Goal: Information Seeking & Learning: Learn about a topic

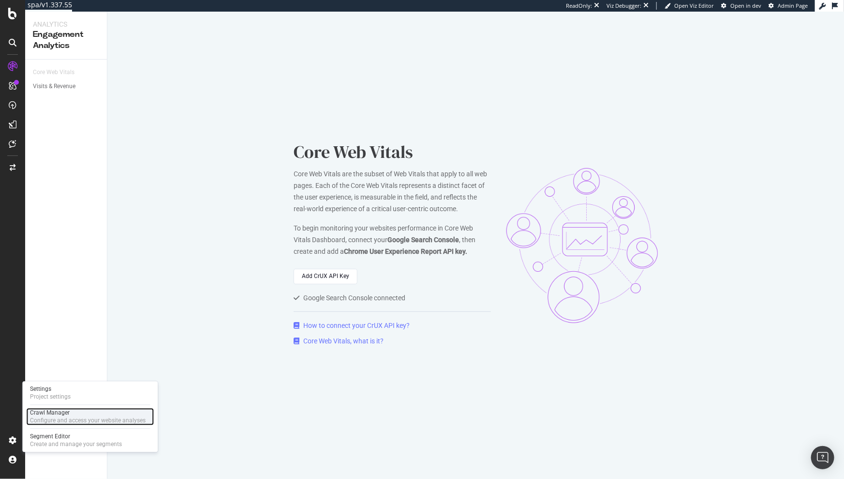
click at [52, 415] on div "Crawl Manager" at bounding box center [88, 413] width 116 height 8
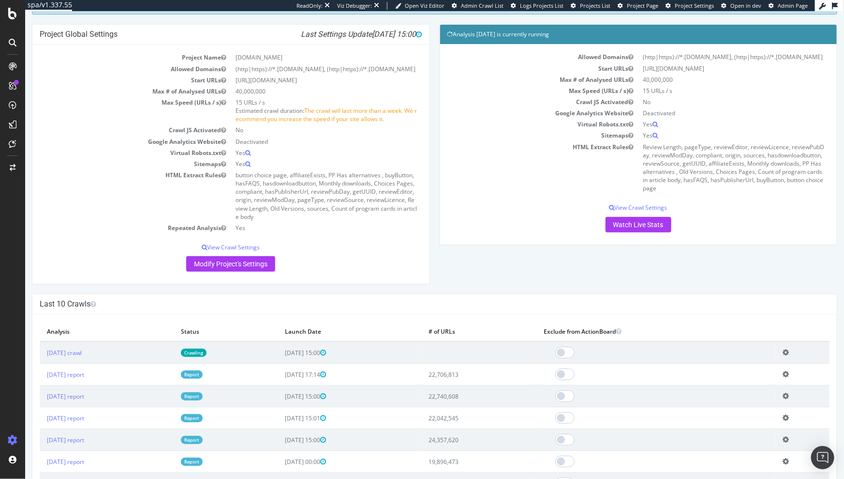
scroll to position [86, 0]
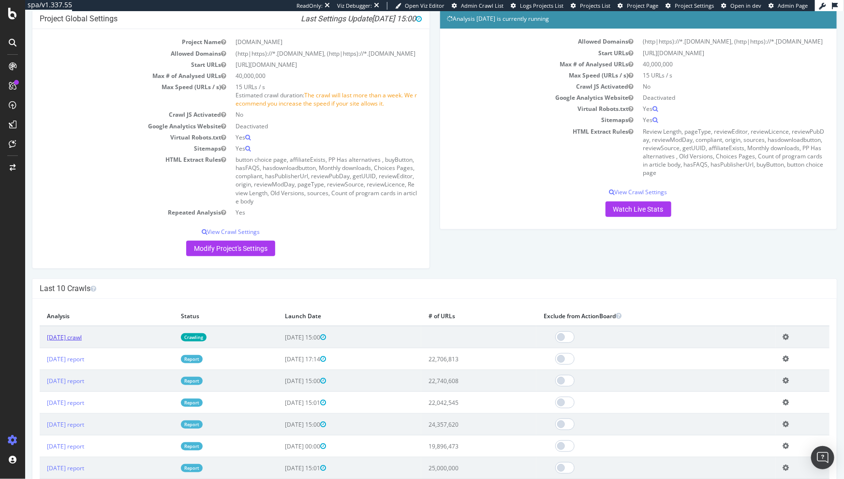
click at [81, 338] on link "2025 Aug. 1st crawl" at bounding box center [63, 337] width 35 height 8
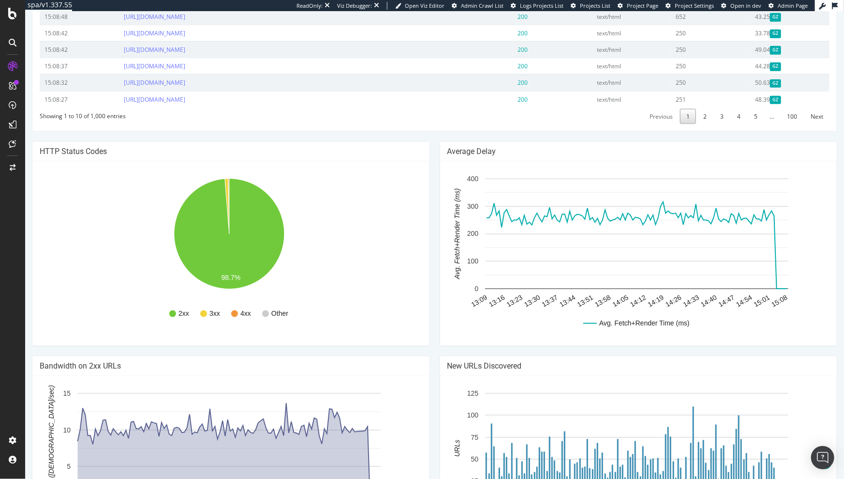
scroll to position [639, 0]
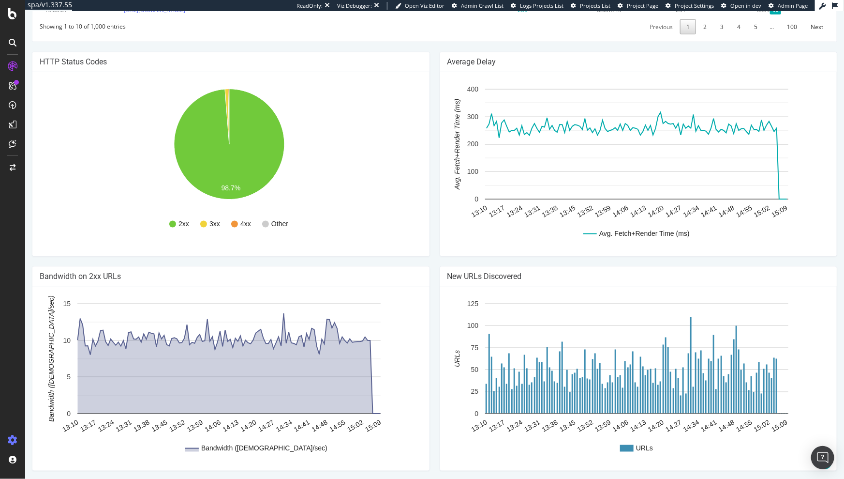
click at [14, 437] on icon at bounding box center [13, 440] width 10 height 10
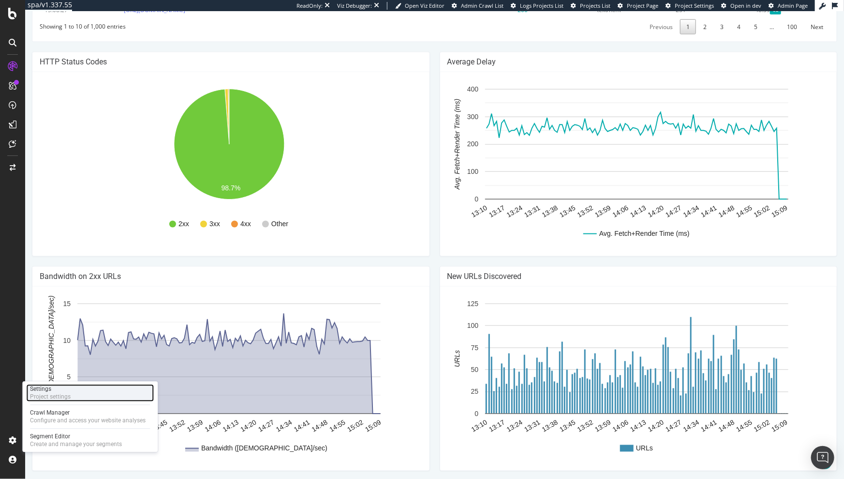
click at [41, 396] on div "Project settings" at bounding box center [50, 397] width 41 height 8
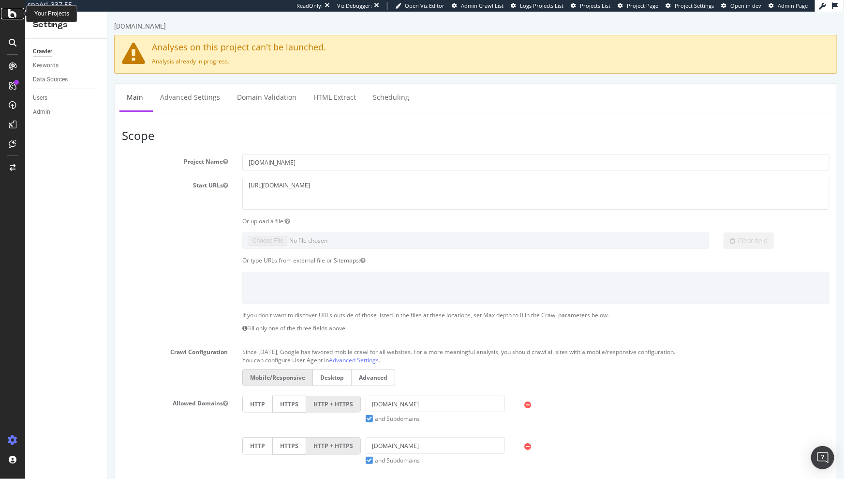
click at [15, 16] on icon at bounding box center [12, 14] width 9 height 12
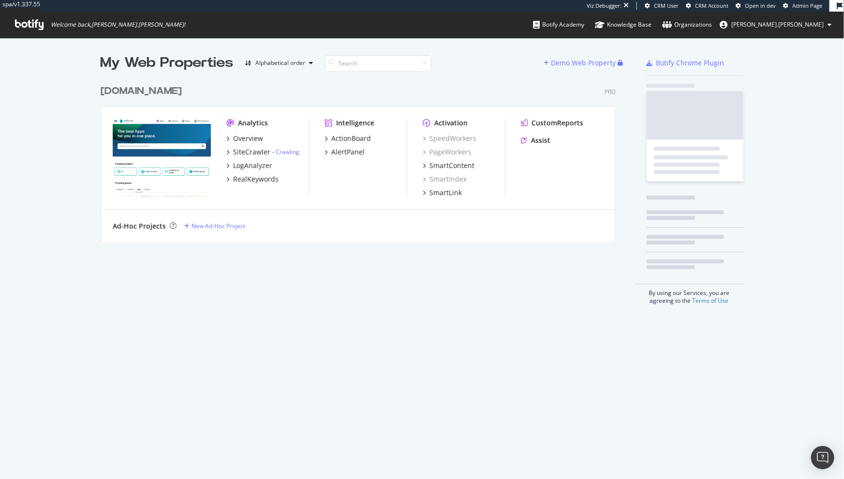
scroll to position [163, 516]
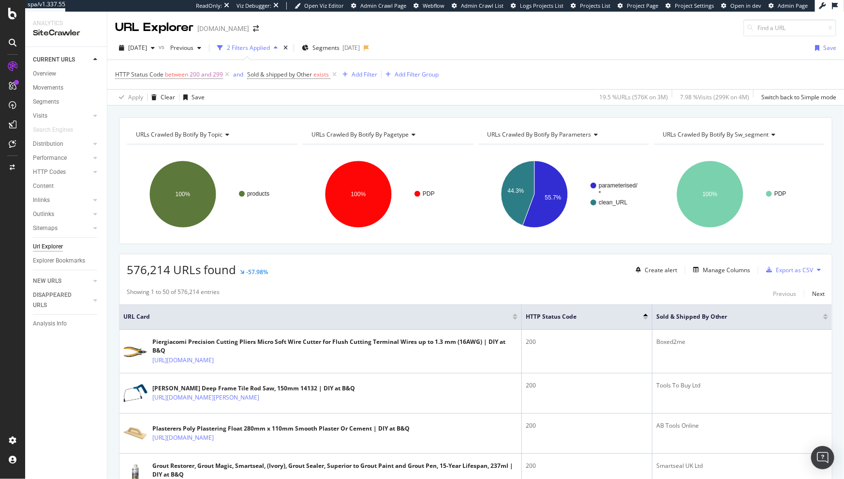
scroll to position [189, 0]
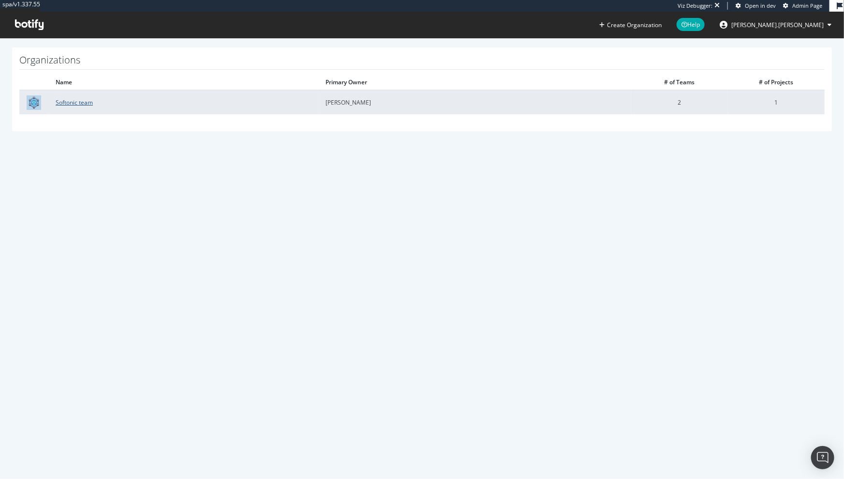
click at [71, 104] on link "Softonic team" at bounding box center [74, 102] width 37 height 8
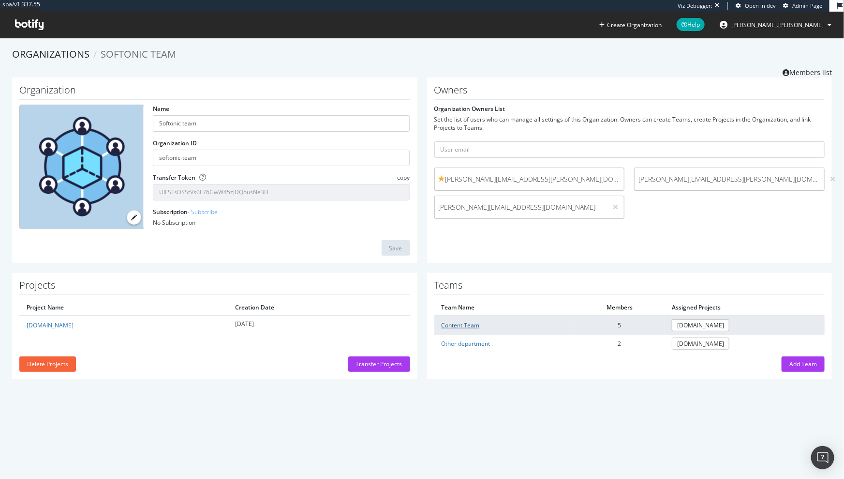
click at [461, 325] on link "Content Team" at bounding box center [461, 325] width 38 height 8
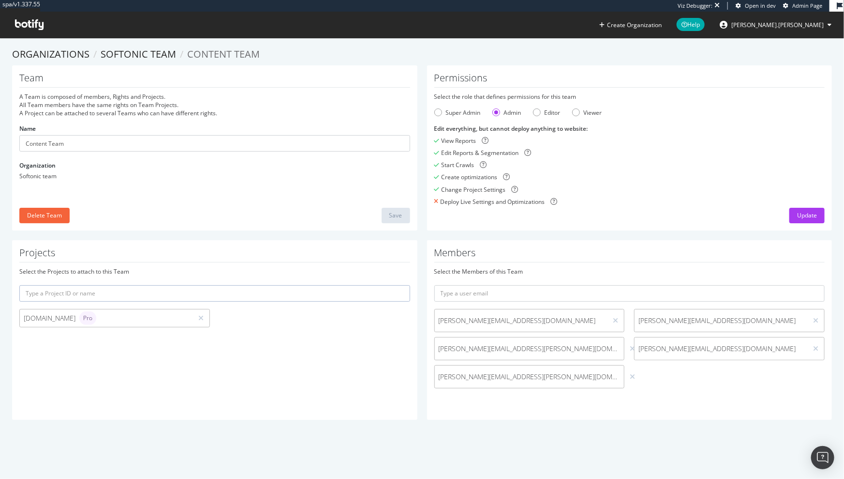
click at [27, 21] on icon at bounding box center [29, 24] width 29 height 11
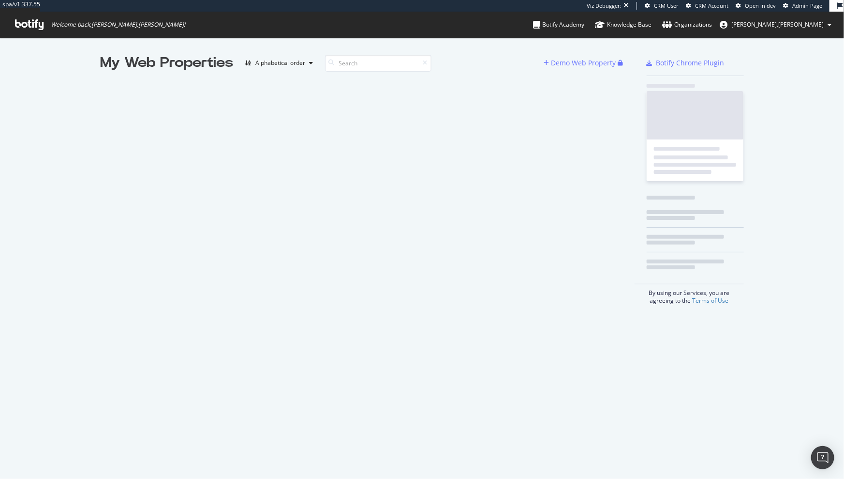
scroll to position [472, 831]
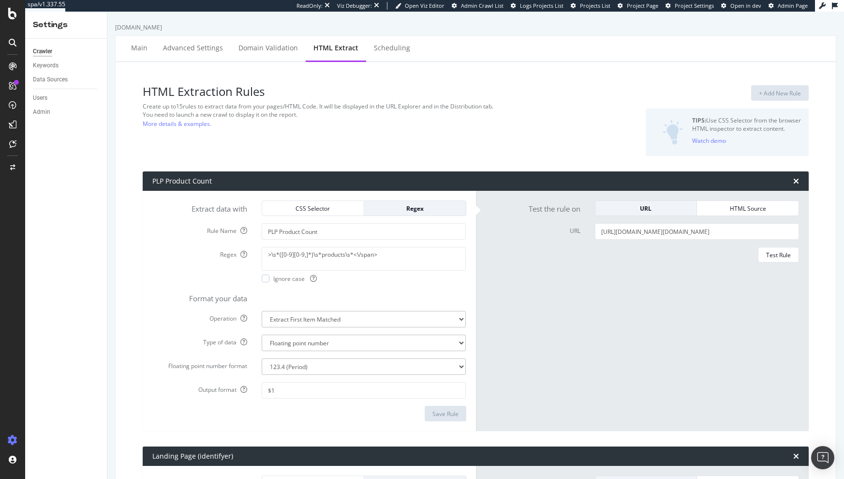
select select "f"
select select "p"
select select "exist"
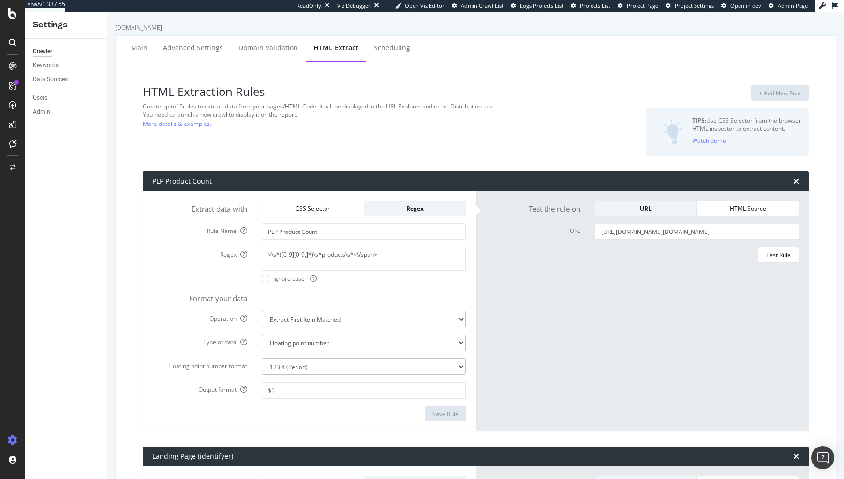
select select "i"
select select "exist"
select select "i"
select select "f"
select select "p"
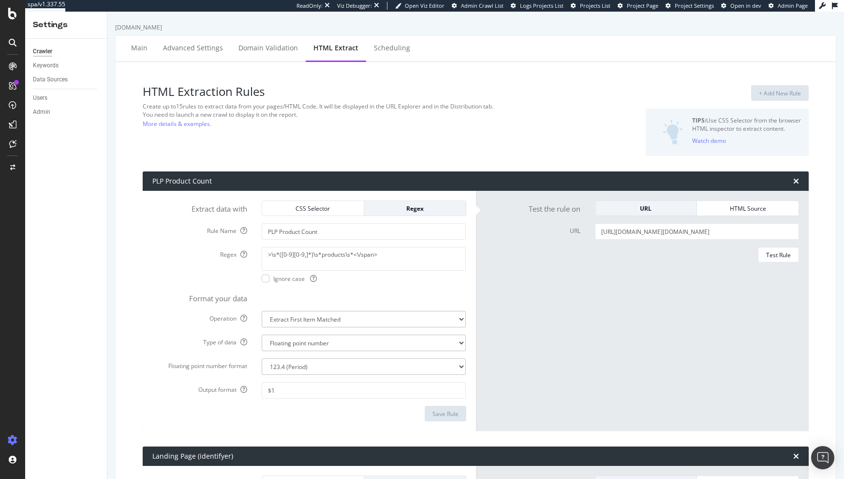
select select "list"
select select "count"
select select "exist"
select select "i"
select select "exist"
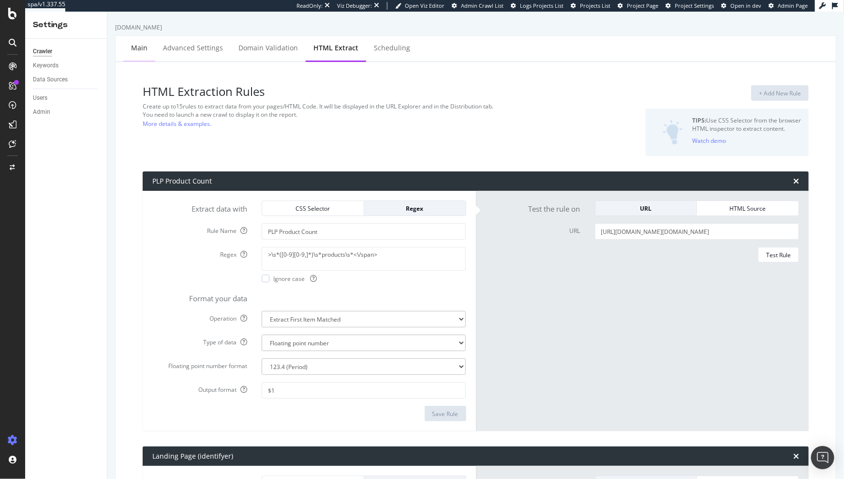
click at [148, 49] on div "Main" at bounding box center [139, 48] width 32 height 27
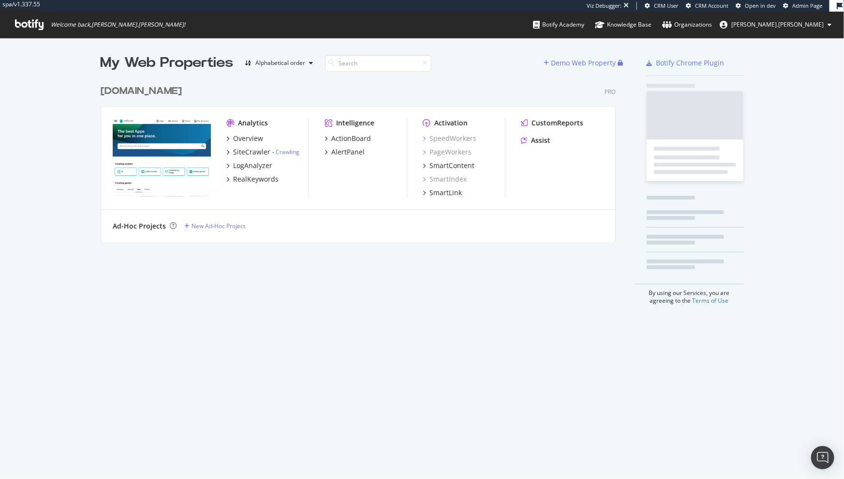
scroll to position [163, 516]
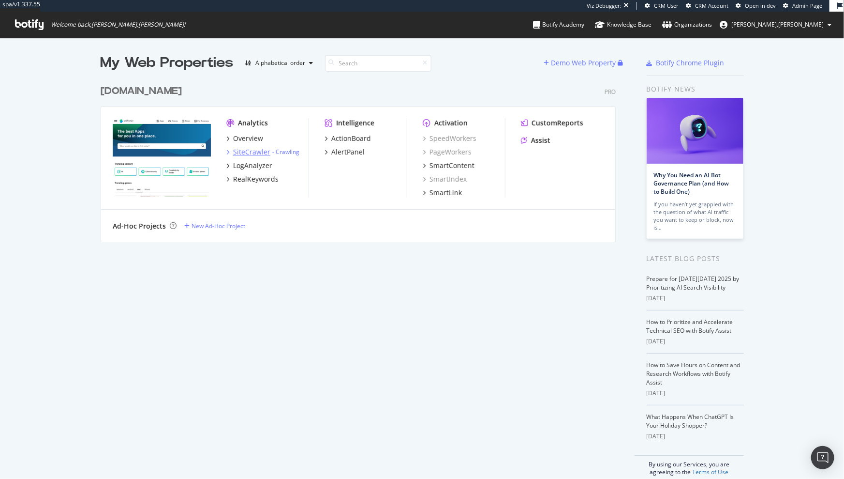
click at [254, 149] on div "SiteCrawler" at bounding box center [251, 152] width 37 height 10
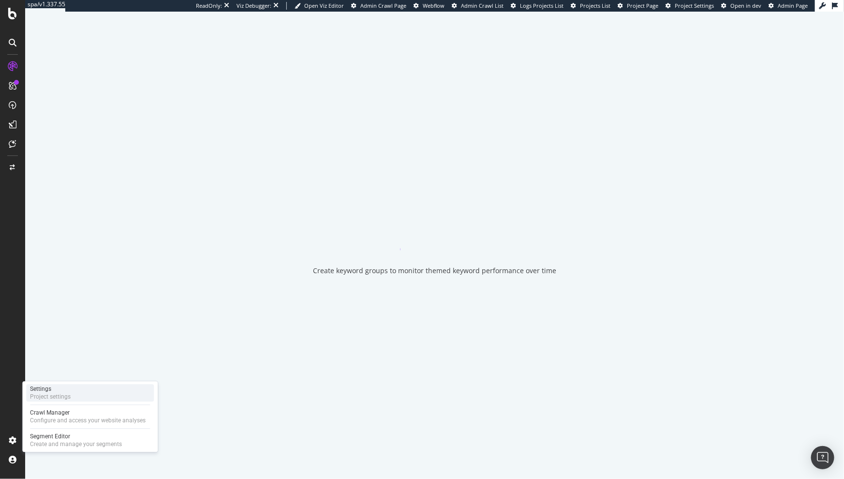
click at [53, 397] on div "Project settings" at bounding box center [50, 397] width 41 height 8
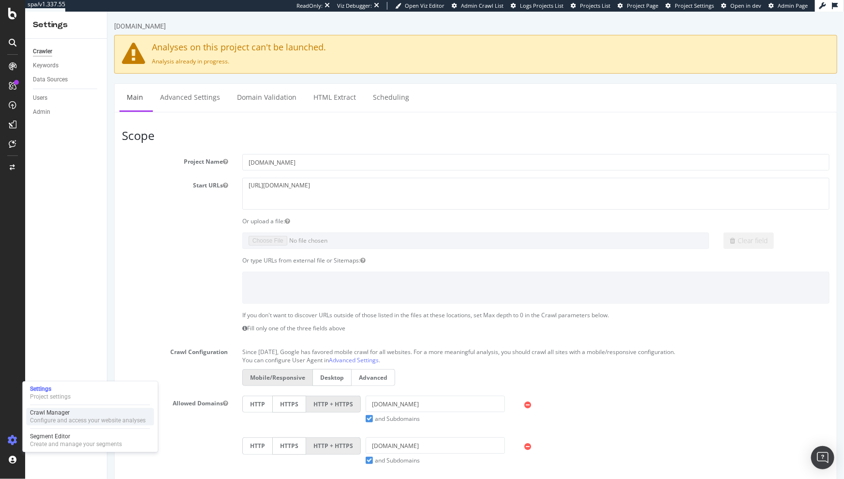
click at [57, 421] on div "Configure and access your website analyses" at bounding box center [88, 421] width 116 height 8
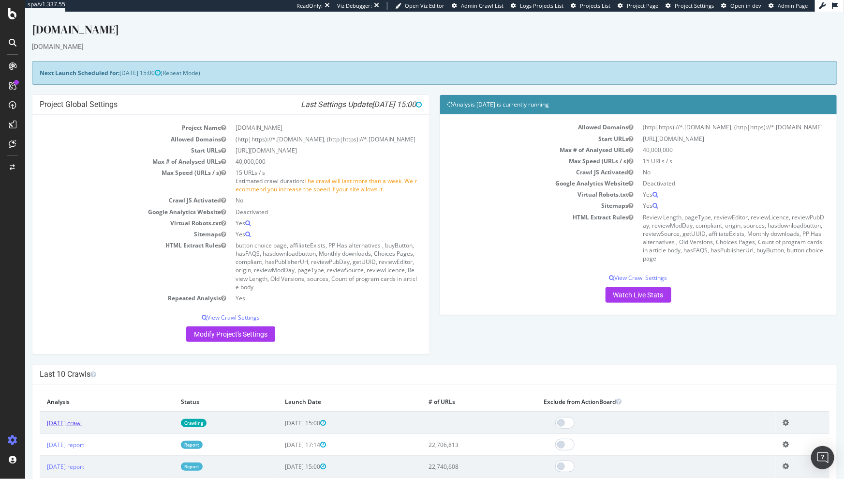
click at [81, 423] on link "2025 Aug. 1st crawl" at bounding box center [63, 423] width 35 height 8
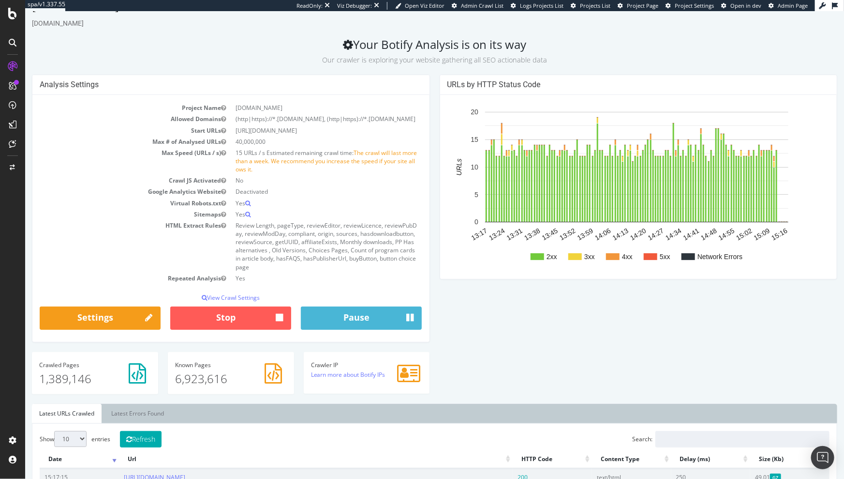
scroll to position [34, 0]
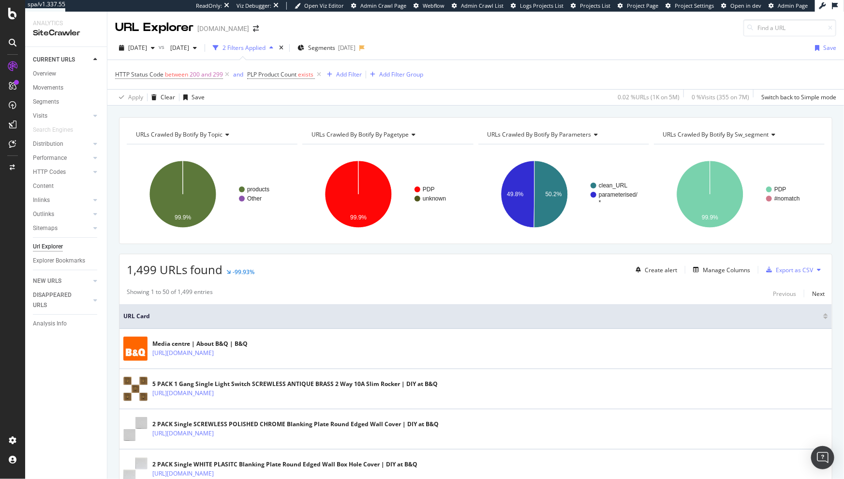
scroll to position [121, 0]
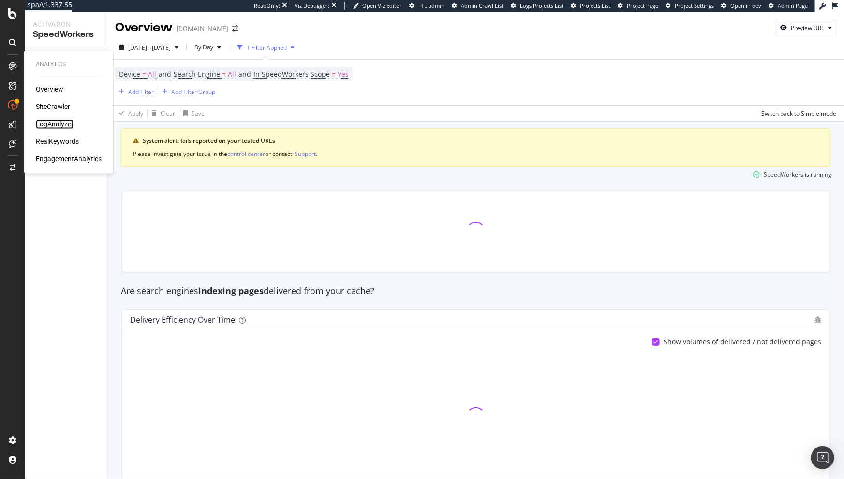
click at [56, 120] on div "LogAnalyzer" at bounding box center [55, 125] width 38 height 10
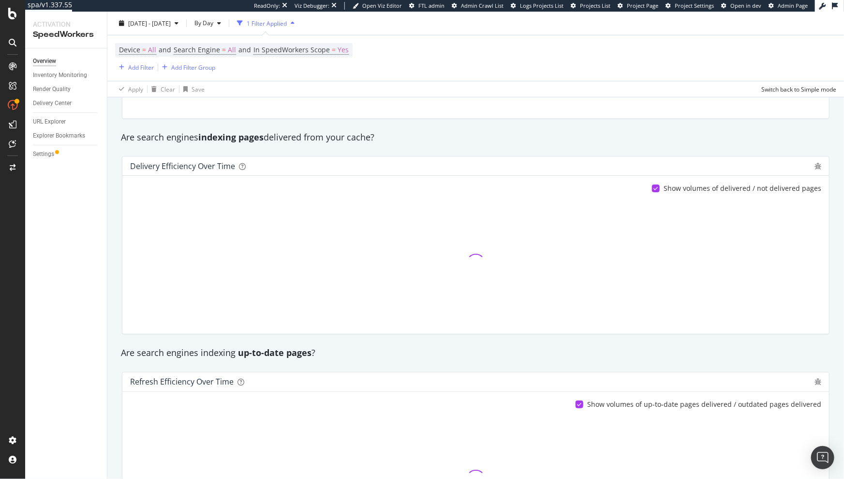
scroll to position [161, 0]
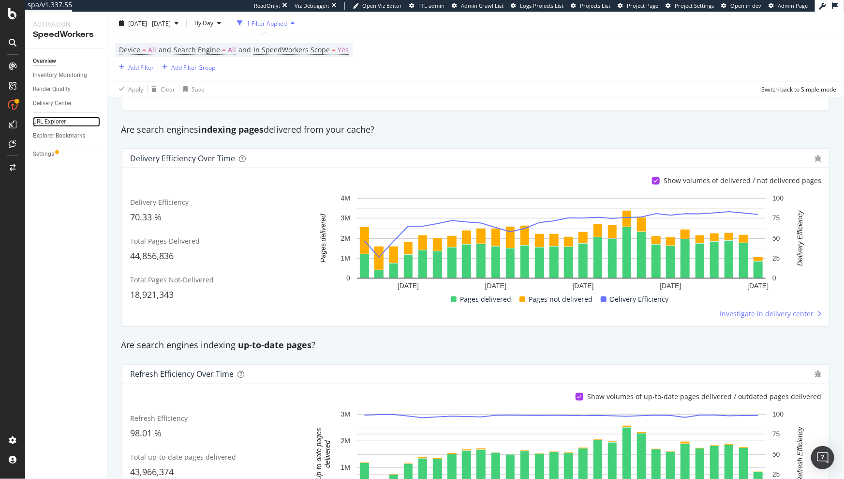
click at [45, 125] on div "URL Explorer" at bounding box center [49, 122] width 33 height 10
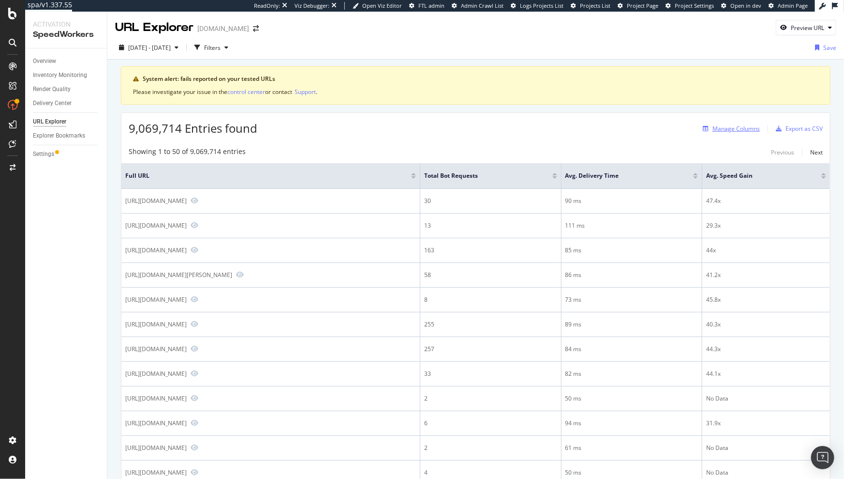
click at [740, 128] on div "Manage Columns" at bounding box center [736, 128] width 47 height 8
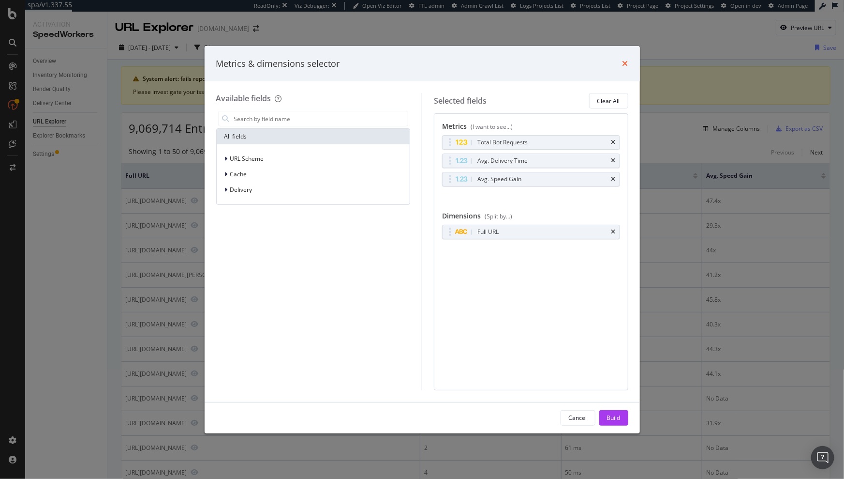
click at [624, 64] on icon "times" at bounding box center [626, 64] width 6 height 8
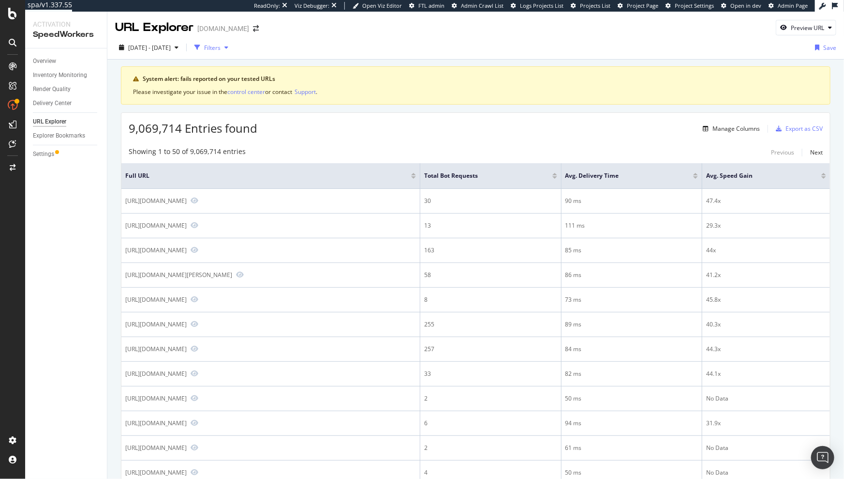
click at [204, 47] on div "button" at bounding box center [198, 48] width 14 height 14
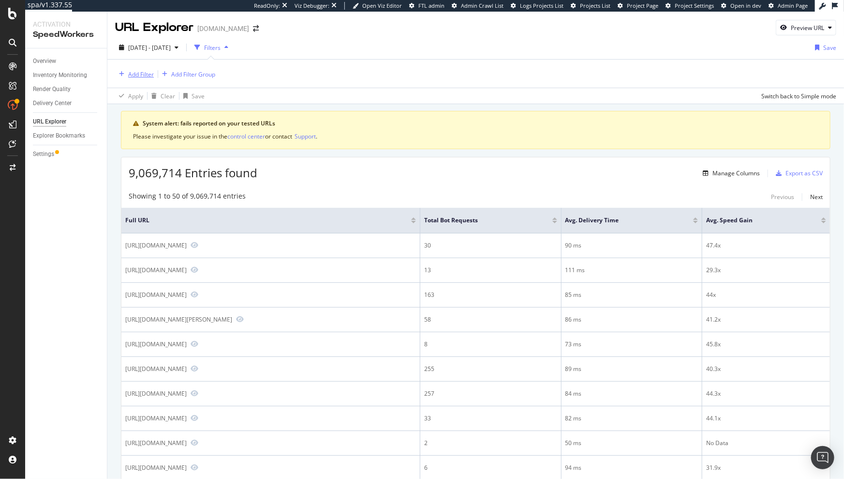
click at [128, 72] on div "Add Filter" at bounding box center [141, 74] width 26 height 8
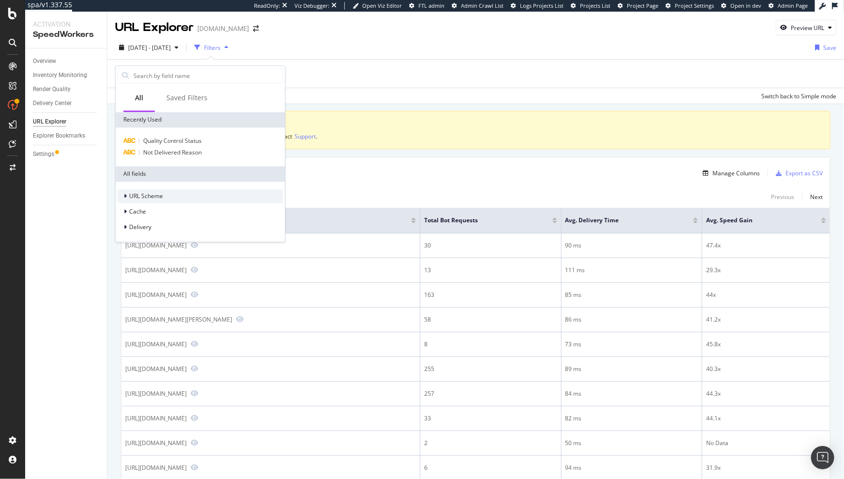
click at [132, 195] on span "URL Scheme" at bounding box center [146, 196] width 34 height 8
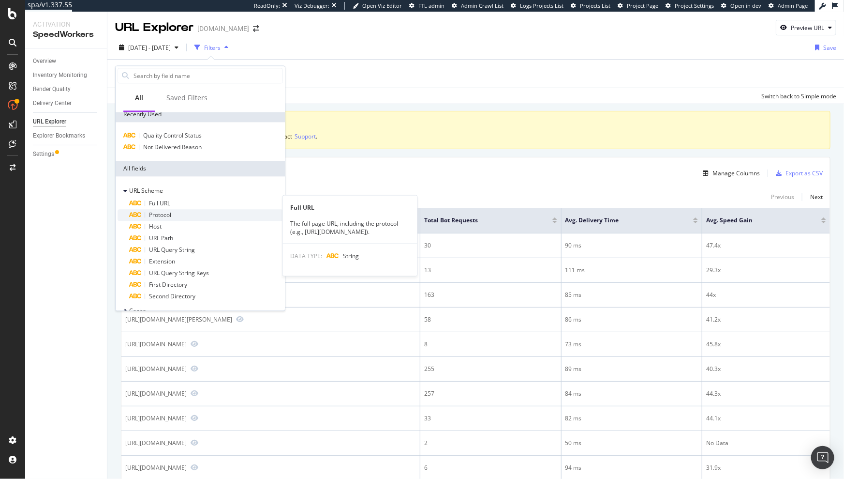
scroll to position [35, 0]
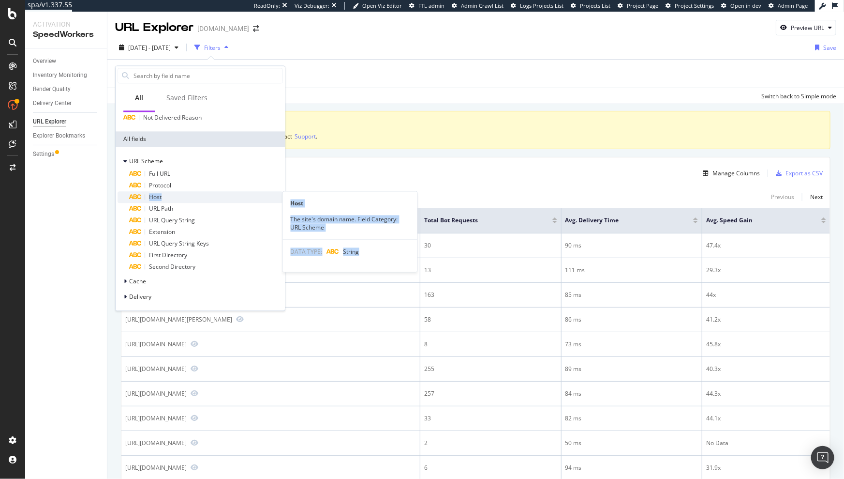
drag, startPoint x: 162, startPoint y: 203, endPoint x: 183, endPoint y: 191, distance: 24.1
click at [183, 191] on div "Full URL Protocol Host Host The site's domain name. Field Category: URL Scheme …" at bounding box center [200, 220] width 165 height 105
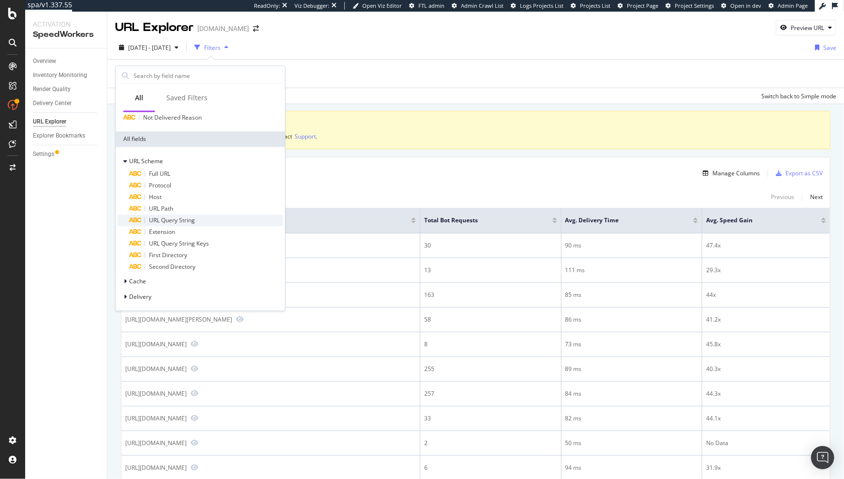
click at [183, 218] on span "URL Query String" at bounding box center [172, 220] width 46 height 8
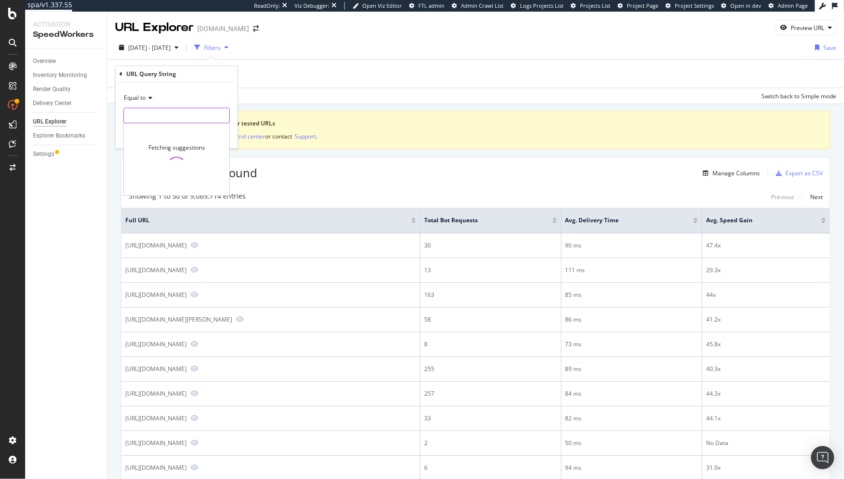
click at [163, 120] on input "text" at bounding box center [176, 115] width 105 height 15
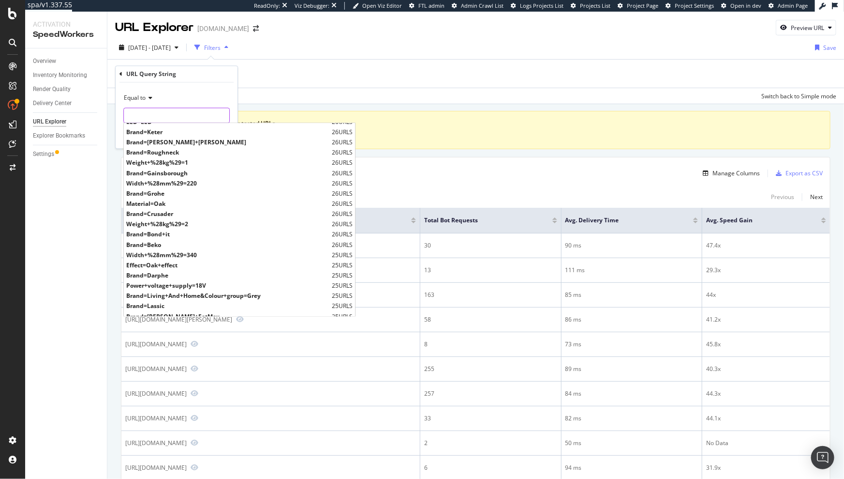
scroll to position [3353, 0]
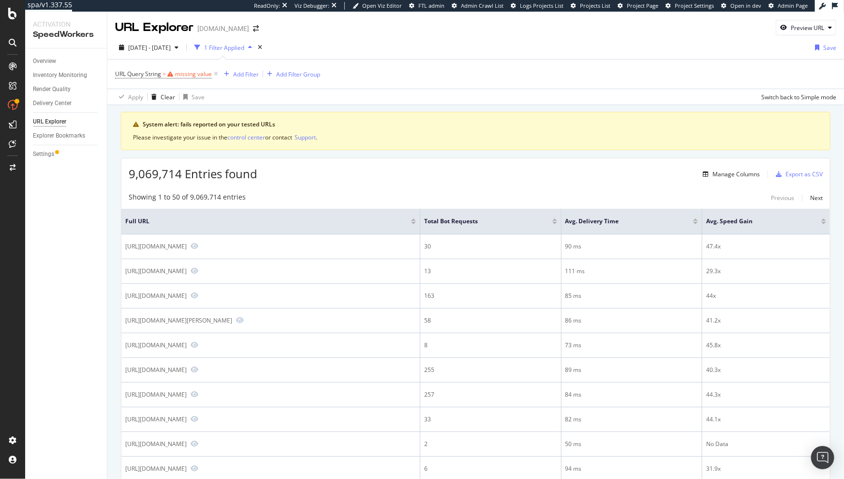
click at [343, 70] on div "URL Query String = missing value Add Filter Add Filter Group" at bounding box center [475, 74] width 721 height 29
click at [723, 176] on div "Manage Columns" at bounding box center [736, 174] width 47 height 8
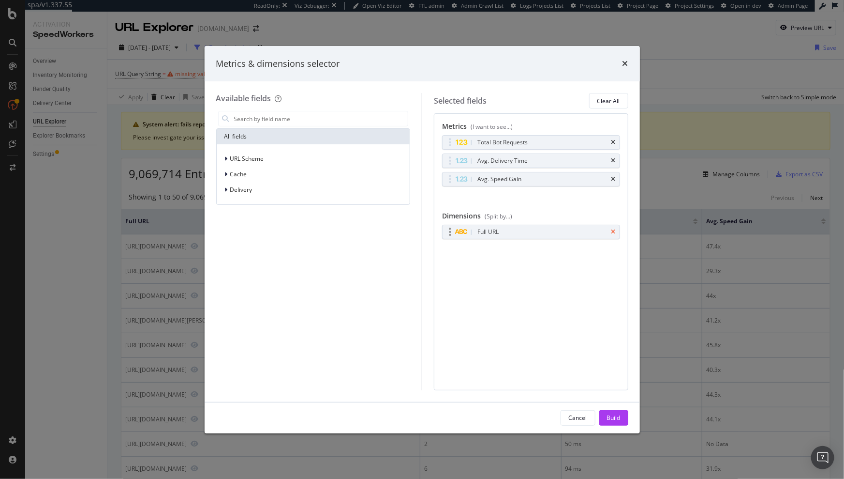
click at [615, 232] on div "Full URL" at bounding box center [531, 232] width 177 height 14
click at [278, 114] on input "modal" at bounding box center [320, 118] width 175 height 15
click at [615, 230] on icon "times" at bounding box center [614, 232] width 4 height 6
click at [350, 119] on input "modal" at bounding box center [320, 118] width 175 height 15
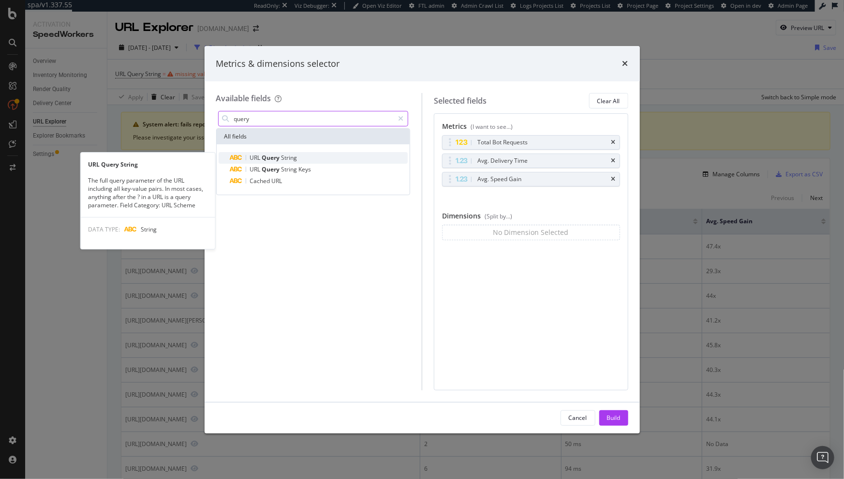
type input "query"
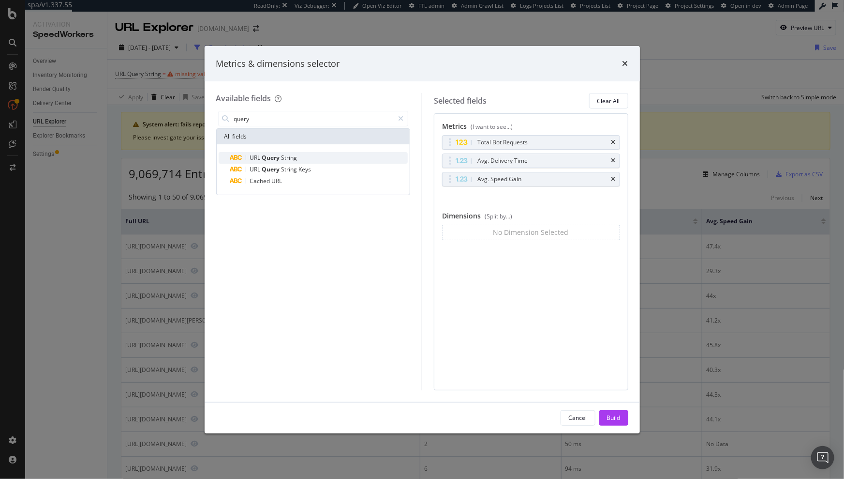
click at [317, 154] on div "URL Query String" at bounding box center [319, 158] width 178 height 12
click at [613, 412] on div "Build" at bounding box center [614, 417] width 14 height 15
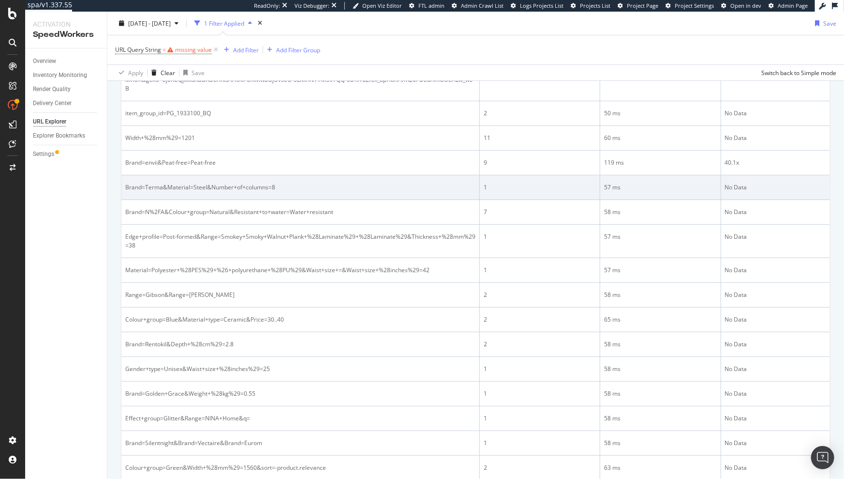
scroll to position [116, 0]
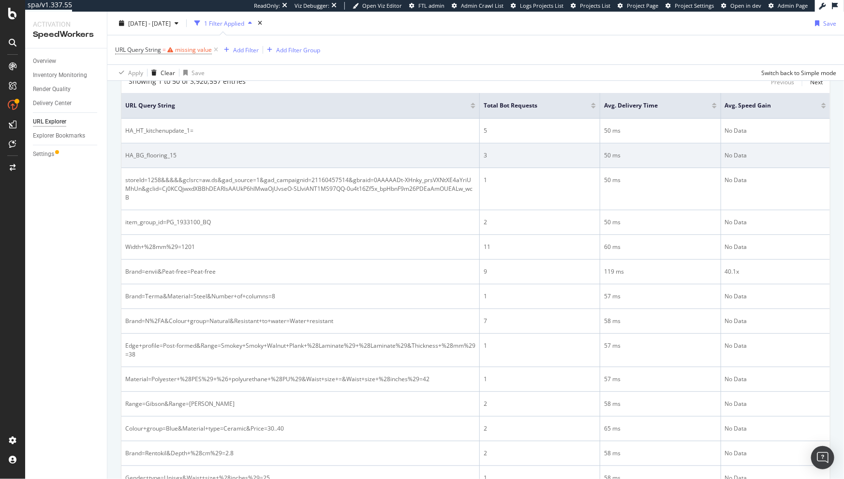
click at [567, 135] on td "5" at bounding box center [540, 131] width 120 height 25
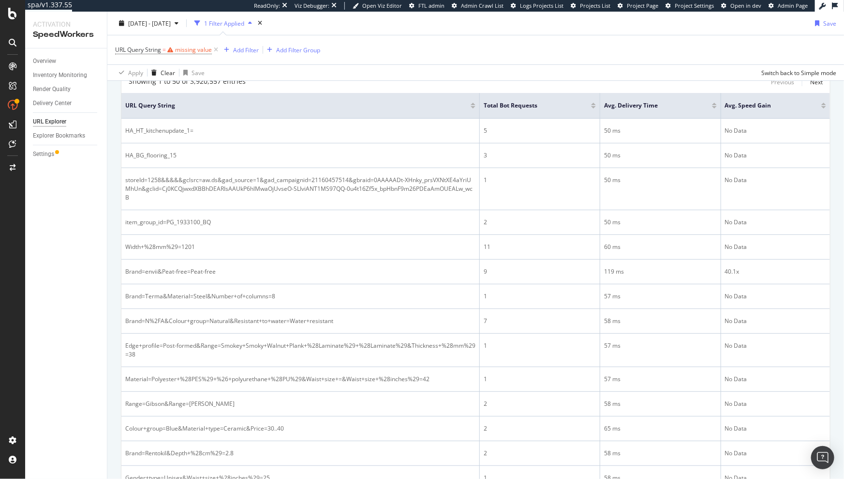
click at [591, 106] on div at bounding box center [593, 107] width 5 height 2
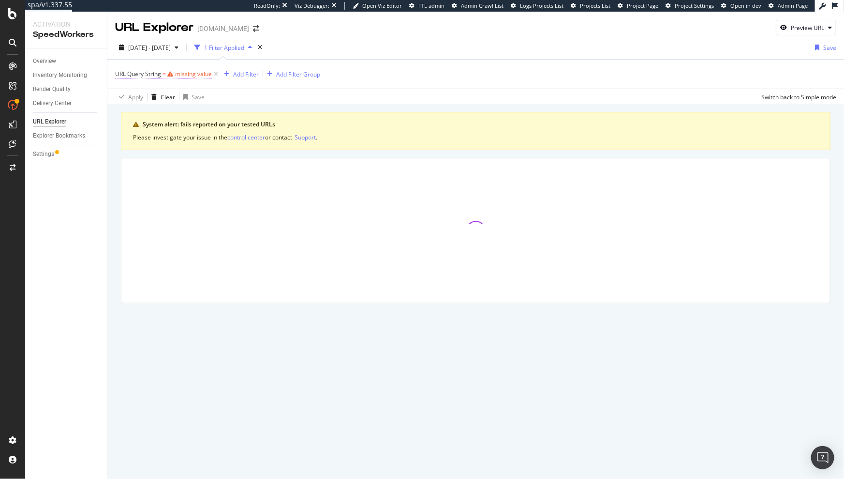
click at [194, 75] on div "missing value" at bounding box center [193, 74] width 37 height 8
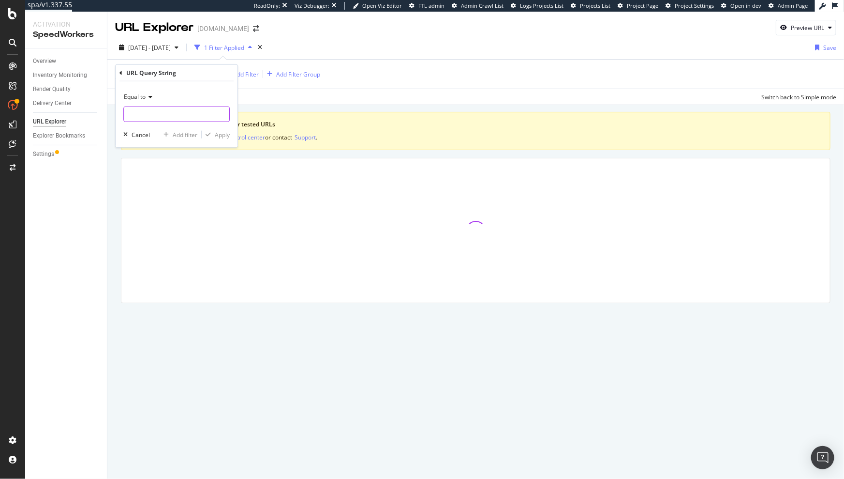
click at [164, 107] on input "text" at bounding box center [176, 113] width 105 height 15
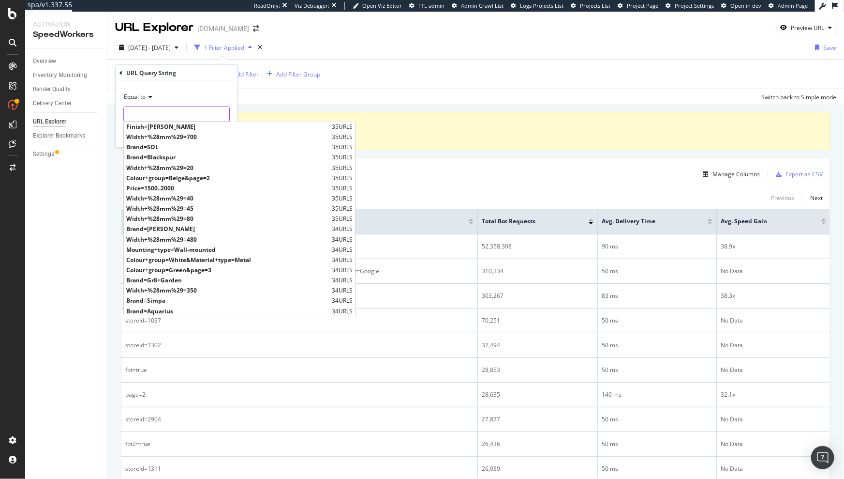
scroll to position [1274, 0]
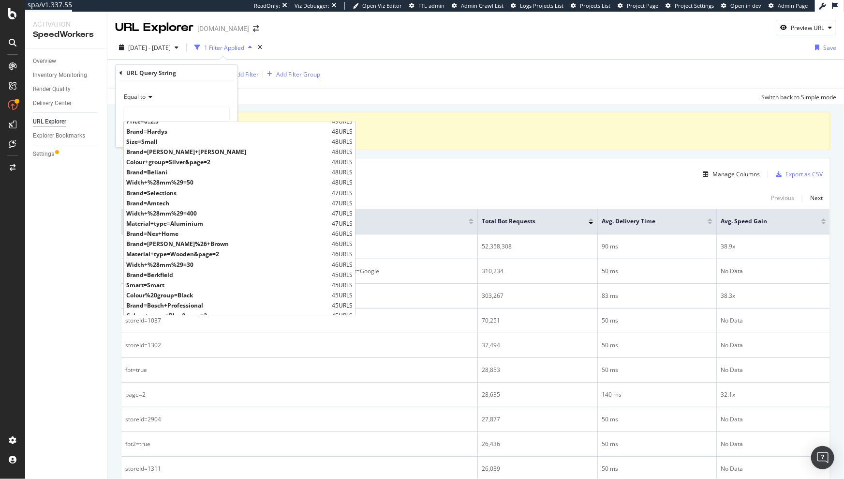
click at [147, 97] on icon at bounding box center [149, 97] width 7 height 6
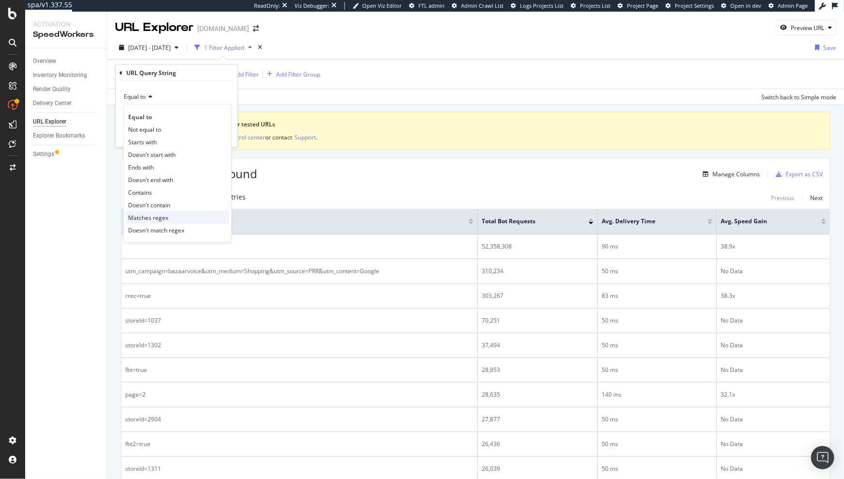
click at [155, 213] on span "Matches regex" at bounding box center [148, 217] width 40 height 8
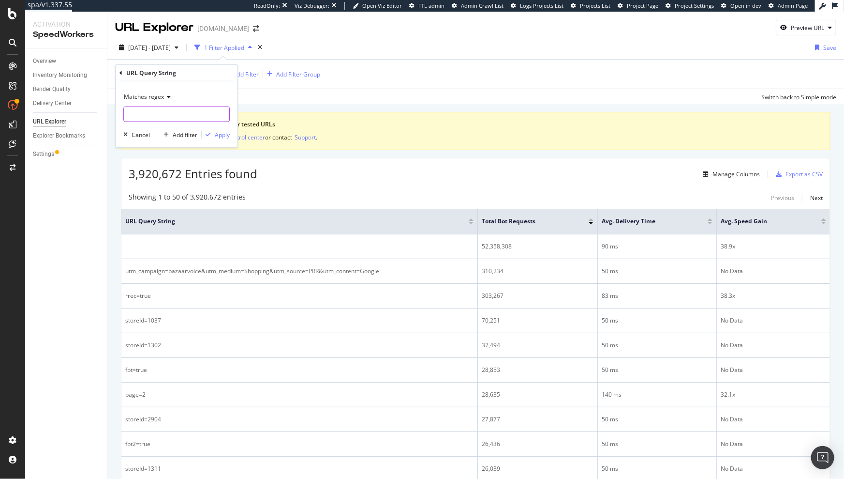
click at [158, 116] on input "text" at bounding box center [176, 113] width 105 height 15
type input "."
click at [223, 137] on div "Apply" at bounding box center [222, 134] width 15 height 8
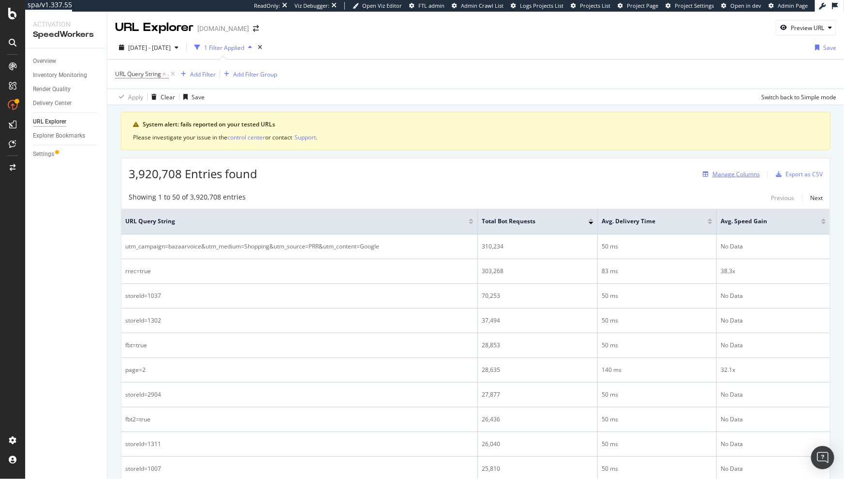
click at [717, 176] on div "Manage Columns" at bounding box center [736, 174] width 47 height 8
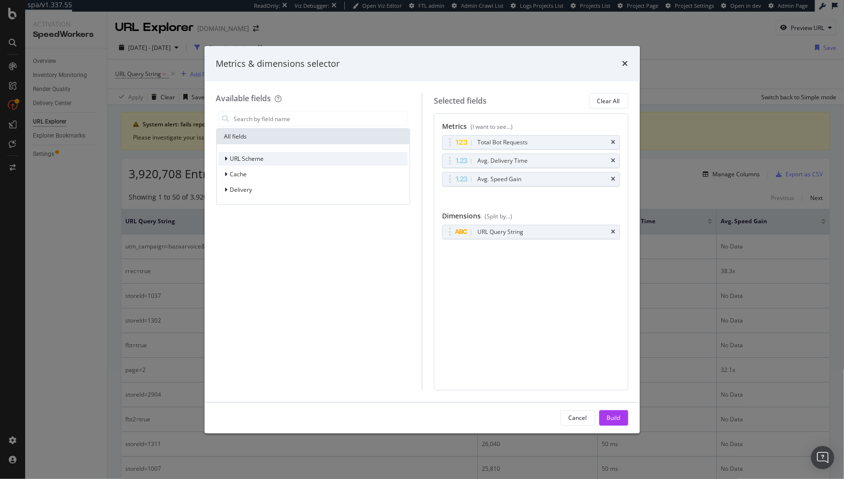
click at [232, 155] on span "URL Scheme" at bounding box center [247, 158] width 34 height 8
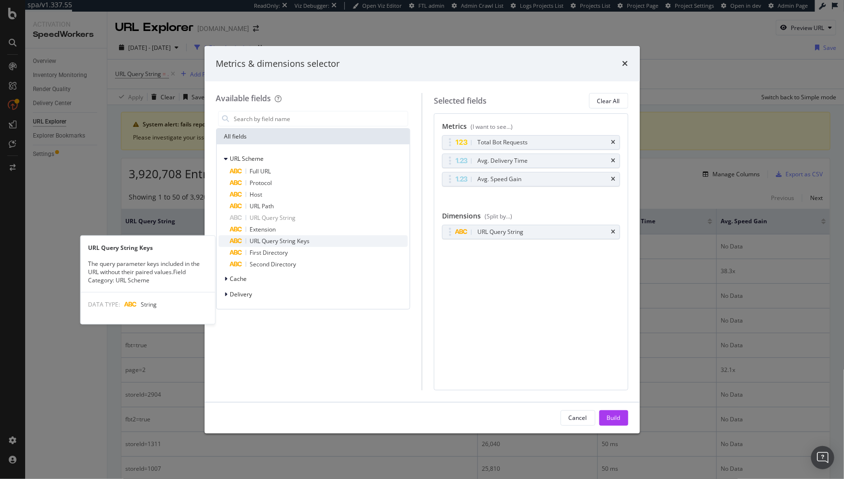
click at [301, 237] on span "URL Query String Keys" at bounding box center [280, 241] width 60 height 8
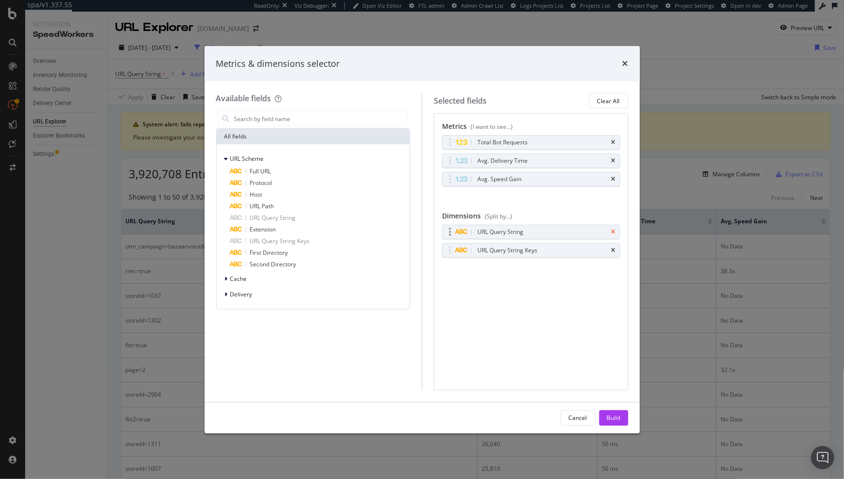
click at [614, 231] on icon "times" at bounding box center [614, 232] width 4 height 6
click at [617, 425] on div "Cancel Build" at bounding box center [422, 417] width 435 height 31
click at [618, 420] on div "Build" at bounding box center [614, 417] width 14 height 8
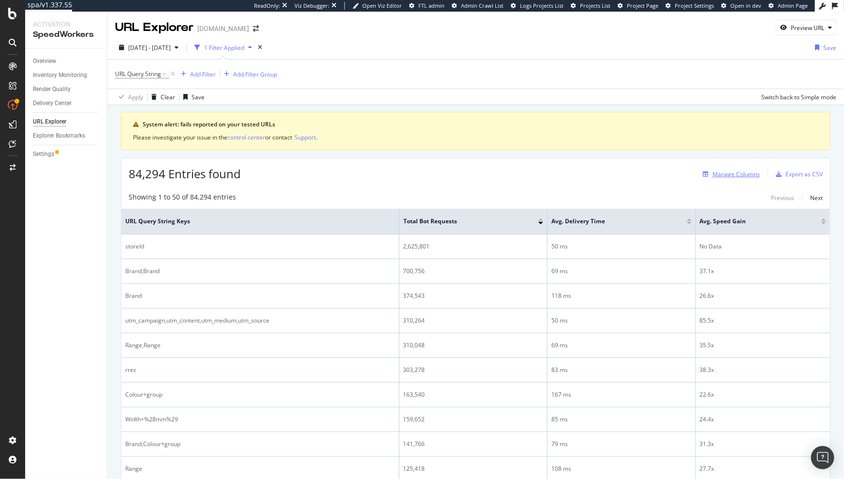
click at [717, 170] on div "Manage Columns" at bounding box center [736, 174] width 47 height 8
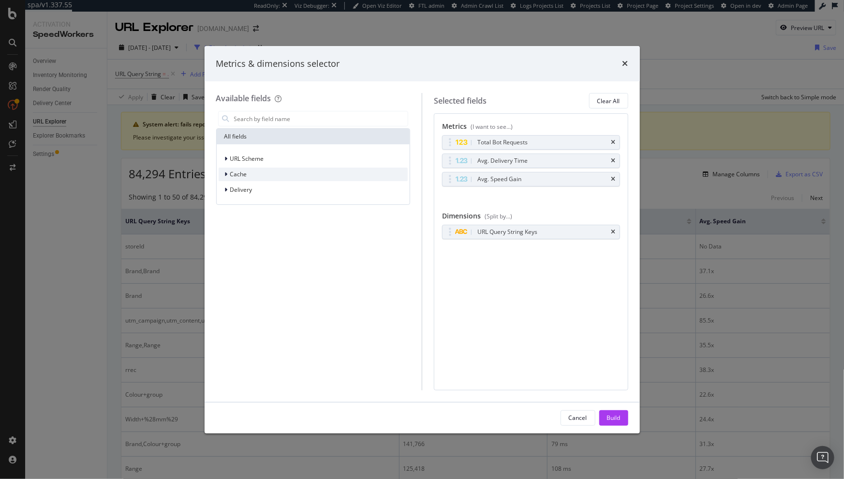
click at [246, 179] on div "Cache" at bounding box center [314, 174] width 190 height 14
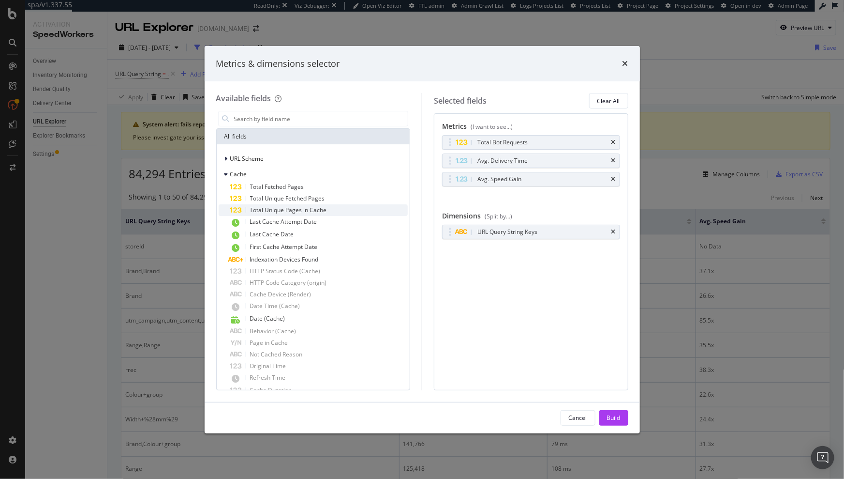
click at [285, 207] on span "Total Unique Pages in Cache" at bounding box center [288, 210] width 77 height 8
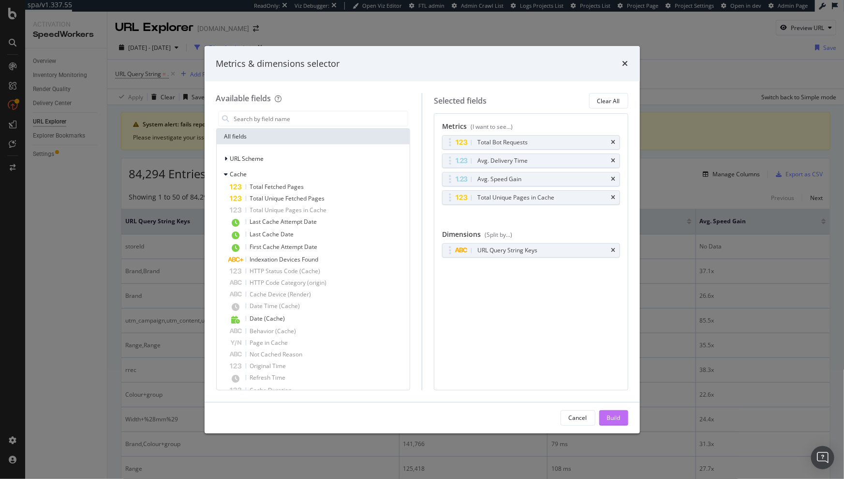
click at [614, 412] on div "Build" at bounding box center [614, 417] width 14 height 15
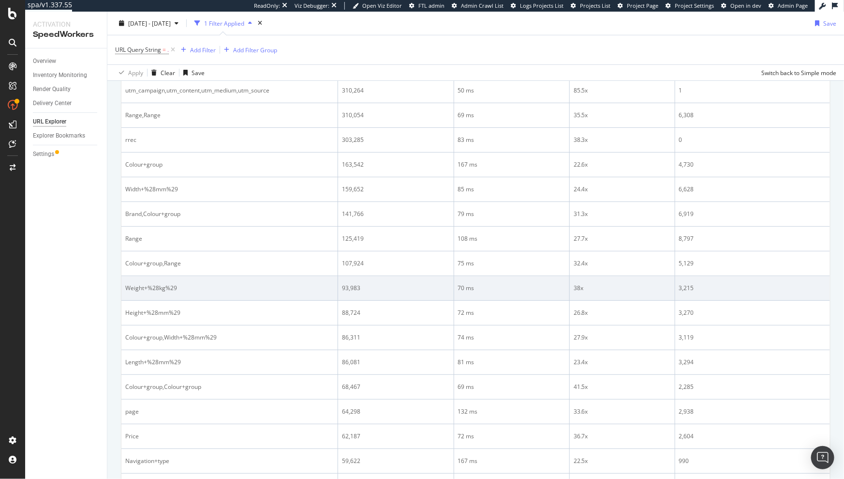
scroll to position [231, 0]
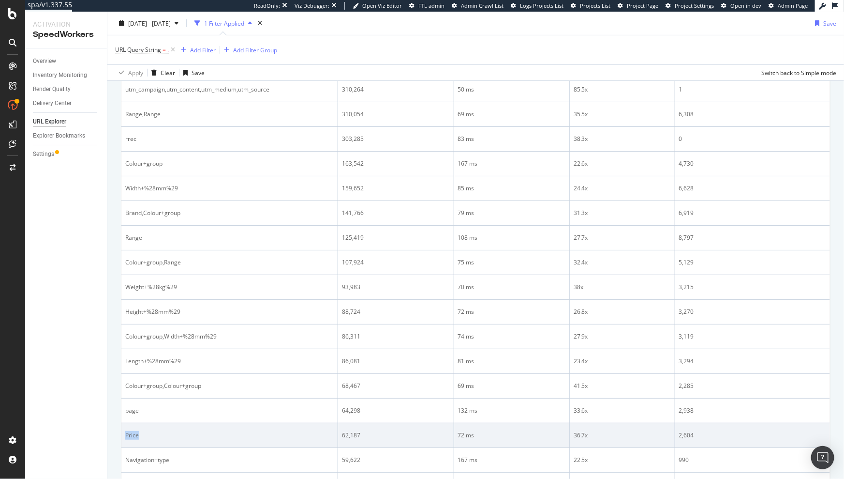
drag, startPoint x: 143, startPoint y: 430, endPoint x: 121, endPoint y: 430, distance: 21.8
click at [121, 430] on td "Price" at bounding box center [229, 435] width 217 height 25
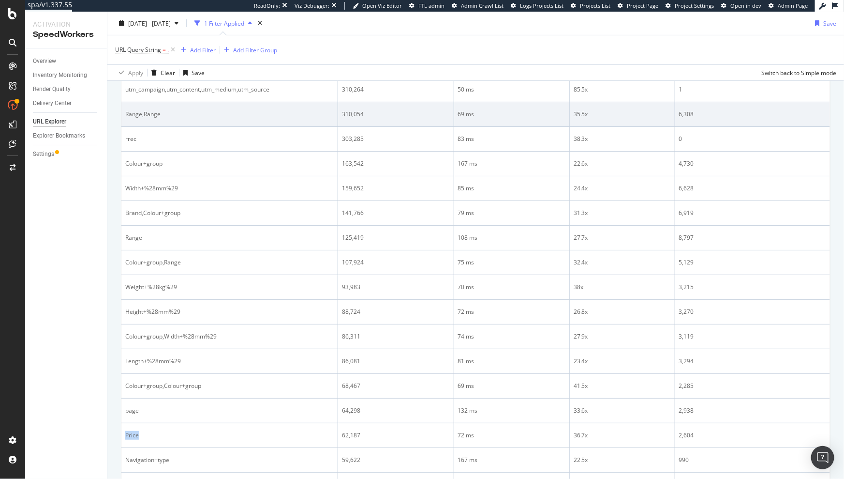
copy div "Price"
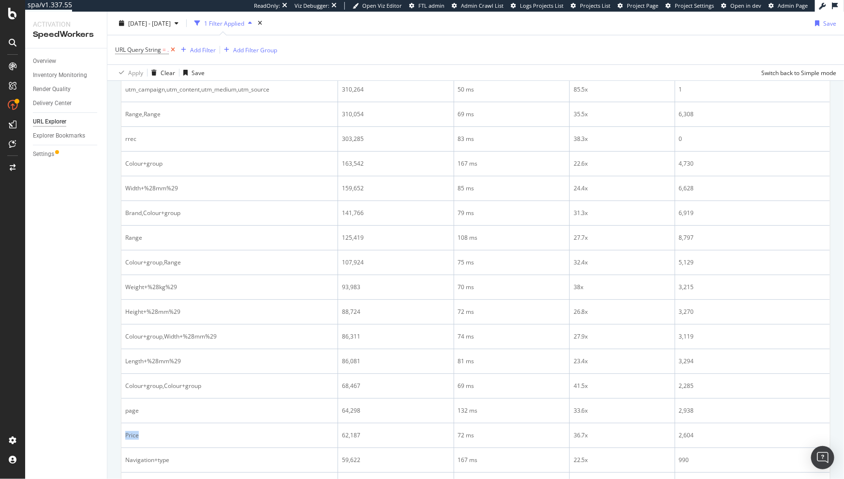
click at [173, 50] on icon at bounding box center [173, 50] width 8 height 10
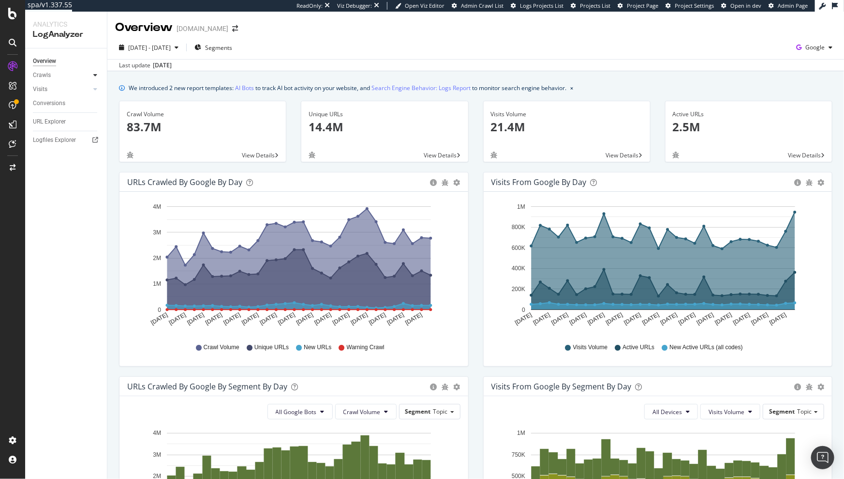
click at [98, 77] on div at bounding box center [95, 75] width 10 height 10
click at [62, 126] on div "HTTP Codes" at bounding box center [53, 127] width 33 height 10
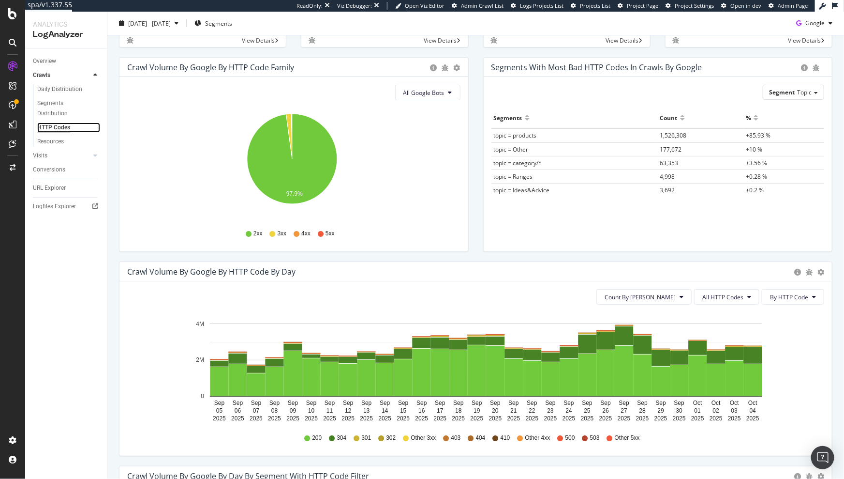
scroll to position [179, 0]
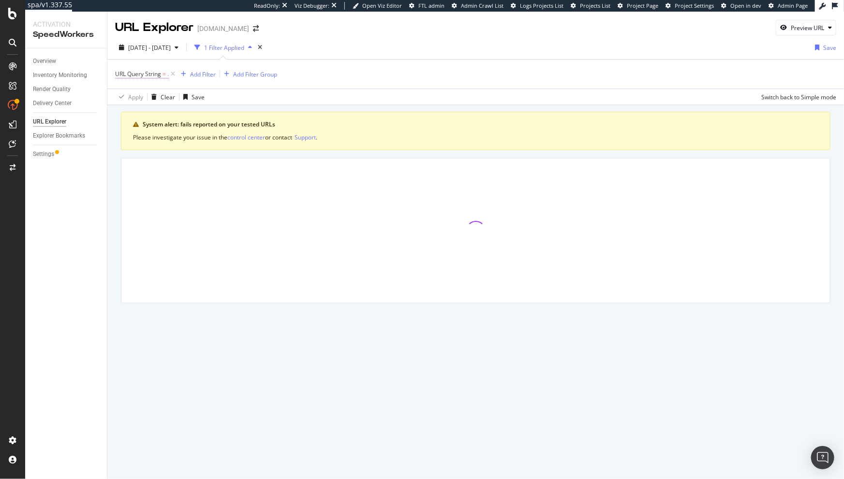
click at [163, 74] on span "=" at bounding box center [164, 74] width 3 height 8
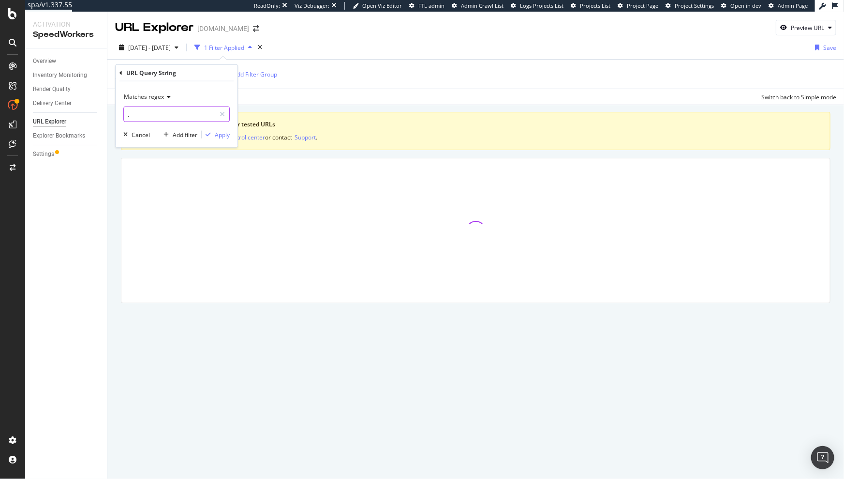
paste input "Price"
type input "Price"
click at [163, 97] on span "Matches regex" at bounding box center [144, 96] width 40 height 8
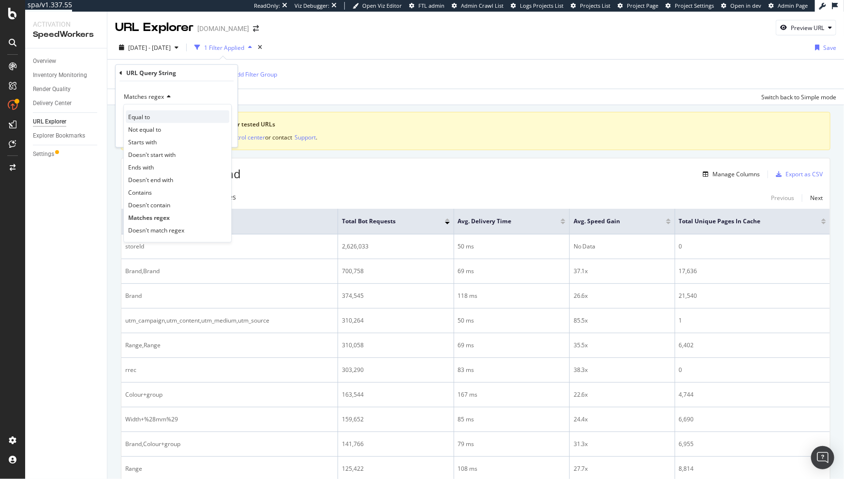
click at [159, 118] on div "Equal to" at bounding box center [178, 116] width 104 height 13
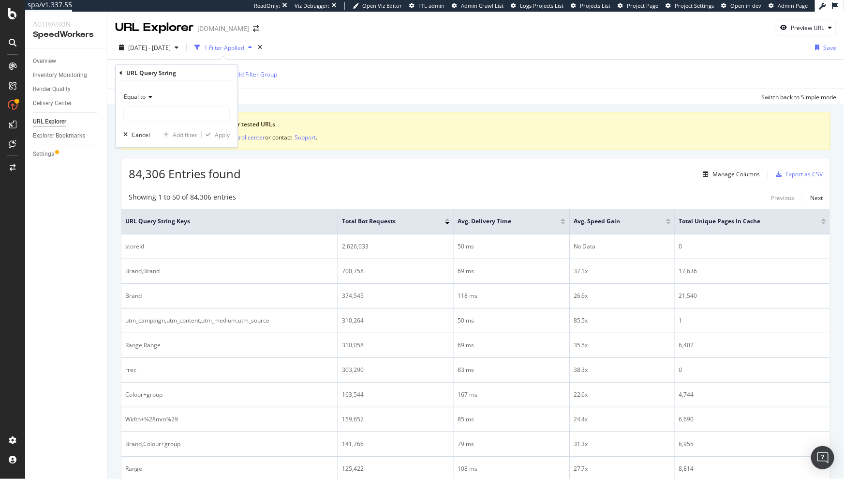
click at [120, 73] on icon at bounding box center [121, 73] width 3 height 6
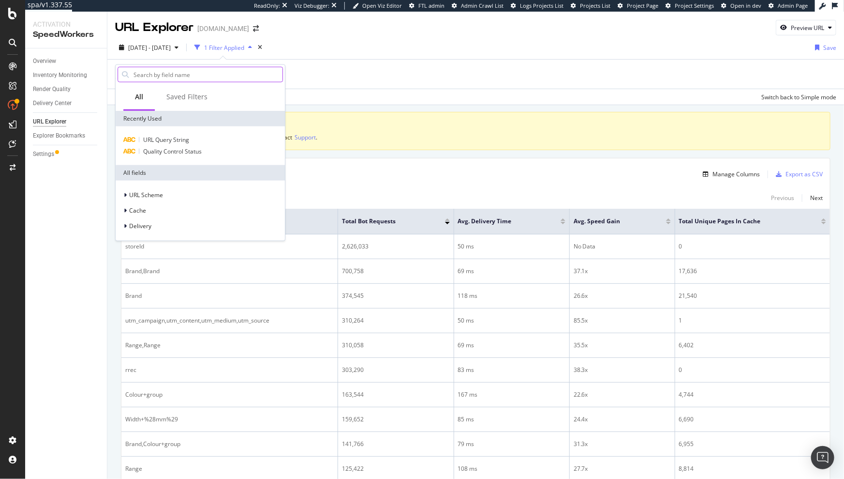
type input "q"
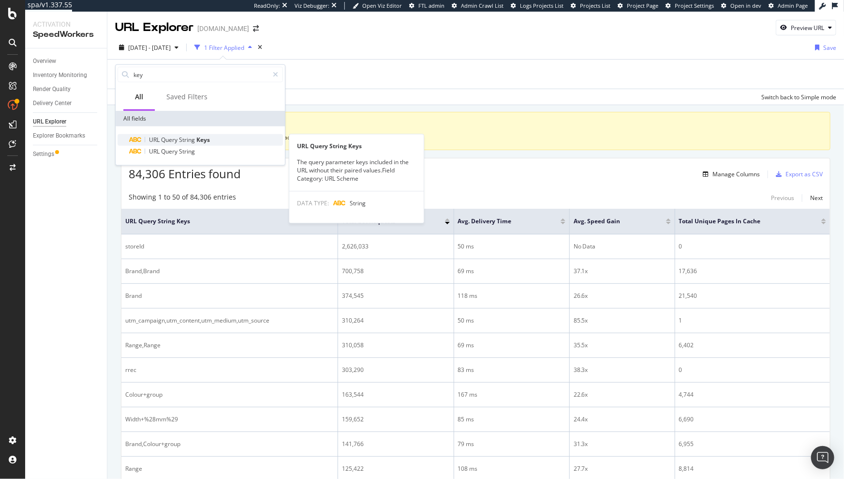
type input "key"
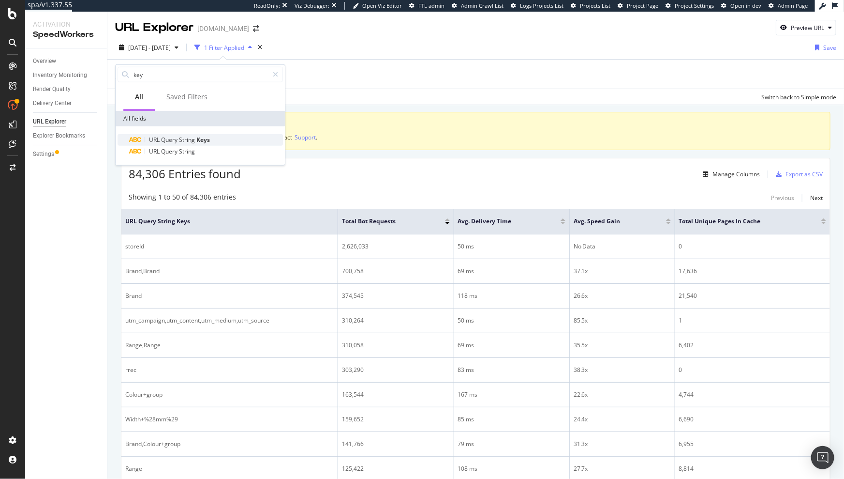
click at [160, 135] on div "URL Query String Keys" at bounding box center [206, 140] width 154 height 12
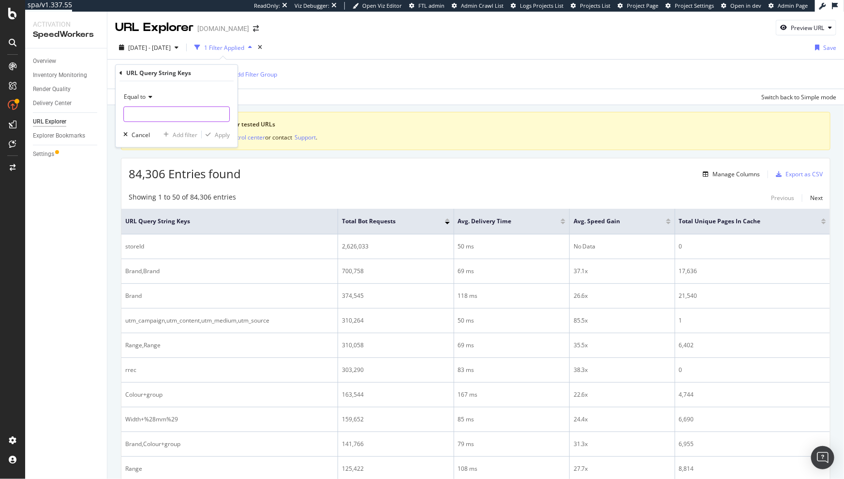
click at [144, 107] on input "text" at bounding box center [176, 113] width 105 height 15
paste input "Price"
type input "Price"
click at [231, 131] on div "Equal to Price Price Fetching suggestions Cancel Add filter Apply" at bounding box center [177, 114] width 122 height 66
click at [224, 135] on div "Apply" at bounding box center [222, 134] width 15 height 8
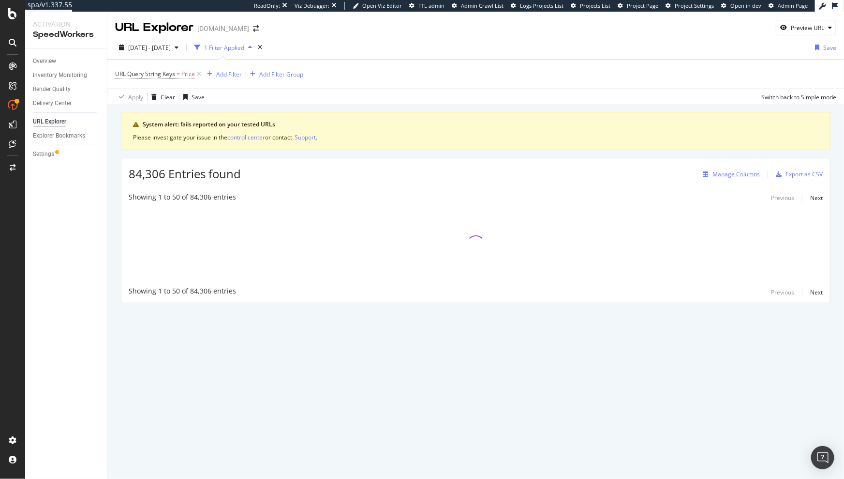
click at [724, 176] on div "Manage Columns" at bounding box center [736, 174] width 47 height 8
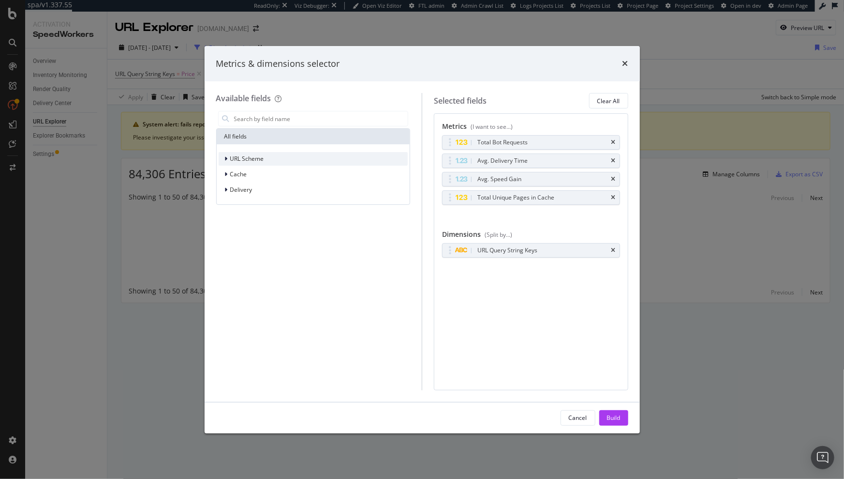
click at [255, 155] on span "URL Scheme" at bounding box center [247, 158] width 34 height 8
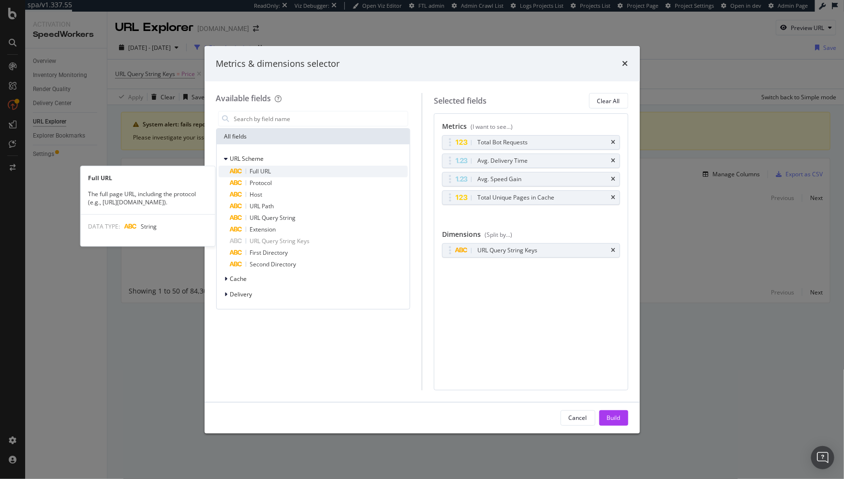
click at [260, 168] on span "Full URL" at bounding box center [260, 171] width 21 height 8
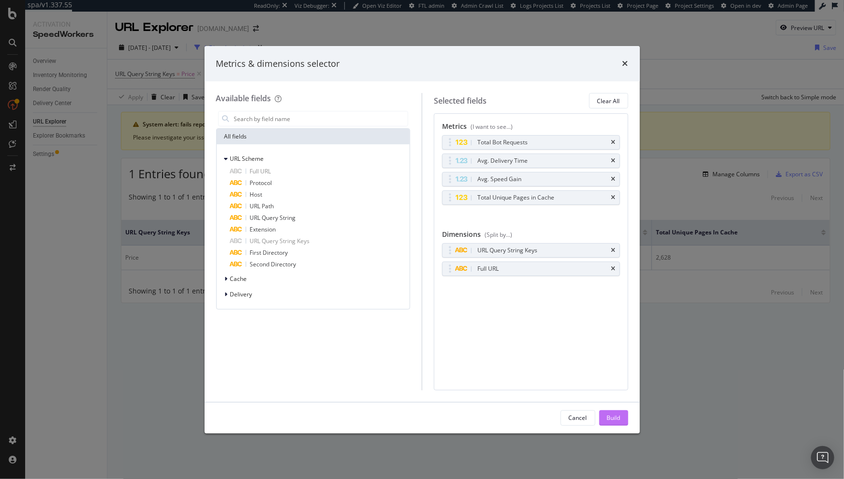
click at [611, 419] on div "Build" at bounding box center [614, 417] width 14 height 8
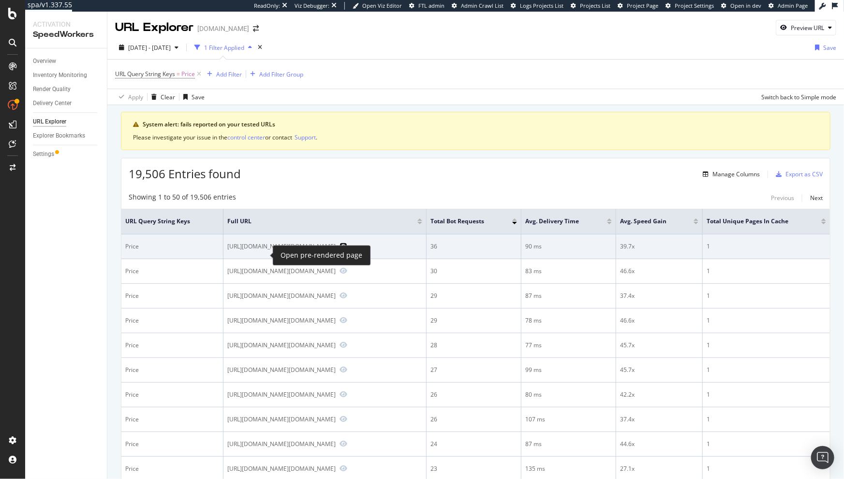
click at [340, 249] on icon "Preview https://www.diy.com/outdoor-garden/watering/rainwater-harvesting/rainwa…" at bounding box center [344, 245] width 8 height 7
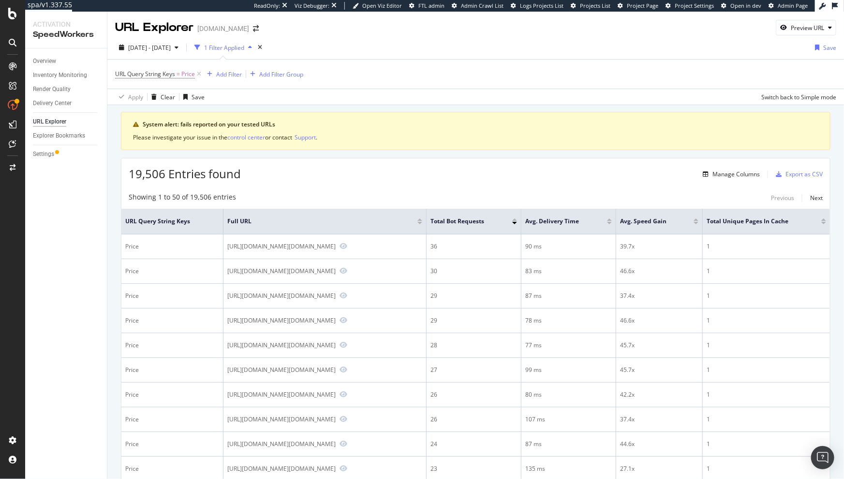
click at [728, 175] on div "Manage Columns" at bounding box center [736, 174] width 47 height 8
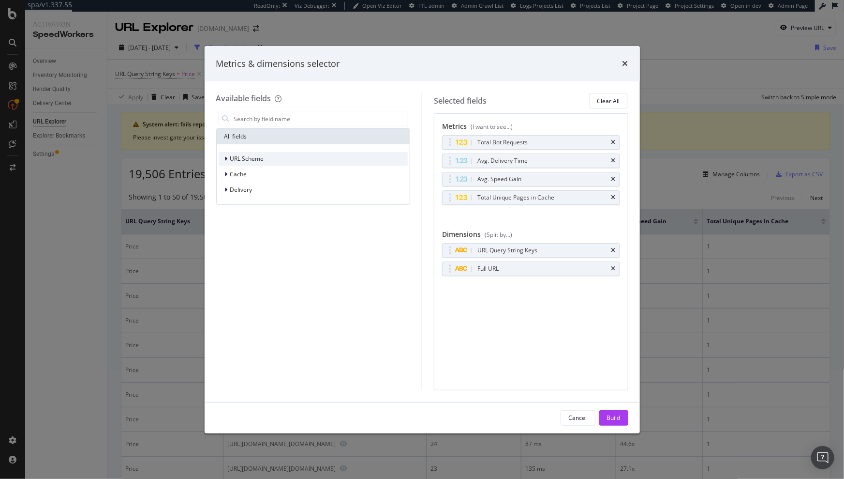
click at [226, 156] on icon "modal" at bounding box center [226, 159] width 3 height 6
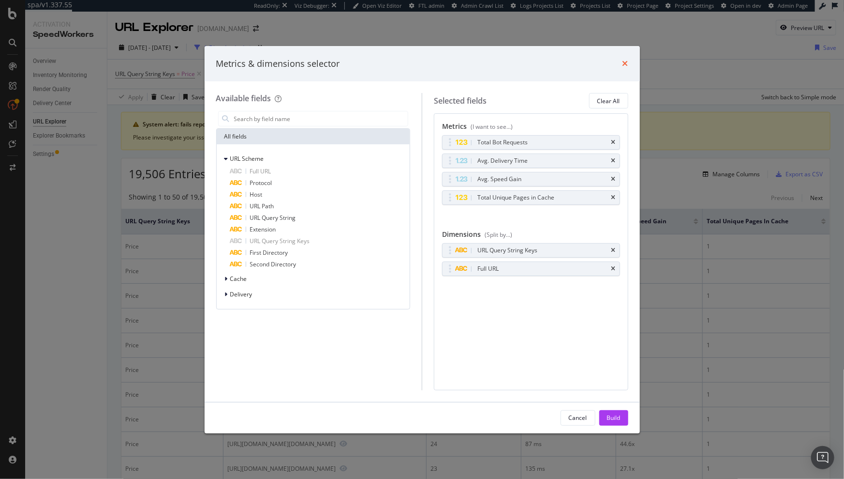
click at [623, 63] on icon "times" at bounding box center [626, 64] width 6 height 8
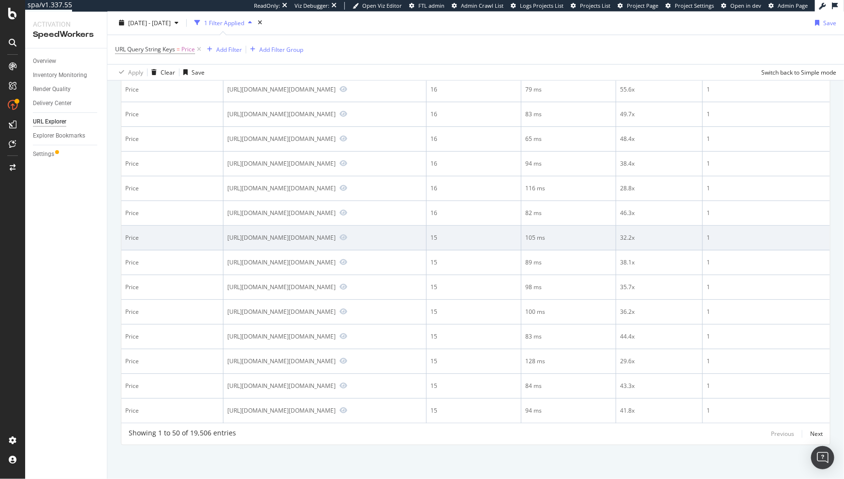
scroll to position [1338, 0]
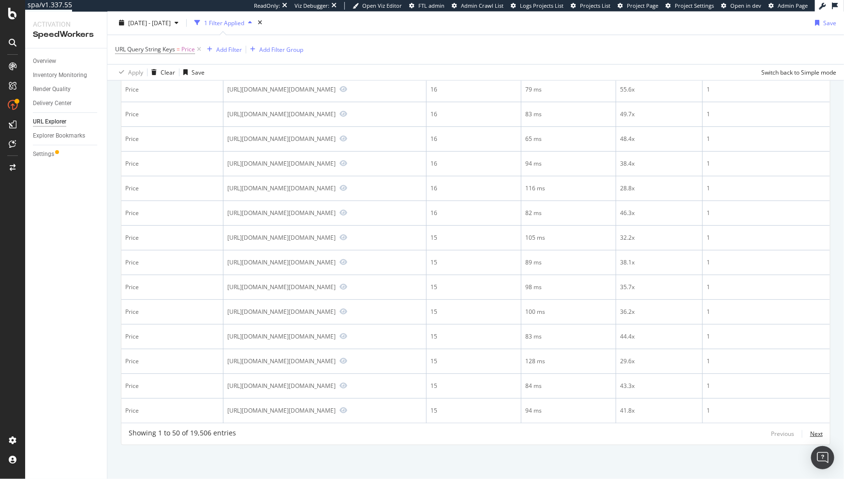
click at [810, 431] on div "Next" at bounding box center [816, 433] width 13 height 8
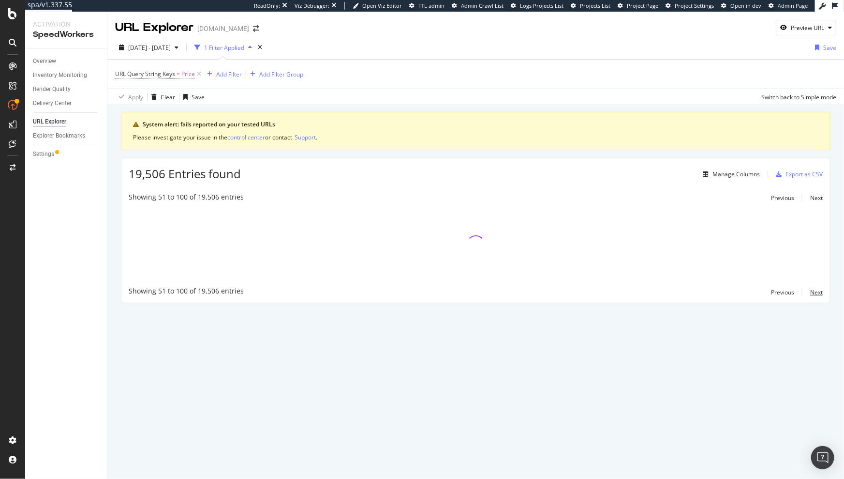
scroll to position [0, 0]
click at [253, 90] on div "Apply Clear Save Switch back to Simple mode" at bounding box center [475, 97] width 737 height 16
click at [213, 86] on div "URL Query String Keys = Price Add Filter Add Filter Group" at bounding box center [475, 74] width 721 height 29
click at [162, 74] on span "URL Query String Keys" at bounding box center [145, 74] width 60 height 8
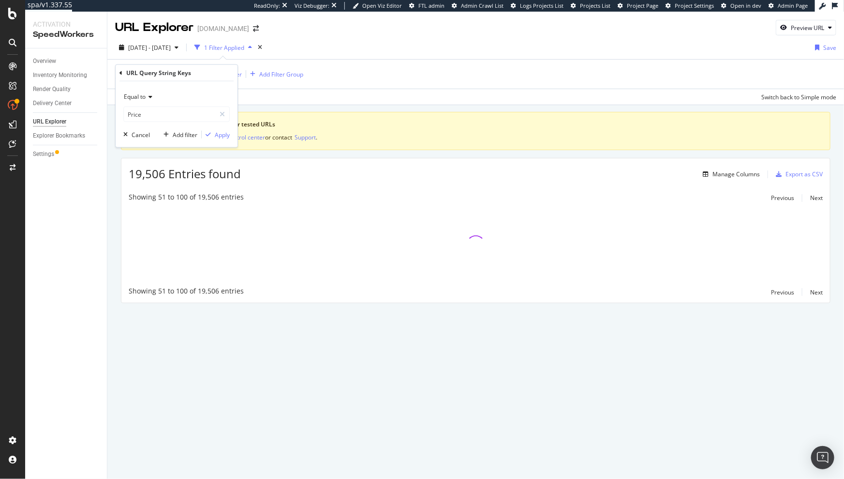
click at [146, 96] on span "Equal to" at bounding box center [135, 96] width 22 height 8
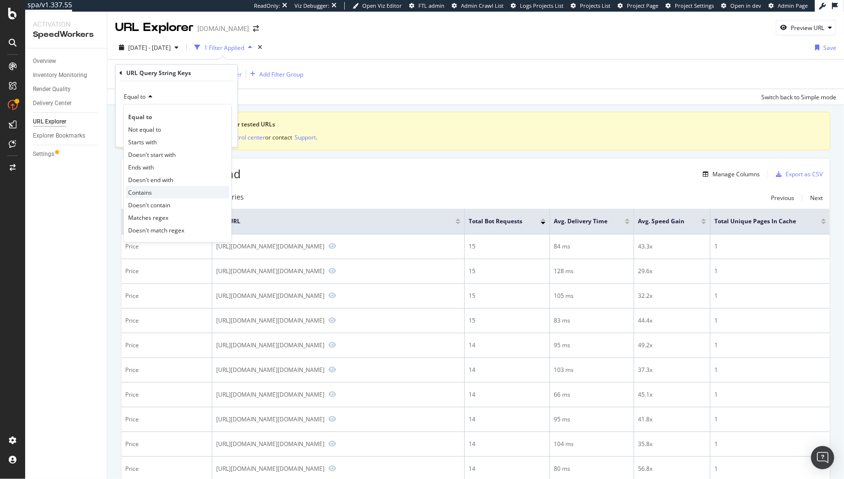
click at [152, 191] on div "Contains" at bounding box center [178, 192] width 104 height 13
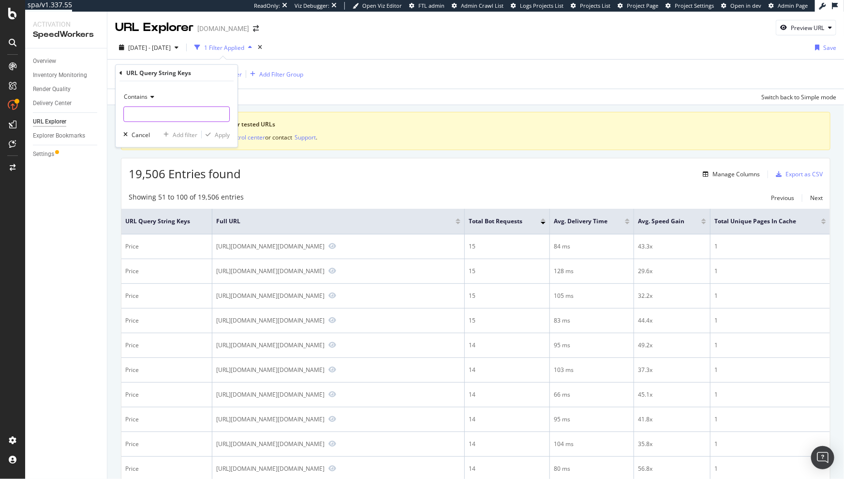
click at [181, 112] on input "text" at bounding box center [176, 113] width 105 height 15
type input ")"
type input "Price"
click at [228, 135] on div "Apply" at bounding box center [222, 134] width 15 height 8
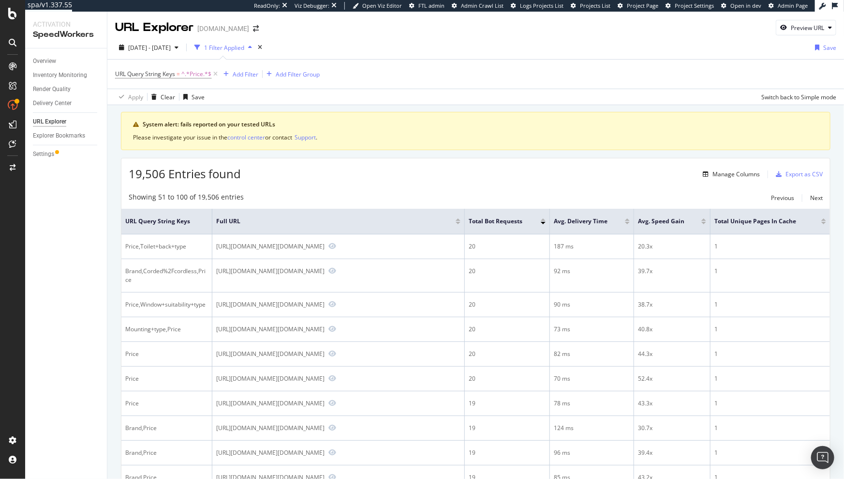
click at [325, 93] on div "Apply Clear Save Switch back to Simple mode" at bounding box center [475, 97] width 737 height 16
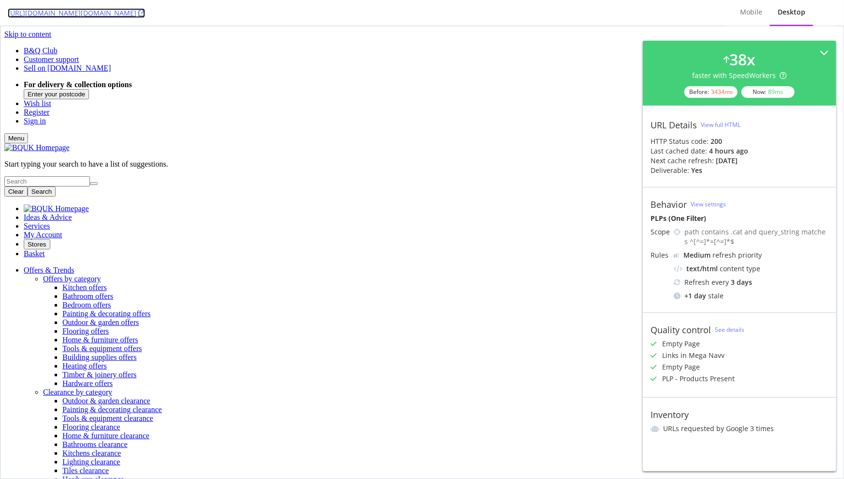
click at [145, 13] on icon at bounding box center [141, 13] width 7 height 7
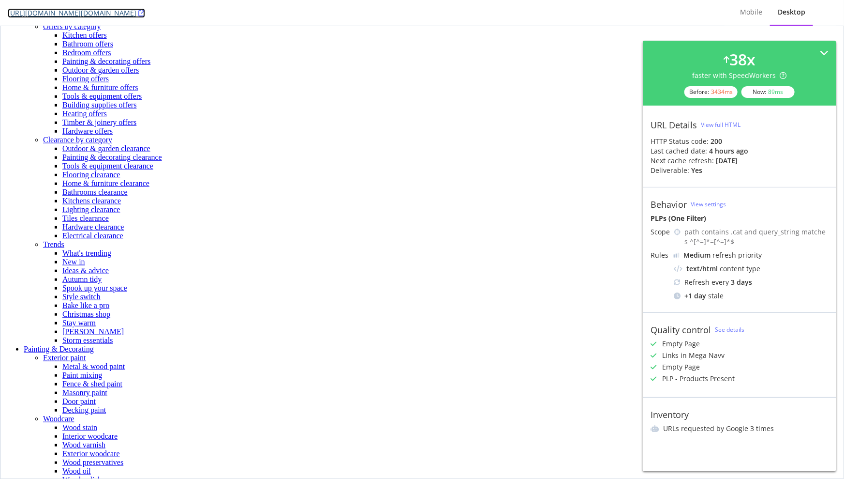
scroll to position [395, 0]
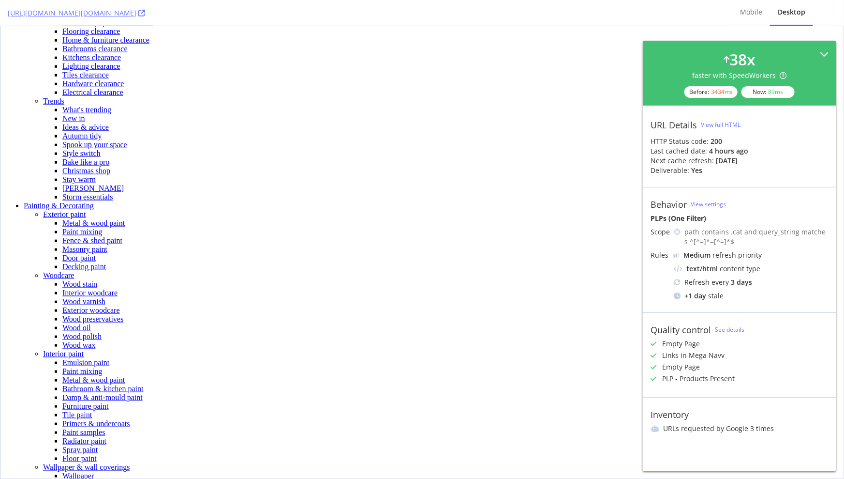
click at [825, 48] on div "38 x faster with SpeedWorkers Before: 3434 ms Now: 89 ms" at bounding box center [740, 72] width 178 height 49
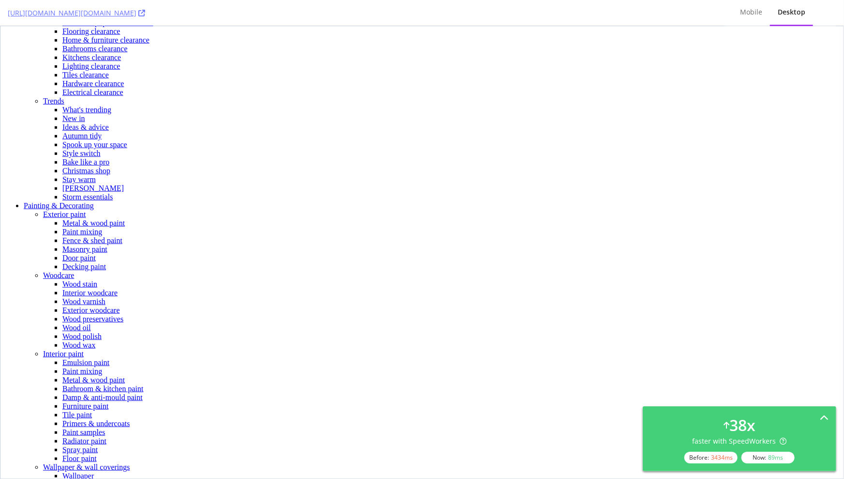
scroll to position [0, 0]
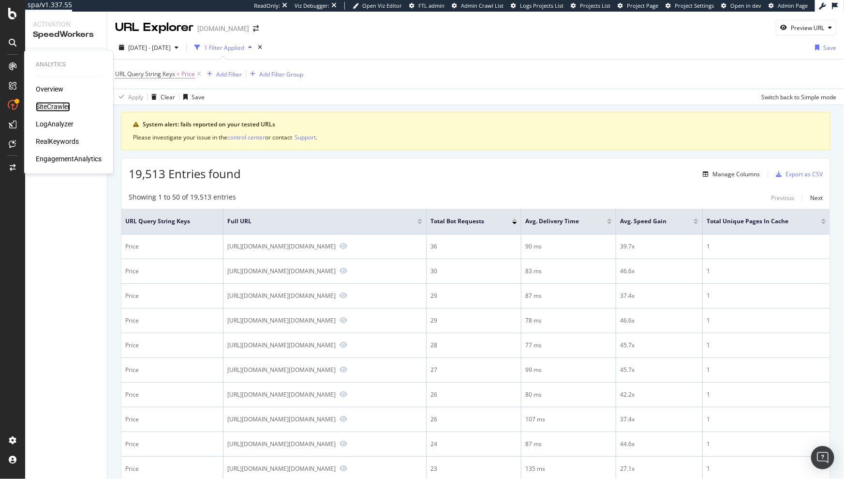
click at [46, 105] on div "SiteCrawler" at bounding box center [53, 107] width 34 height 10
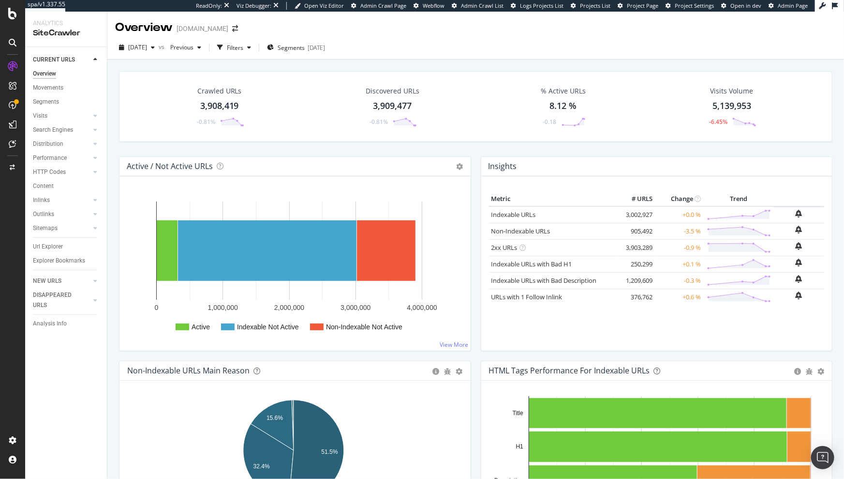
click at [48, 244] on div "Url Explorer" at bounding box center [48, 246] width 30 height 10
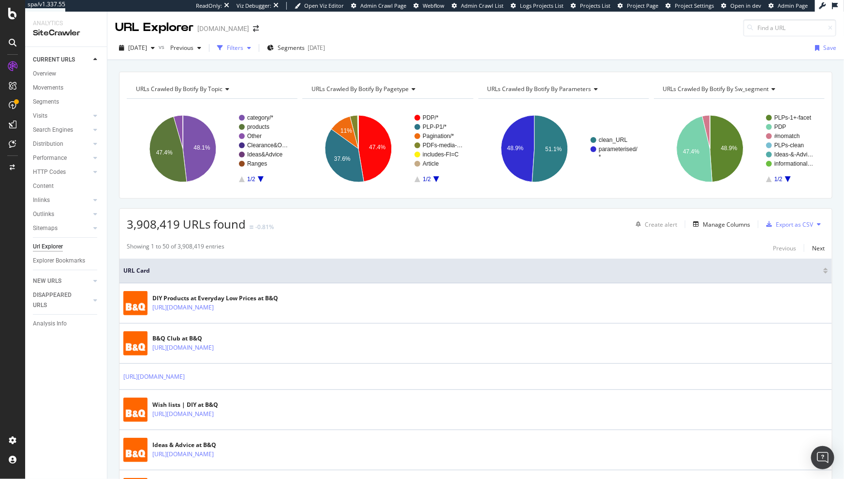
click at [227, 50] on div "button" at bounding box center [220, 48] width 14 height 14
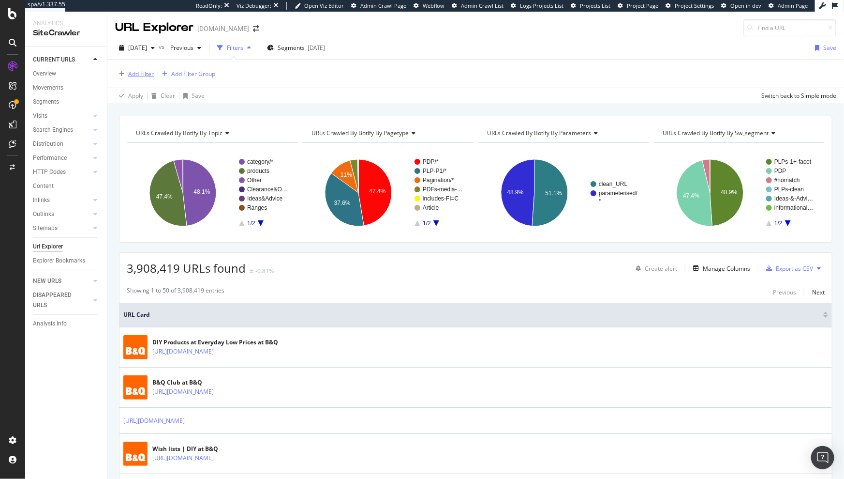
click at [138, 76] on div "Add Filter" at bounding box center [141, 74] width 26 height 8
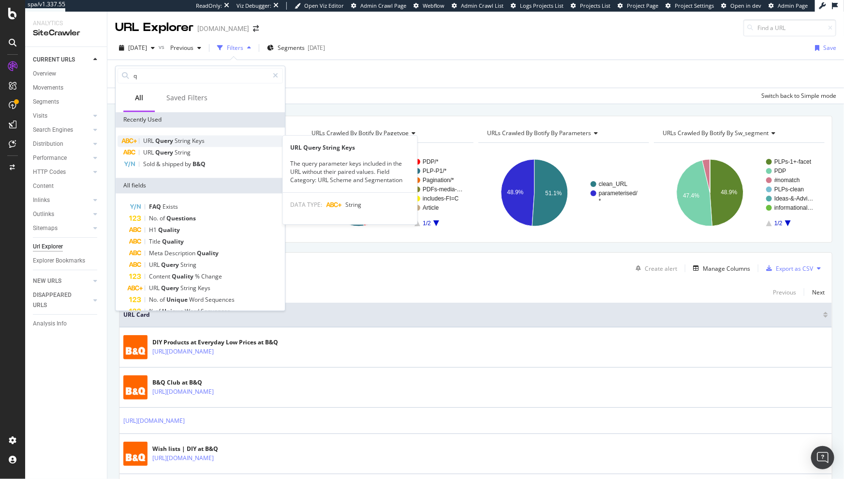
type input "q"
click at [165, 139] on span "Query" at bounding box center [164, 140] width 19 height 8
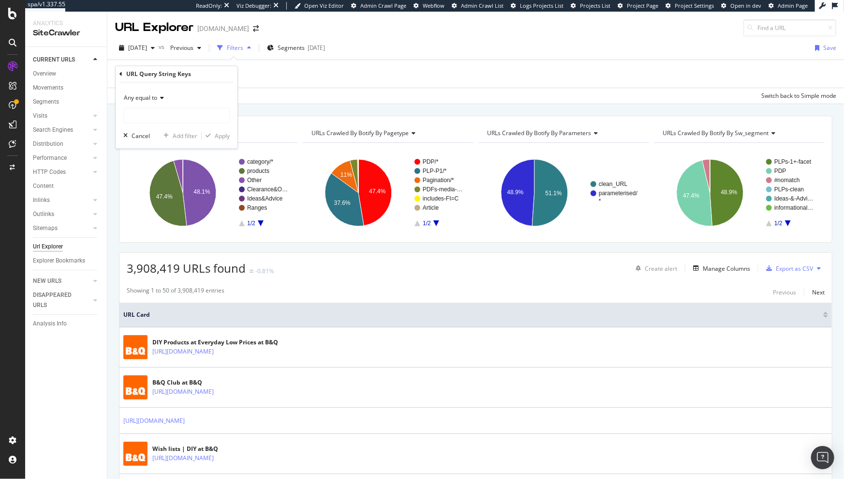
click at [153, 98] on span "Any equal to" at bounding box center [140, 98] width 33 height 8
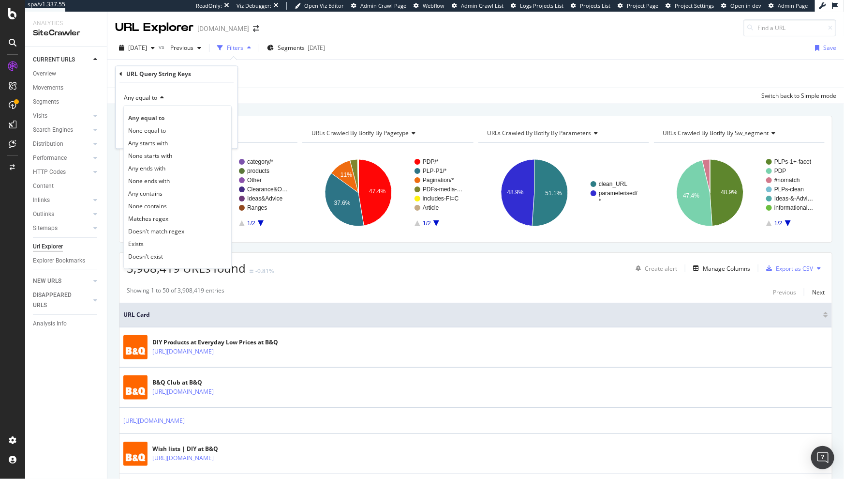
click at [195, 93] on div "Any equal to" at bounding box center [176, 97] width 106 height 15
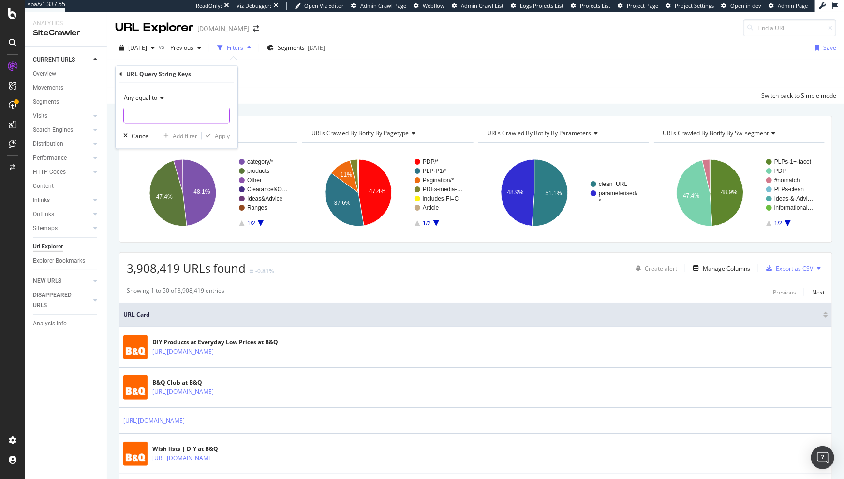
click at [155, 117] on input "text" at bounding box center [176, 115] width 105 height 15
type input "Price"
click at [223, 135] on div "Apply" at bounding box center [222, 136] width 15 height 8
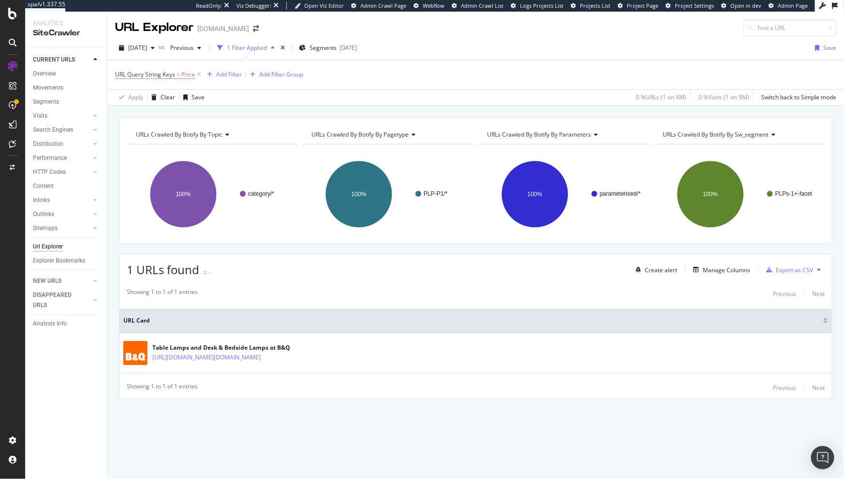
click at [326, 261] on div "1 URLs found - Create alert Manage Columns Export as CSV" at bounding box center [476, 266] width 713 height 24
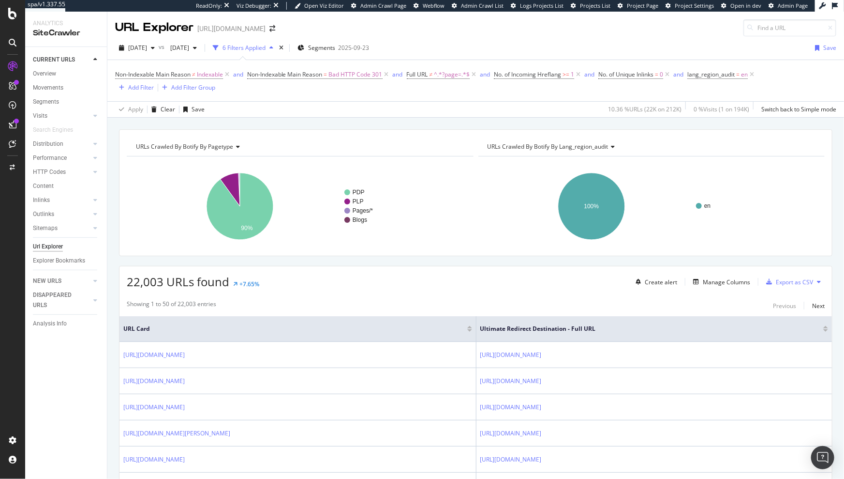
scroll to position [131, 0]
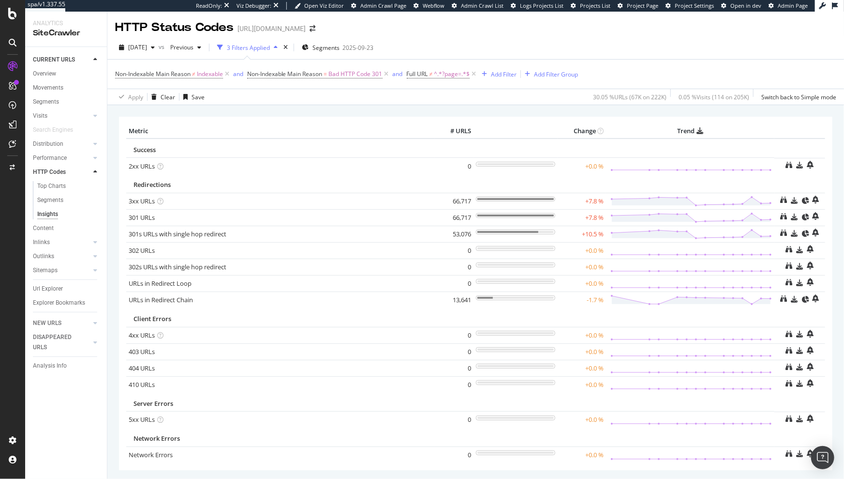
scroll to position [40, 0]
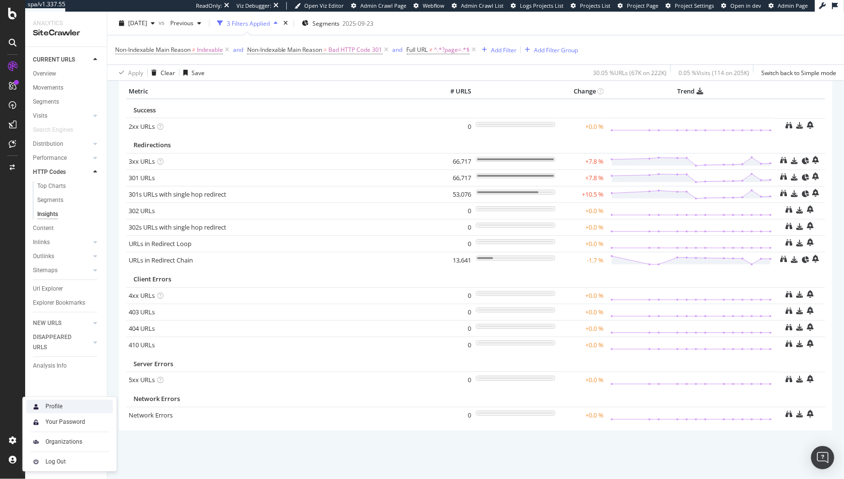
click at [60, 410] on div "Profile" at bounding box center [69, 407] width 87 height 14
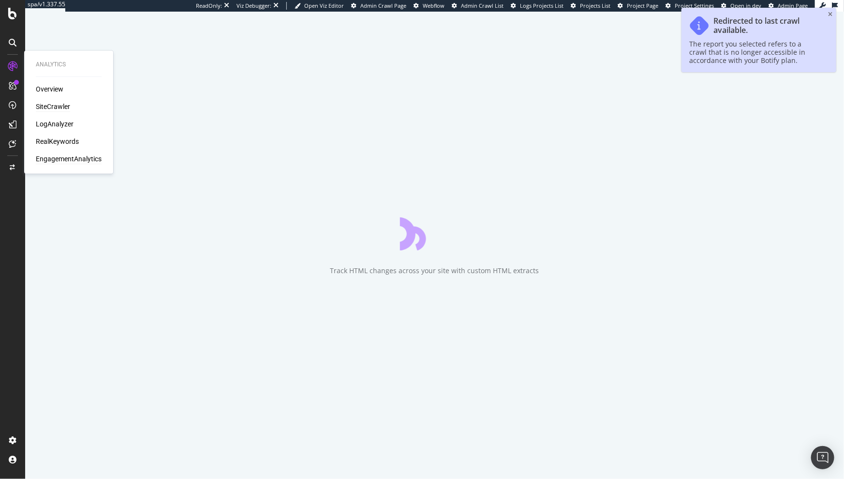
click at [60, 158] on div "EngagementAnalytics" at bounding box center [69, 159] width 66 height 10
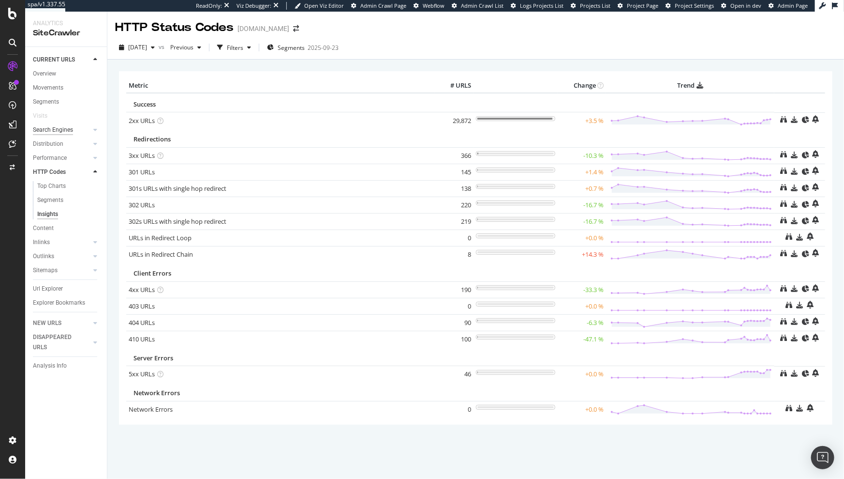
click at [49, 126] on div "Search Engines" at bounding box center [53, 130] width 40 height 10
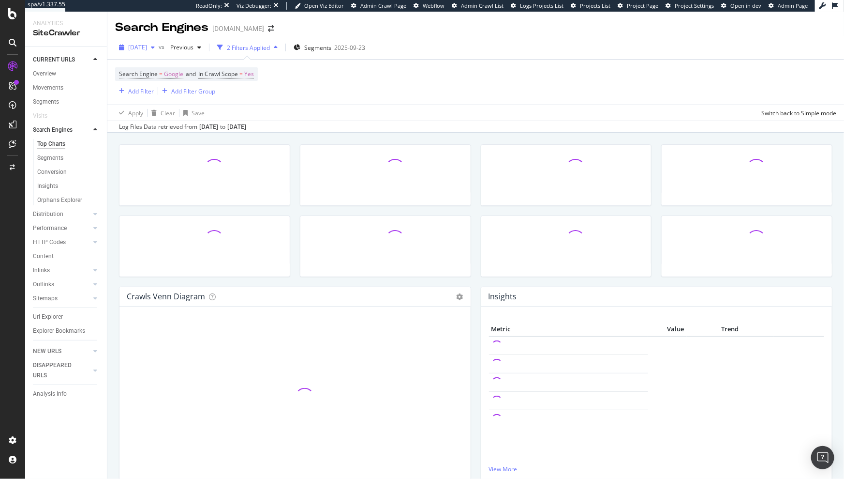
click at [147, 49] on span "2025 Oct. 5th" at bounding box center [137, 47] width 19 height 8
click at [397, 83] on div "Search Engine = Google and In Crawl Scope = Yes Add Filter Add Filter Group" at bounding box center [475, 82] width 721 height 45
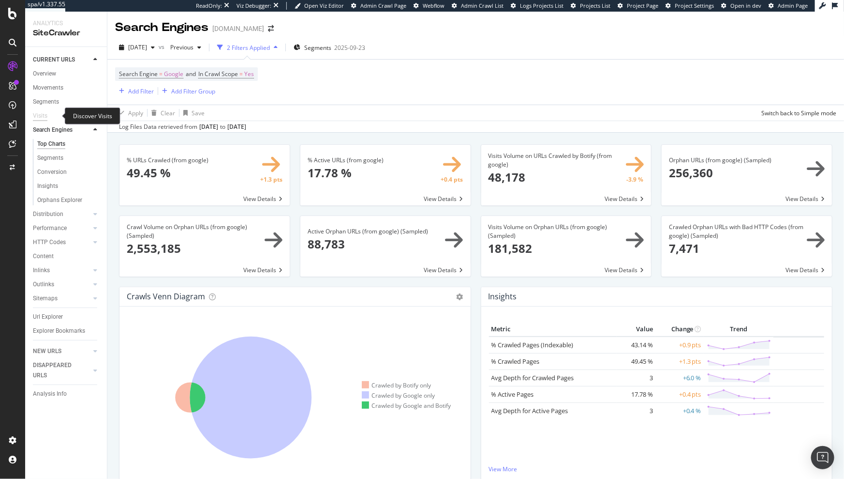
click at [39, 118] on div "Visits" at bounding box center [40, 116] width 15 height 10
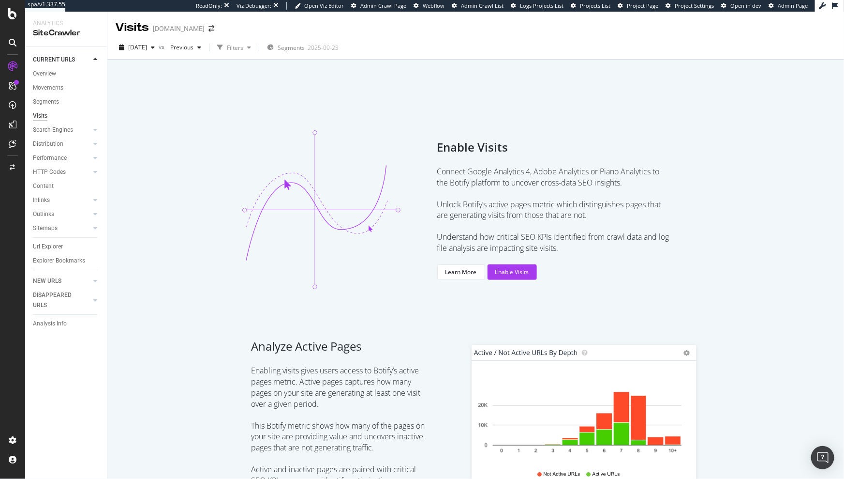
click at [158, 93] on div at bounding box center [476, 84] width 714 height 41
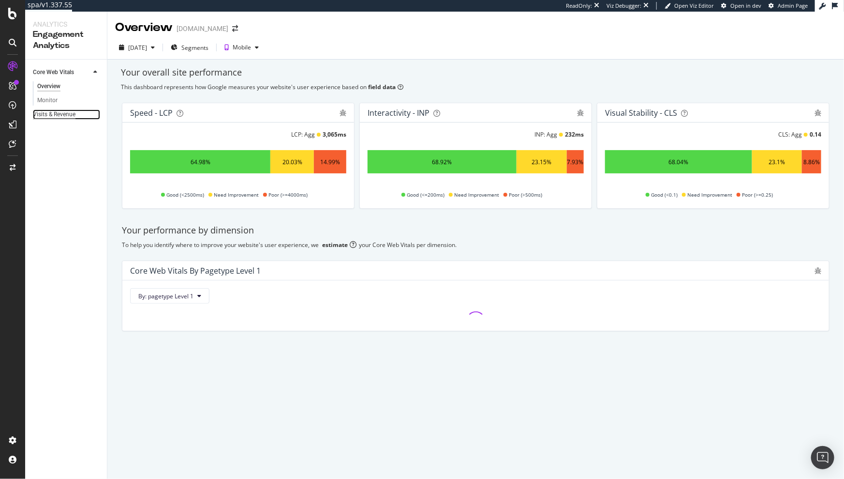
click at [64, 112] on div "Visits & Revenue" at bounding box center [54, 114] width 43 height 10
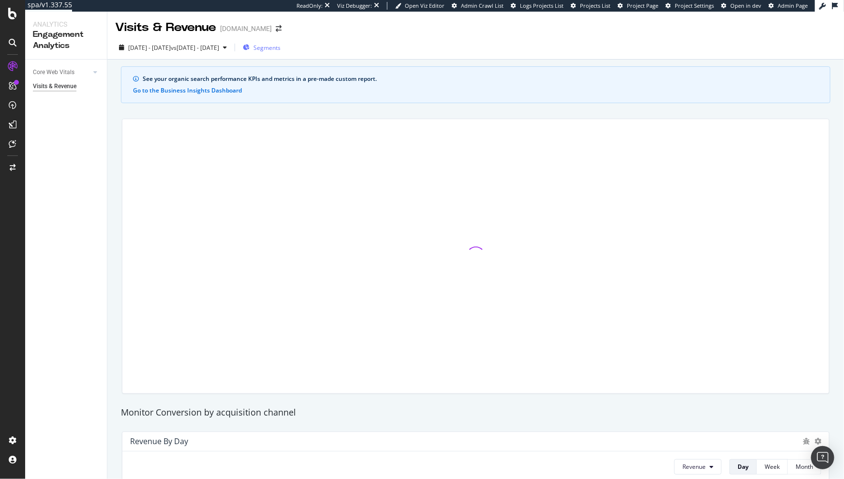
click at [281, 51] on span "Segments" at bounding box center [267, 48] width 27 height 8
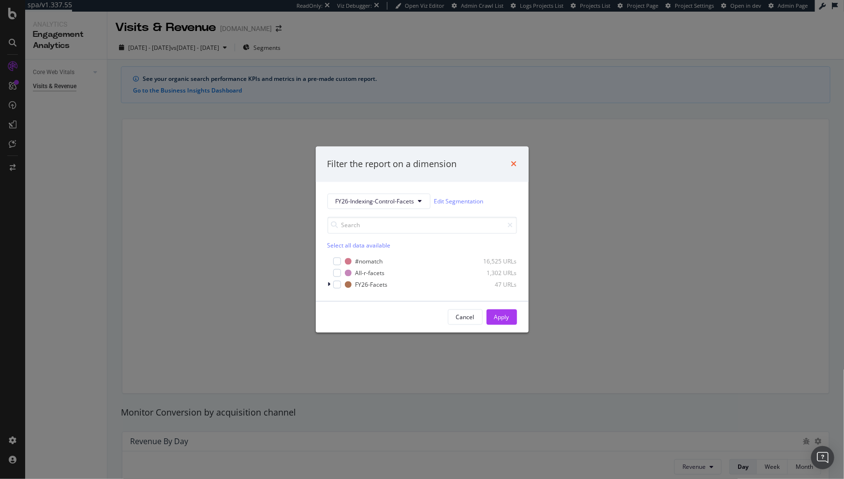
click at [516, 162] on icon "times" at bounding box center [514, 164] width 6 height 8
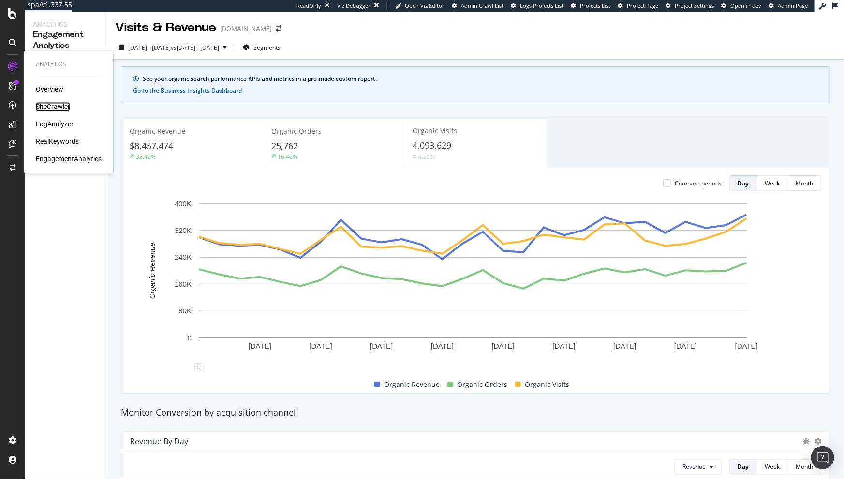
click at [51, 108] on div "SiteCrawler" at bounding box center [53, 107] width 34 height 10
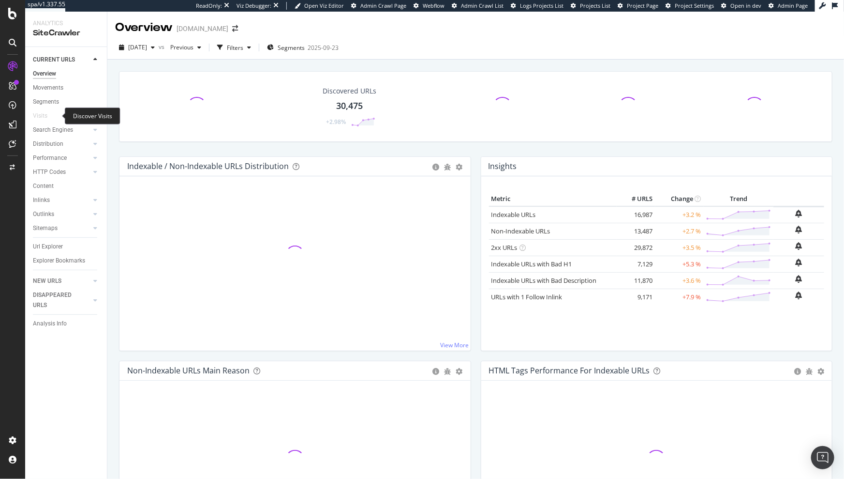
drag, startPoint x: 42, startPoint y: 116, endPoint x: 57, endPoint y: 116, distance: 15.5
click at [41, 116] on div "Visits" at bounding box center [40, 116] width 15 height 10
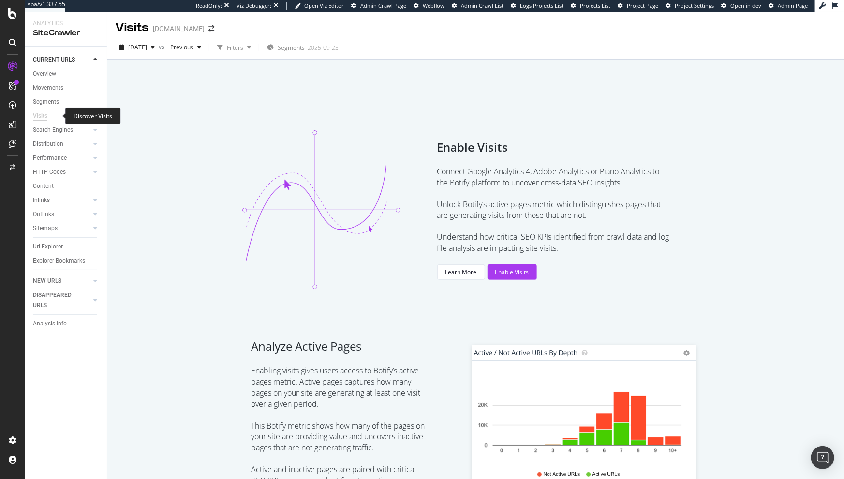
click at [40, 115] on div "Visits" at bounding box center [40, 116] width 15 height 10
click at [495, 215] on span "Unlock Botify’s active pages metric which distinguishes pages that are generati…" at bounding box center [553, 210] width 233 height 22
click at [503, 267] on div "Enable Visits" at bounding box center [512, 272] width 34 height 15
click at [287, 96] on div at bounding box center [476, 84] width 714 height 41
click at [368, 93] on div at bounding box center [476, 84] width 714 height 41
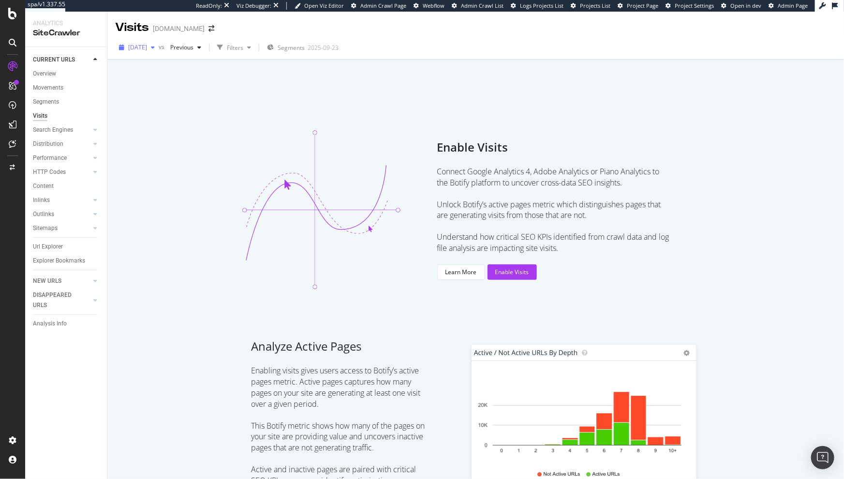
click at [147, 43] on span "2025 Oct. 5th" at bounding box center [137, 47] width 19 height 8
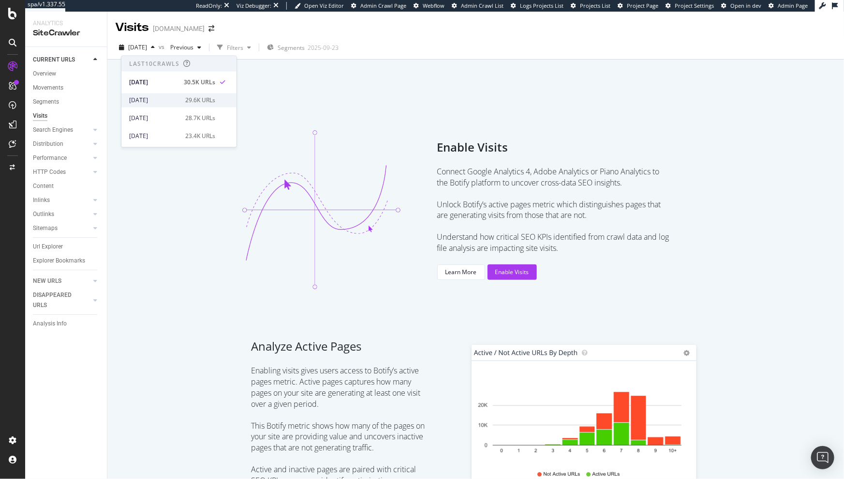
click at [164, 97] on div "2025 Sep. 28th" at bounding box center [154, 100] width 50 height 9
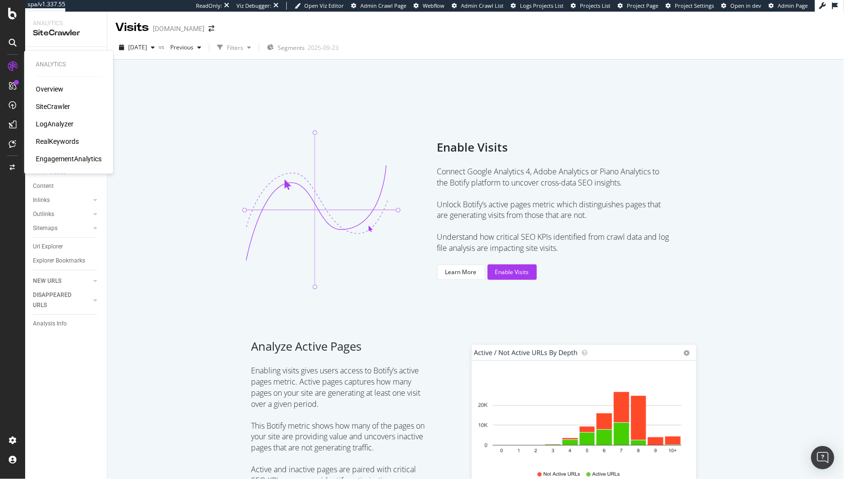
click at [54, 156] on div "EngagementAnalytics" at bounding box center [69, 159] width 66 height 10
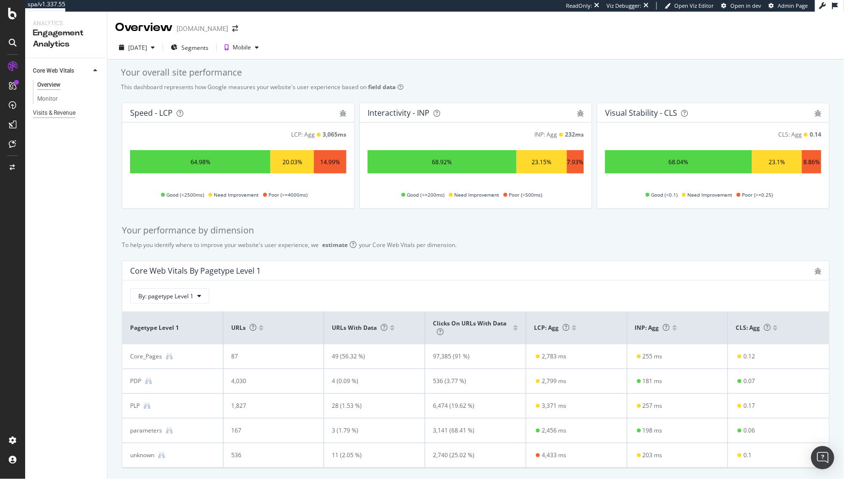
click at [60, 117] on div "Visits & Revenue" at bounding box center [54, 113] width 43 height 10
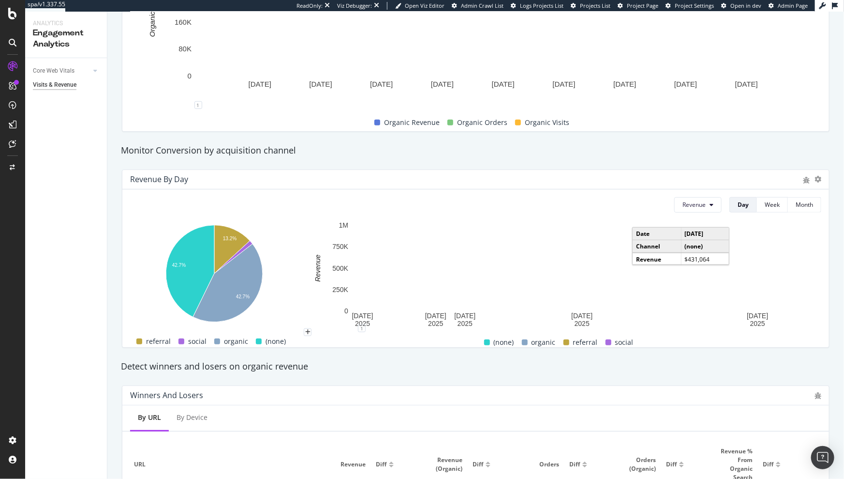
scroll to position [9, 0]
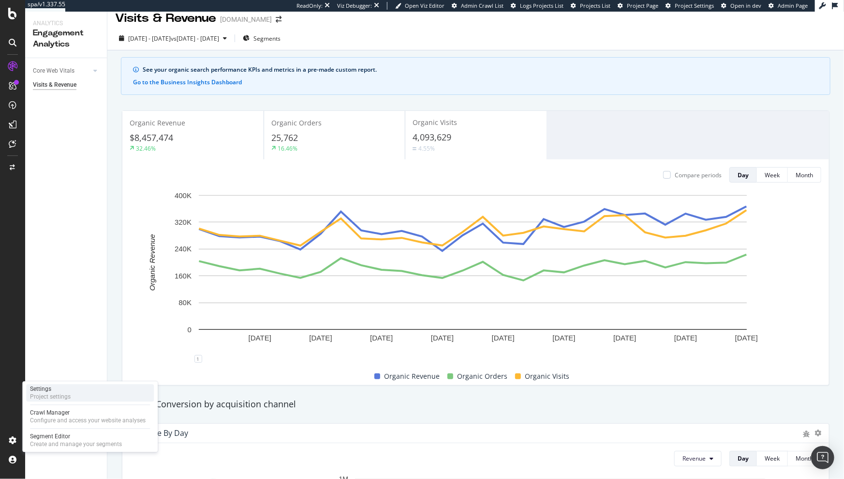
click at [48, 393] on div "Project settings" at bounding box center [50, 397] width 41 height 8
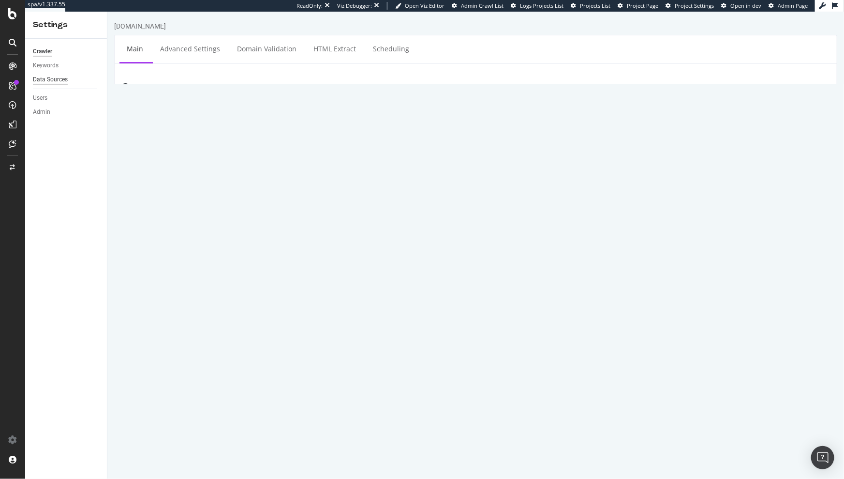
click at [50, 80] on div "Data Sources" at bounding box center [50, 80] width 35 height 10
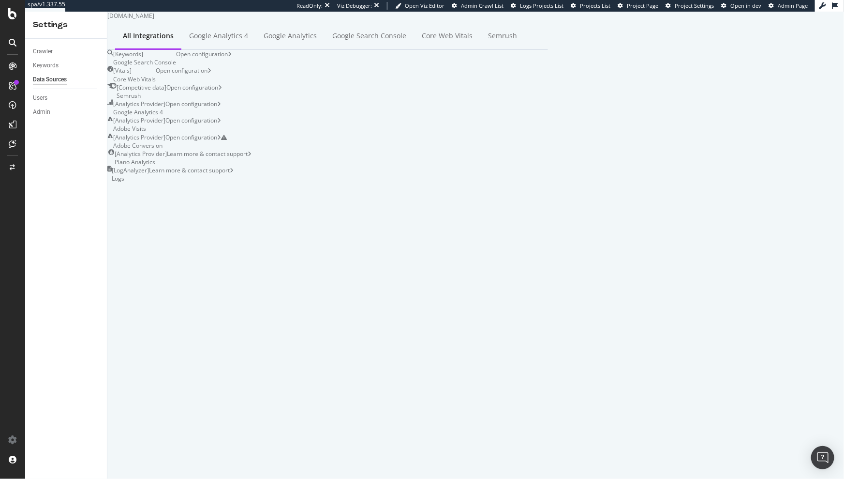
click at [165, 133] on div "[ Analytics Provider ] Adobe Conversion" at bounding box center [139, 141] width 52 height 16
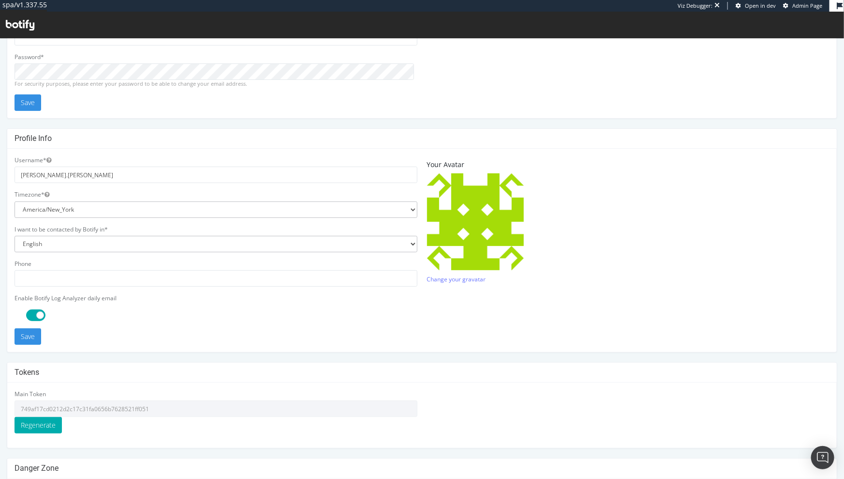
scroll to position [168, 0]
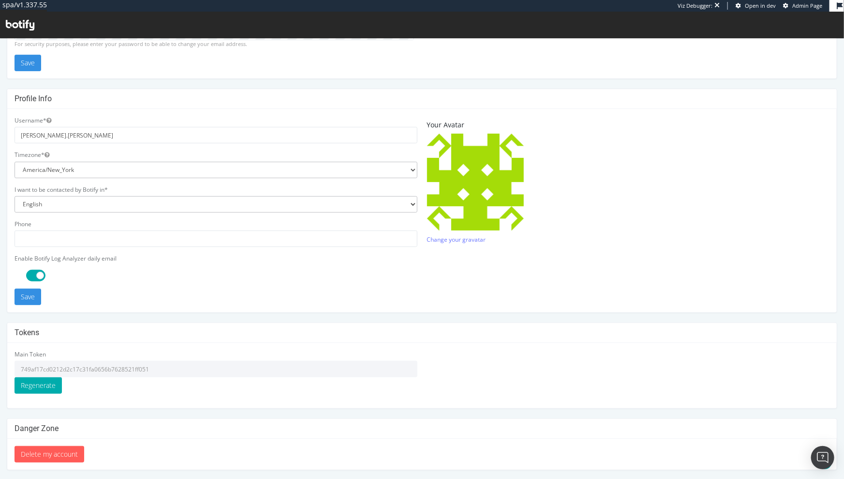
click at [70, 368] on input "749af17cd0212d2c17c31fa0656b7628521ff051" at bounding box center [216, 368] width 403 height 16
drag, startPoint x: 154, startPoint y: 367, endPoint x: 17, endPoint y: 365, distance: 136.5
click at [17, 365] on input "749af17cd0212d2c17c31fa0656b7628521ff051" at bounding box center [216, 368] width 403 height 16
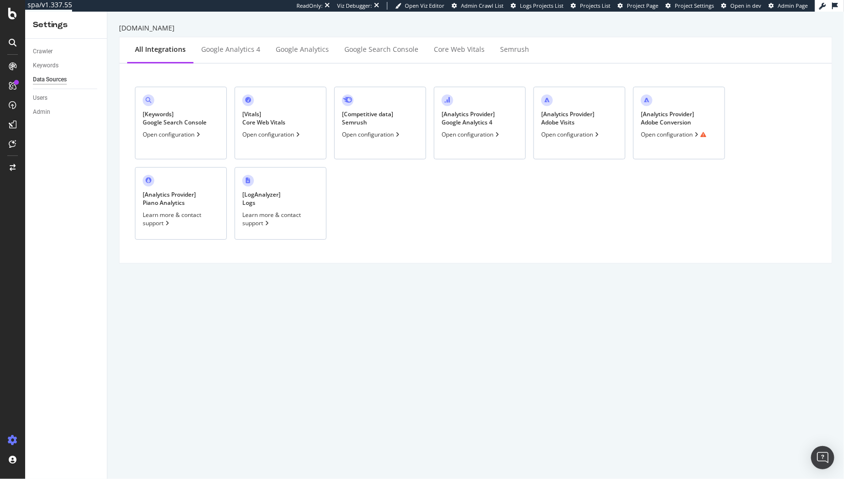
click at [670, 136] on div "Open configuration" at bounding box center [673, 134] width 65 height 8
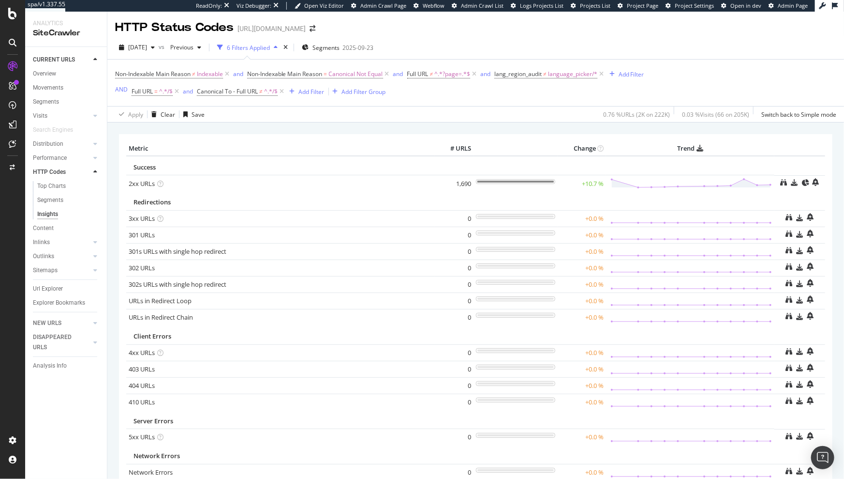
scroll to position [13, 0]
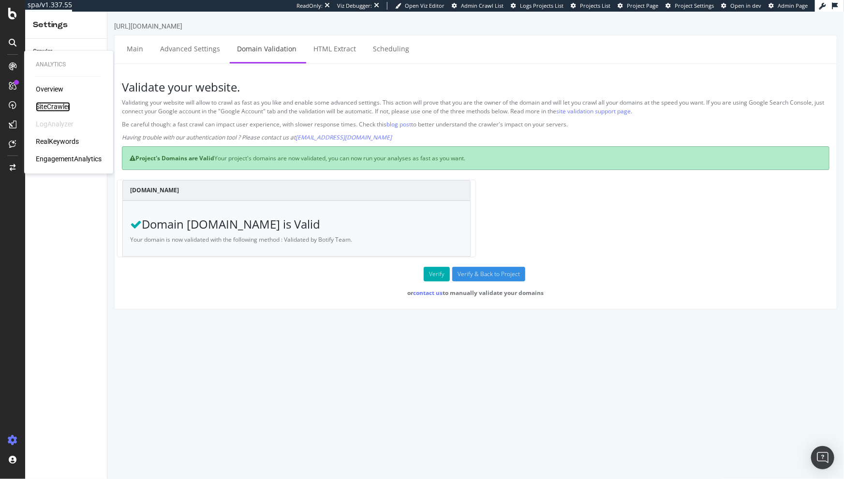
click at [48, 109] on div "SiteCrawler" at bounding box center [53, 107] width 34 height 10
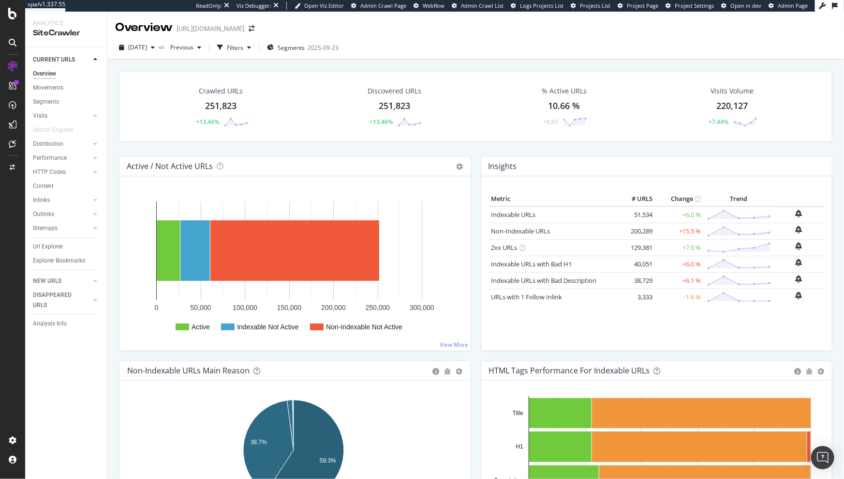
click at [616, 115] on div "% Active URLs 10.66 % +0.01" at bounding box center [564, 106] width 165 height 50
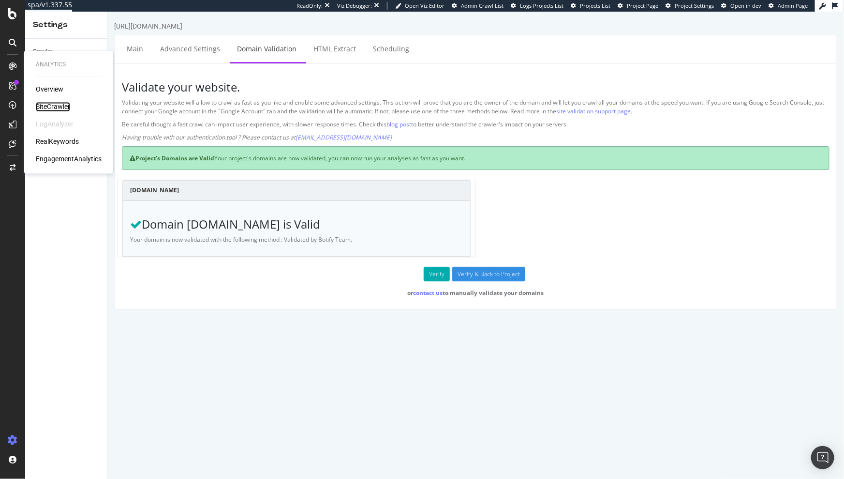
click at [54, 107] on div "SiteCrawler" at bounding box center [53, 107] width 34 height 10
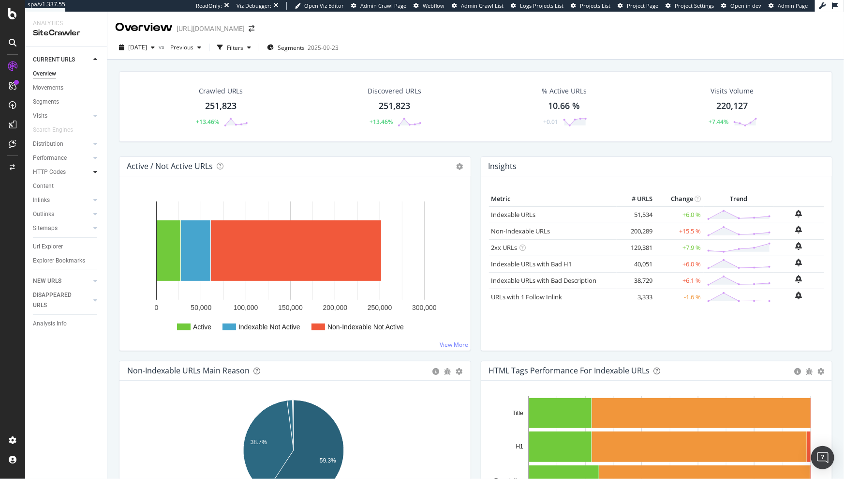
click at [96, 170] on icon at bounding box center [95, 172] width 4 height 6
click at [53, 217] on div "Insights" at bounding box center [47, 214] width 21 height 10
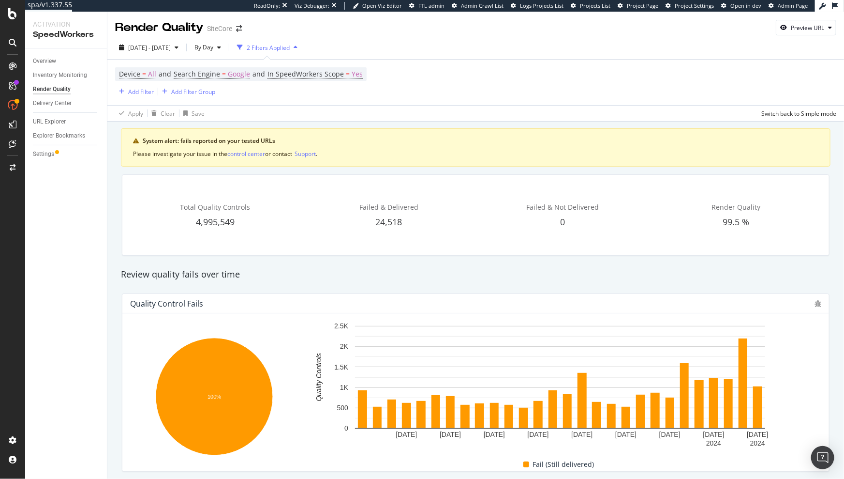
click at [249, 101] on div "Device = All and Search Engine = Google and In SpeedWorkers Scope = Yes Add Fil…" at bounding box center [475, 82] width 721 height 45
click at [45, 64] on div "Overview" at bounding box center [44, 61] width 23 height 10
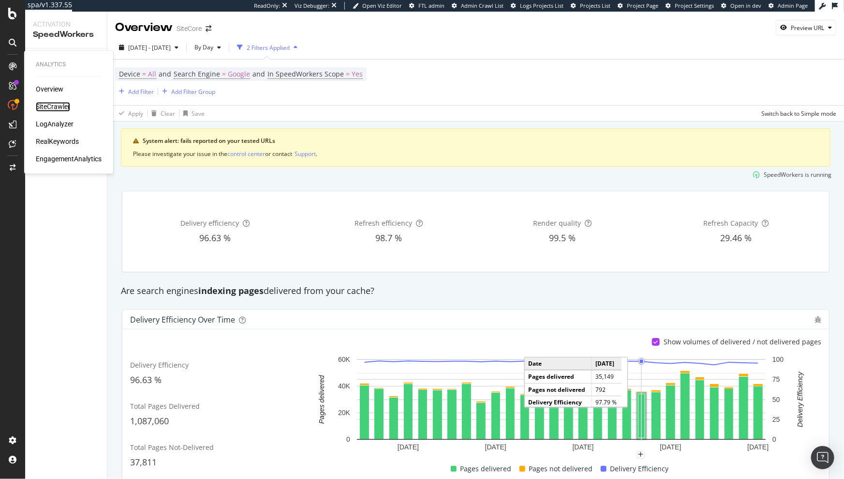
click at [55, 109] on div "SiteCrawler" at bounding box center [53, 107] width 34 height 10
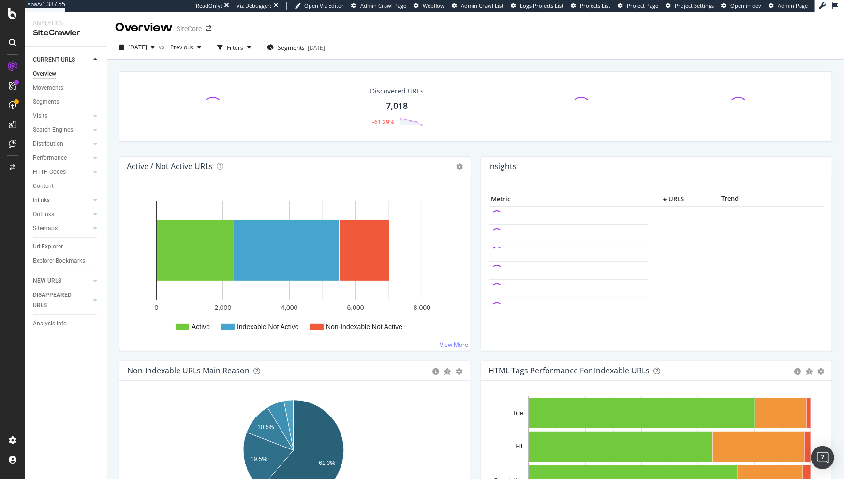
click at [342, 153] on div "Discovered URLs 7,018 -61.29%" at bounding box center [475, 113] width 723 height 85
click at [97, 172] on icon at bounding box center [95, 172] width 4 height 6
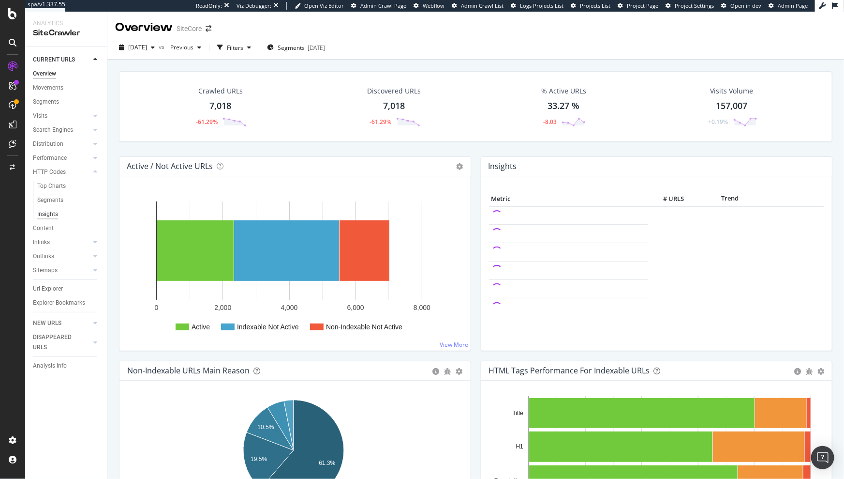
click at [56, 213] on div "Insights" at bounding box center [47, 214] width 21 height 10
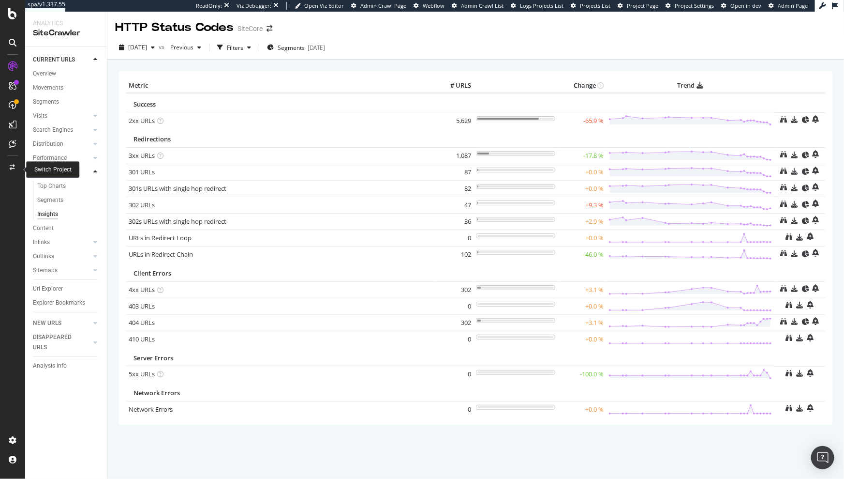
click at [15, 172] on div at bounding box center [12, 167] width 23 height 15
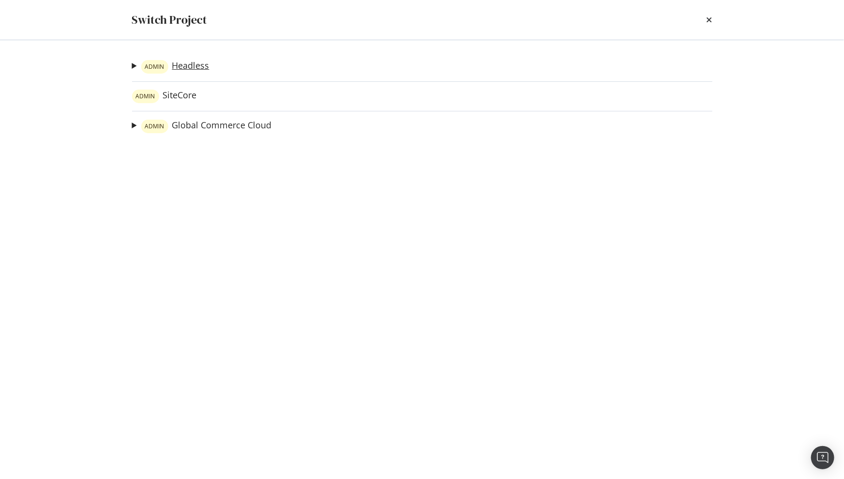
click at [185, 72] on link "ADMIN Headless" at bounding box center [175, 67] width 68 height 14
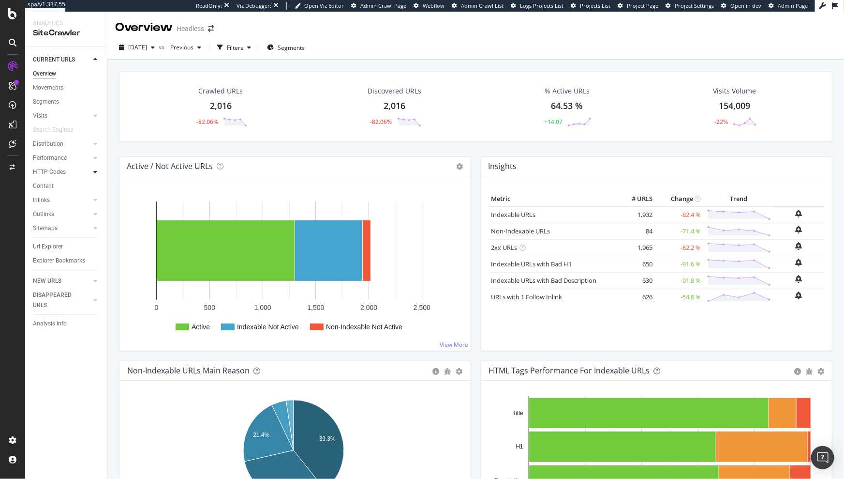
click at [93, 172] on icon at bounding box center [95, 172] width 4 height 6
click at [46, 216] on div "Insights" at bounding box center [47, 214] width 21 height 10
click at [585, 48] on div "2025 Oct. 5th vs Previous Filters Segments" at bounding box center [475, 49] width 737 height 19
click at [52, 213] on div "Insights" at bounding box center [47, 214] width 21 height 10
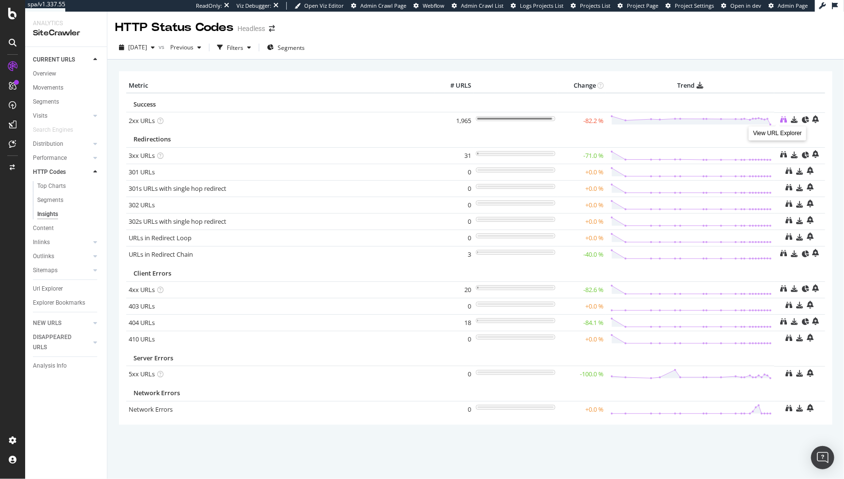
click at [781, 120] on icon at bounding box center [784, 119] width 7 height 7
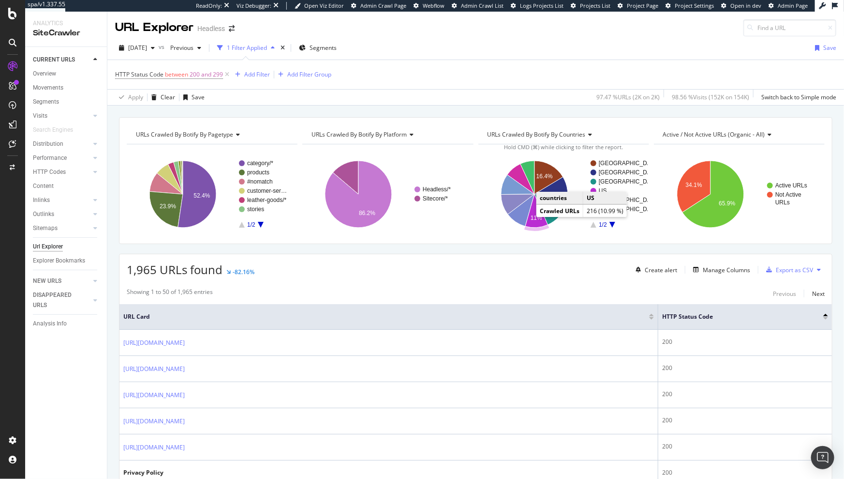
click at [533, 216] on text "11%" at bounding box center [536, 217] width 12 height 7
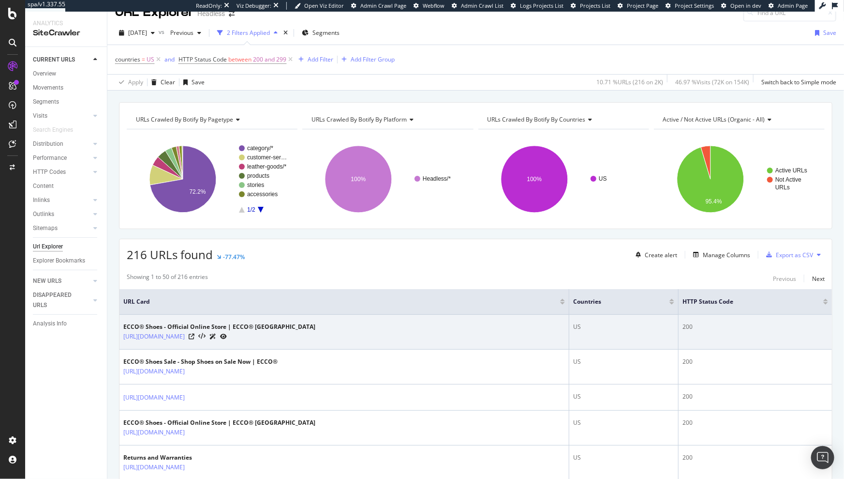
scroll to position [115, 0]
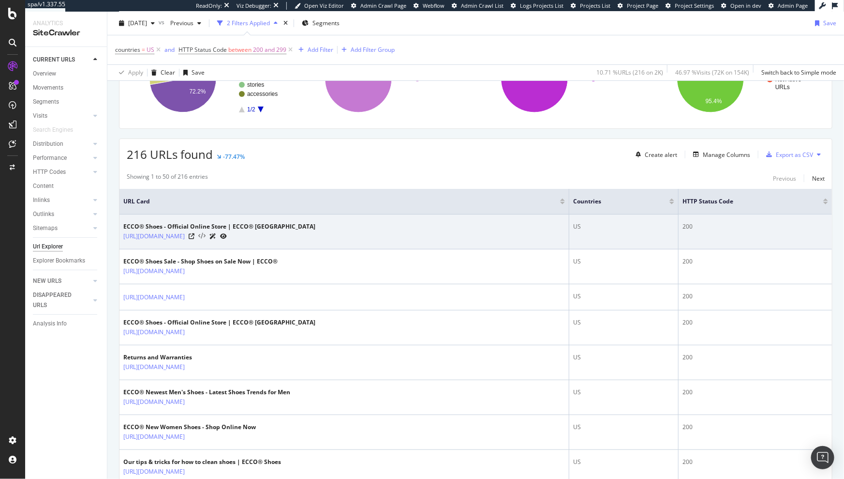
click at [198, 237] on icon at bounding box center [201, 236] width 7 height 7
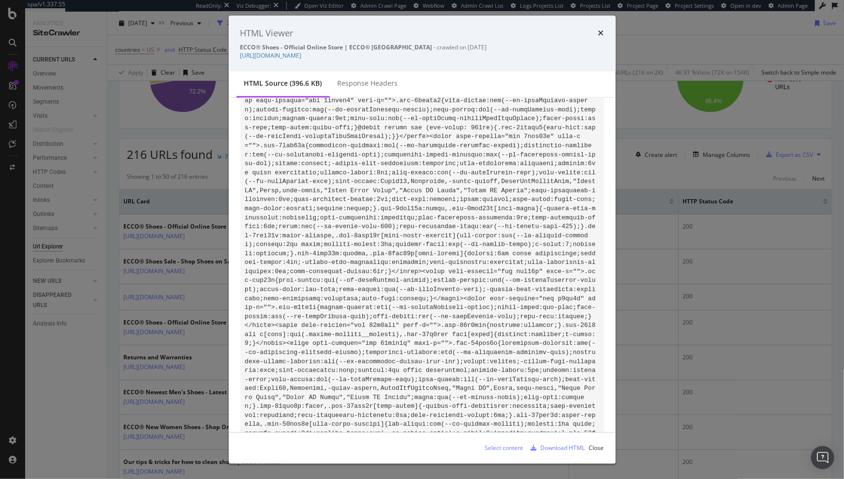
scroll to position [3091, 0]
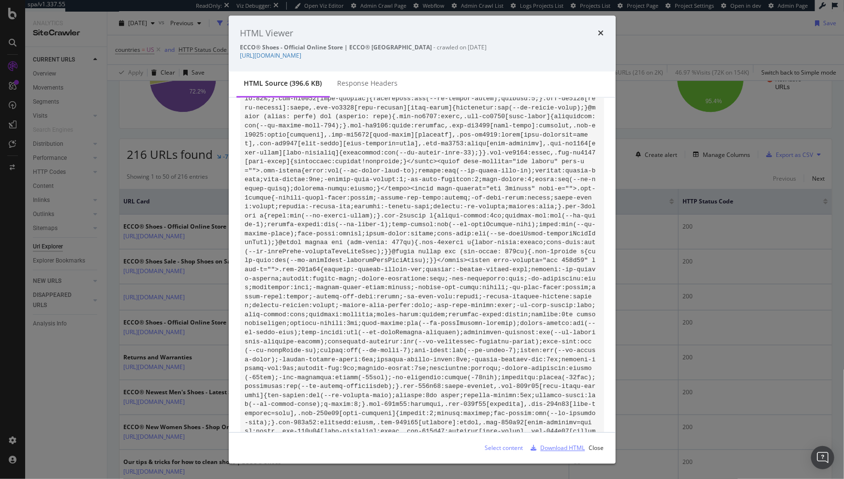
click at [551, 449] on div "Download HTML" at bounding box center [563, 447] width 45 height 8
click at [599, 31] on icon "times" at bounding box center [602, 34] width 6 height 8
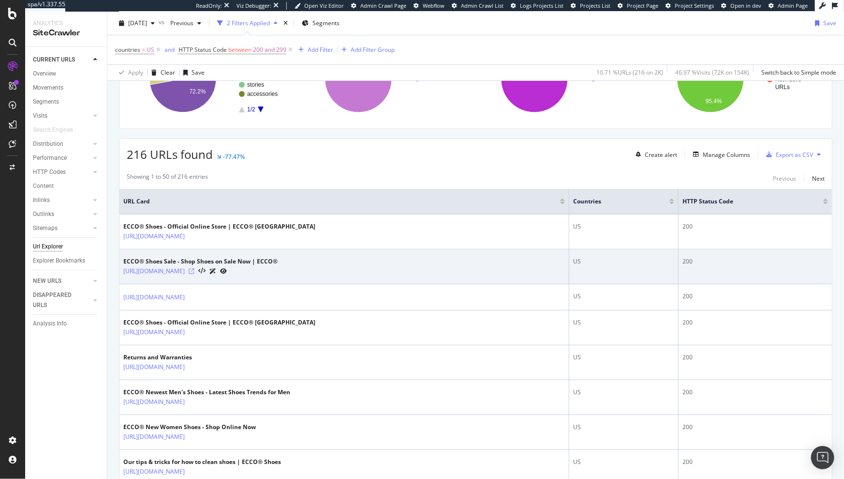
click at [195, 272] on icon at bounding box center [192, 271] width 6 height 6
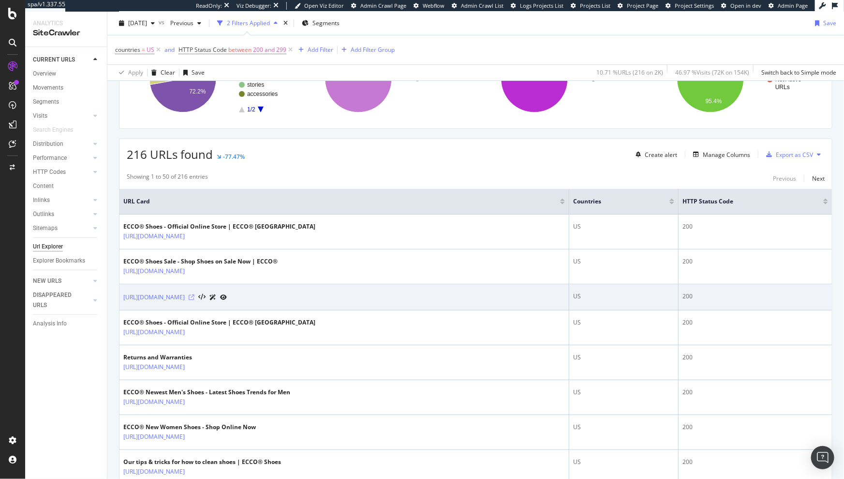
click at [195, 296] on icon at bounding box center [192, 297] width 6 height 6
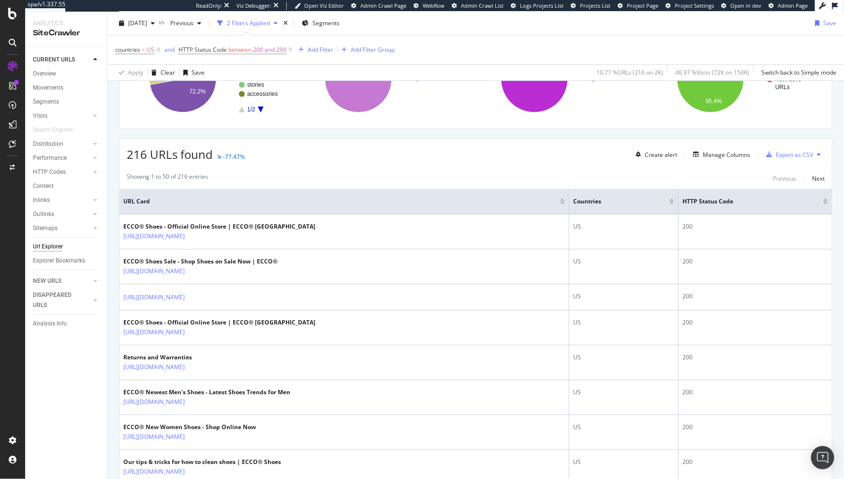
drag, startPoint x: 196, startPoint y: 237, endPoint x: 272, endPoint y: 180, distance: 95.0
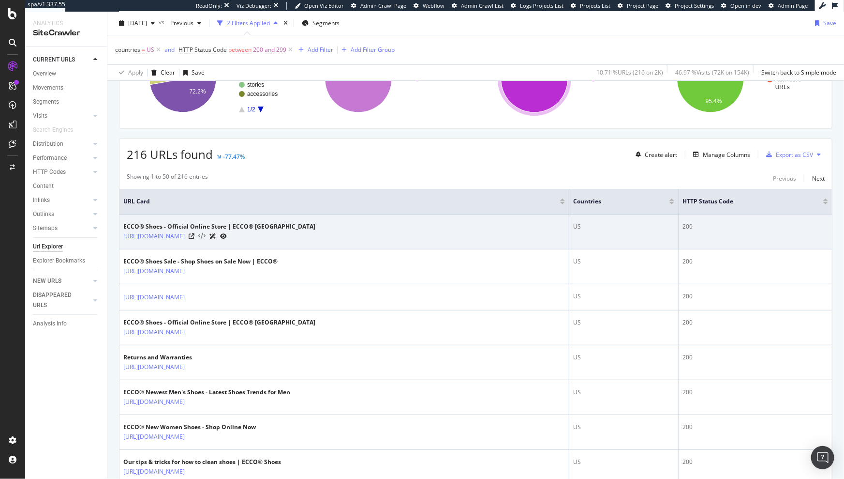
click at [198, 235] on icon at bounding box center [201, 236] width 7 height 7
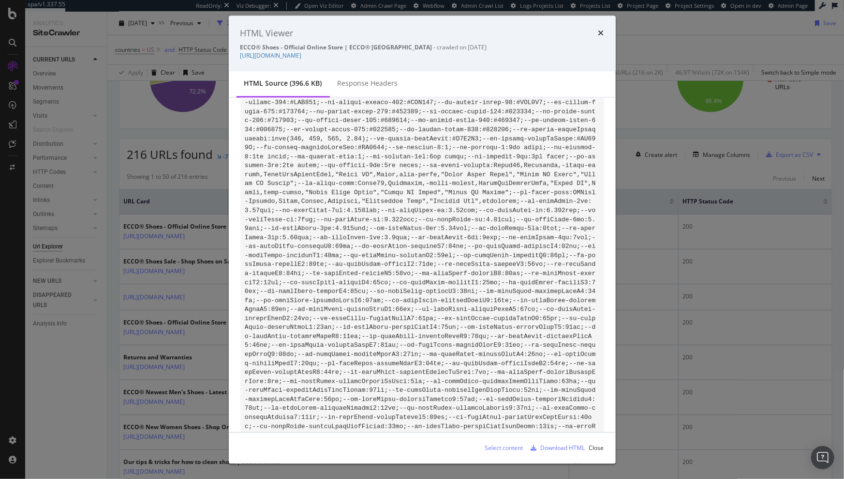
scroll to position [0, 0]
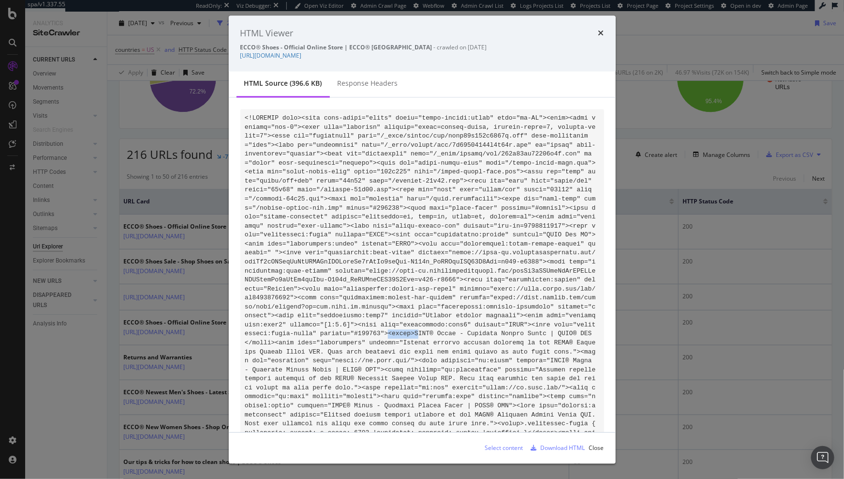
drag, startPoint x: 574, startPoint y: 334, endPoint x: 258, endPoint y: 343, distance: 316.1
drag, startPoint x: 261, startPoint y: 343, endPoint x: 449, endPoint y: 344, distance: 188.2
click at [603, 26] on div "HTML Viewer ECCO® Shoes - Official Online Store | ECCO® USA - crawled on 2025-1…" at bounding box center [422, 43] width 387 height 56
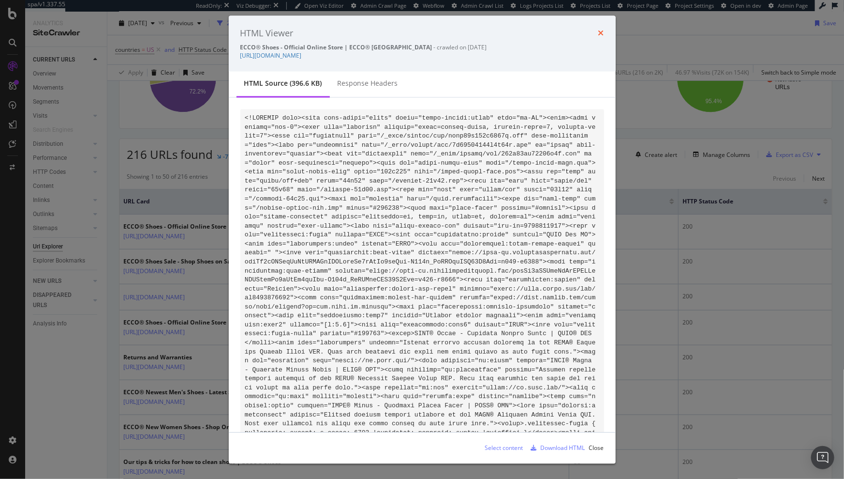
click at [600, 33] on icon "times" at bounding box center [602, 34] width 6 height 8
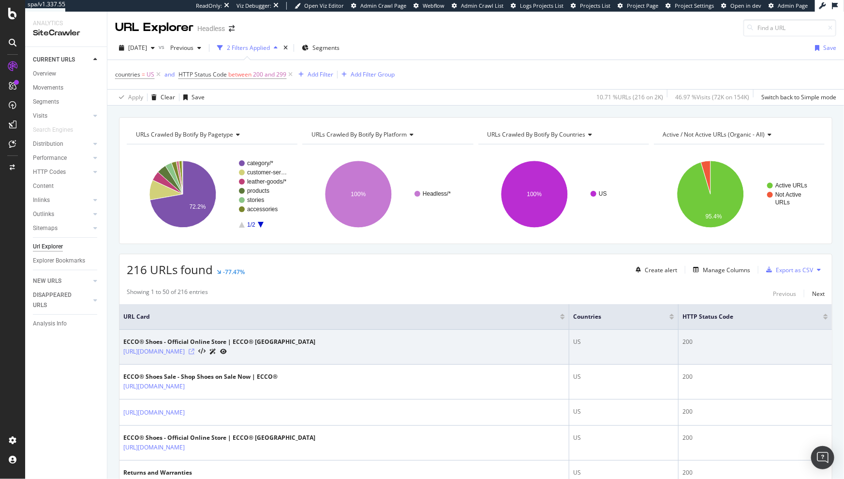
click at [189, 351] on icon at bounding box center [192, 351] width 6 height 6
click at [147, 353] on link "https://us.ecco.com/" at bounding box center [153, 351] width 61 height 10
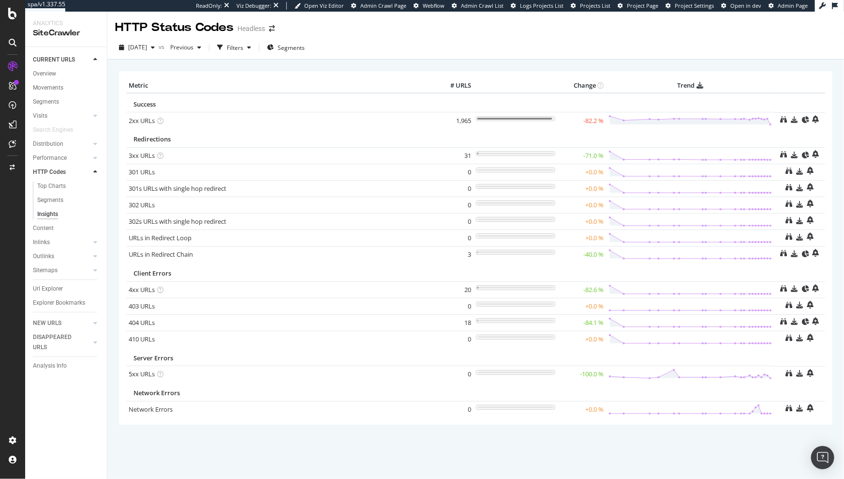
click at [754, 71] on div "Metric # URLS Change Trend Success 2xx URLs × Close Chart - API Requests List A…" at bounding box center [476, 247] width 714 height 353
click at [51, 335] on div "DISAPPEARED URLS" at bounding box center [57, 342] width 49 height 20
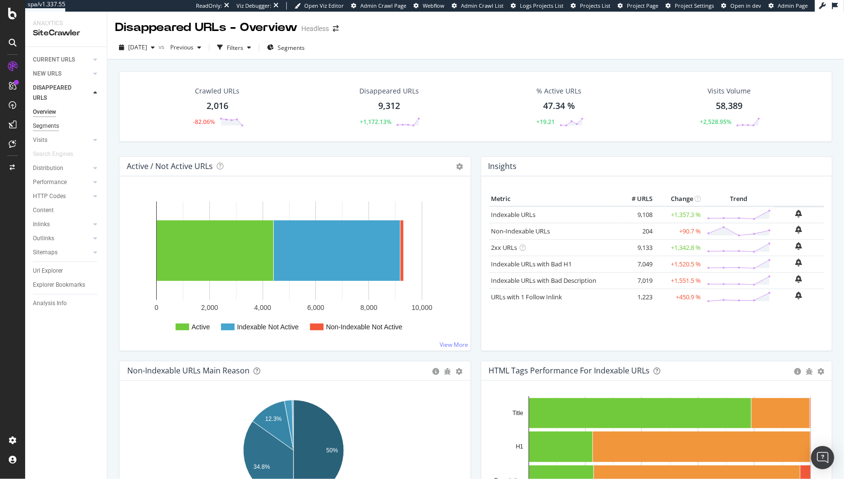
click at [48, 127] on div "Segments" at bounding box center [46, 126] width 26 height 10
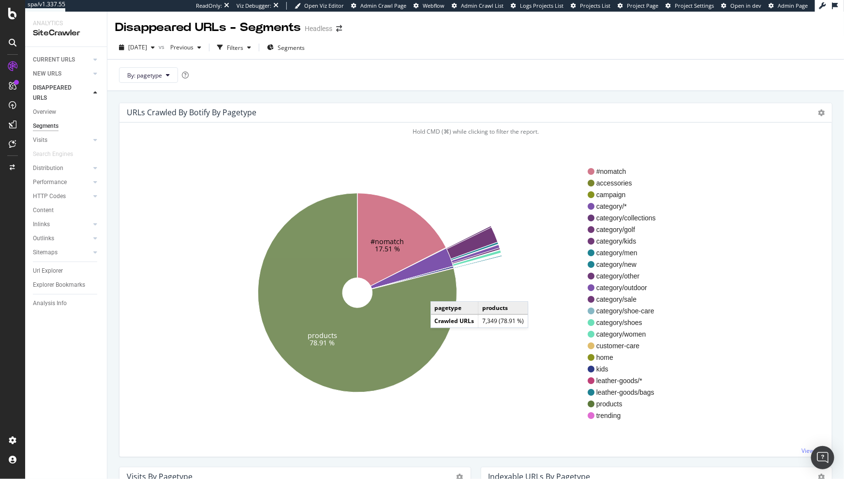
click at [440, 291] on icon at bounding box center [357, 292] width 199 height 199
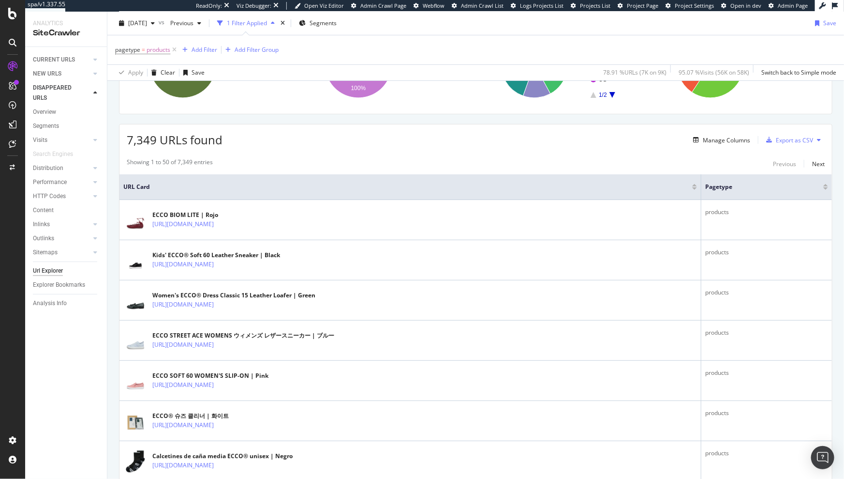
scroll to position [164, 0]
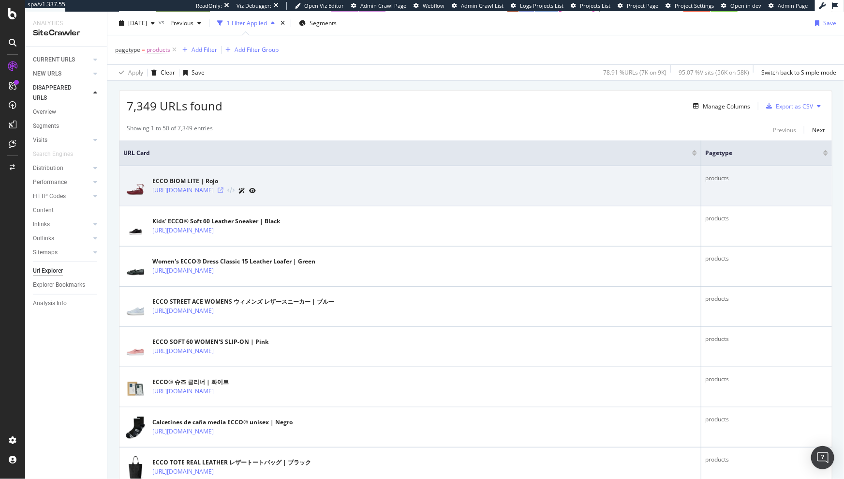
click at [224, 189] on icon at bounding box center [221, 190] width 6 height 6
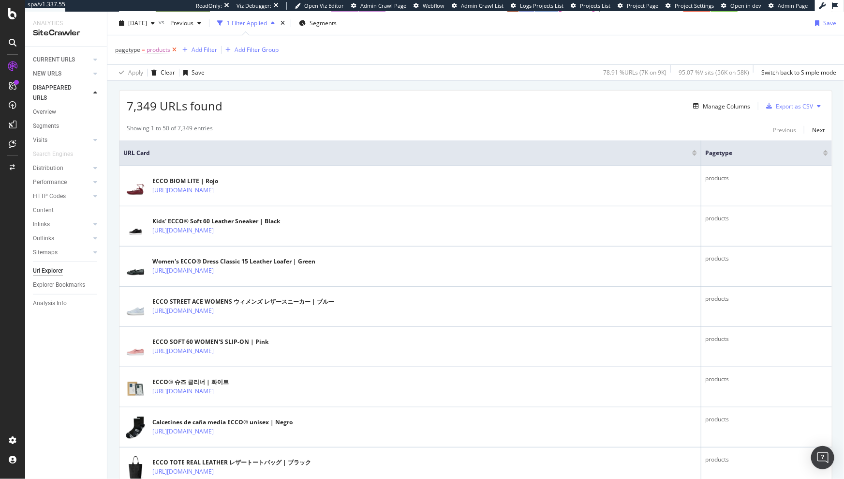
click at [177, 50] on icon at bounding box center [174, 50] width 8 height 10
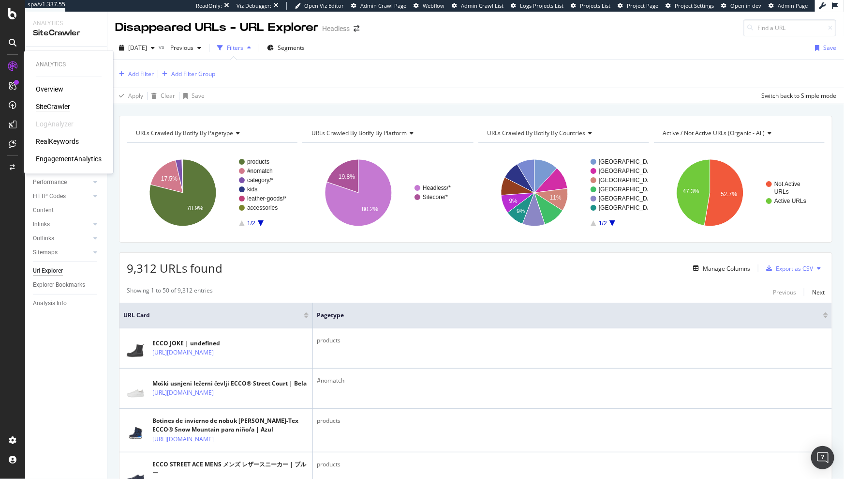
click at [59, 107] on div "SiteCrawler" at bounding box center [53, 107] width 34 height 10
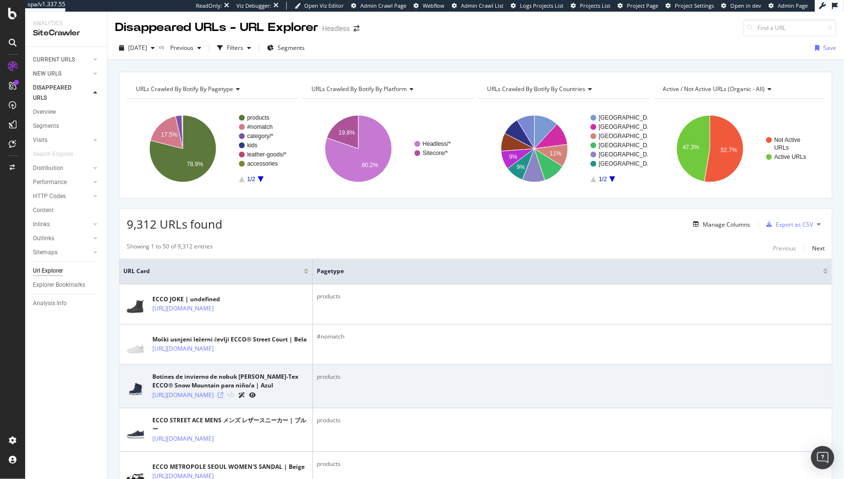
click at [224, 398] on icon at bounding box center [221, 395] width 6 height 6
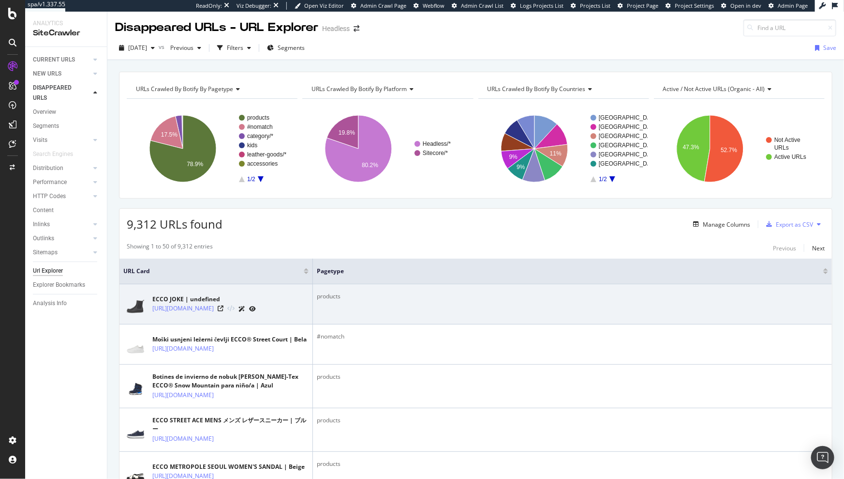
scroll to position [18, 0]
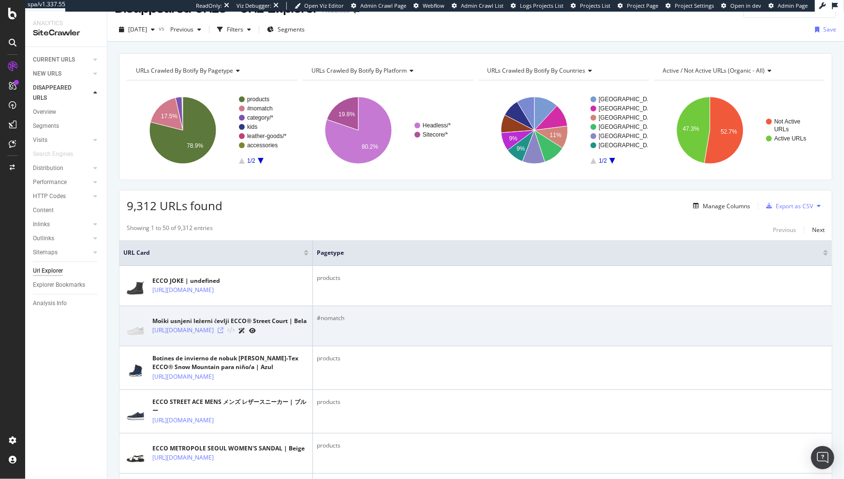
click at [224, 333] on icon at bounding box center [221, 330] width 6 height 6
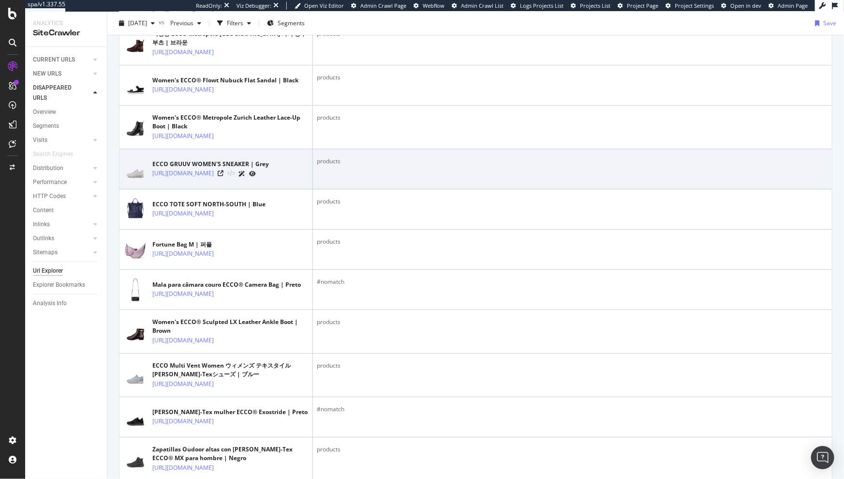
scroll to position [1579, 0]
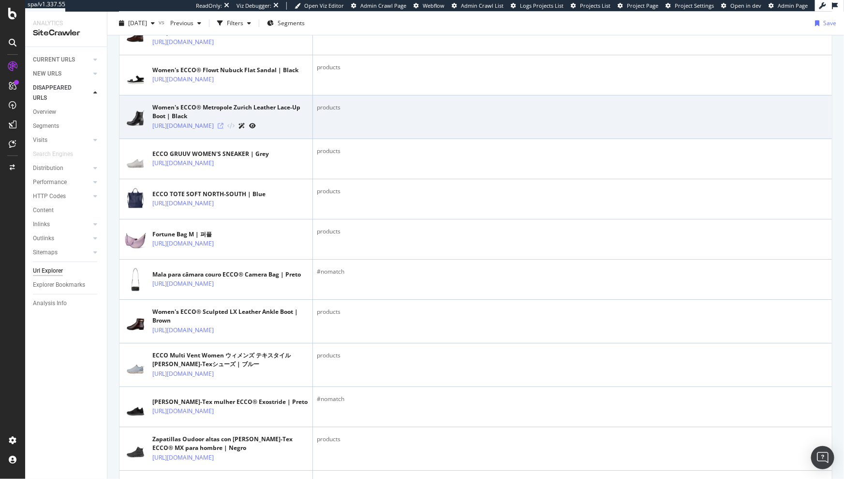
click at [224, 129] on icon at bounding box center [221, 126] width 6 height 6
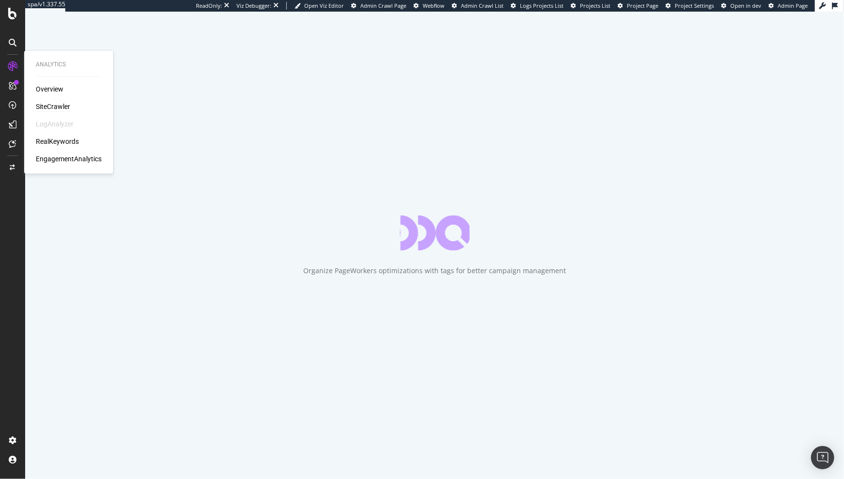
click at [53, 105] on div "SiteCrawler" at bounding box center [53, 107] width 34 height 10
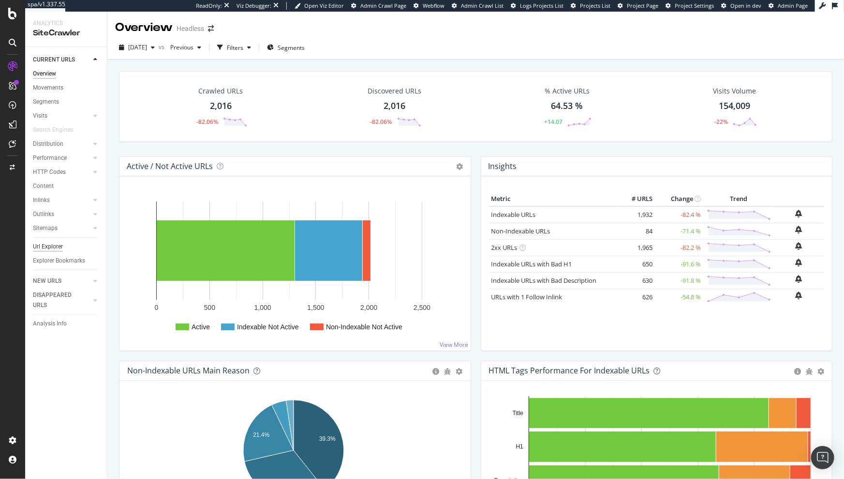
click at [59, 243] on div "Url Explorer" at bounding box center [48, 246] width 30 height 10
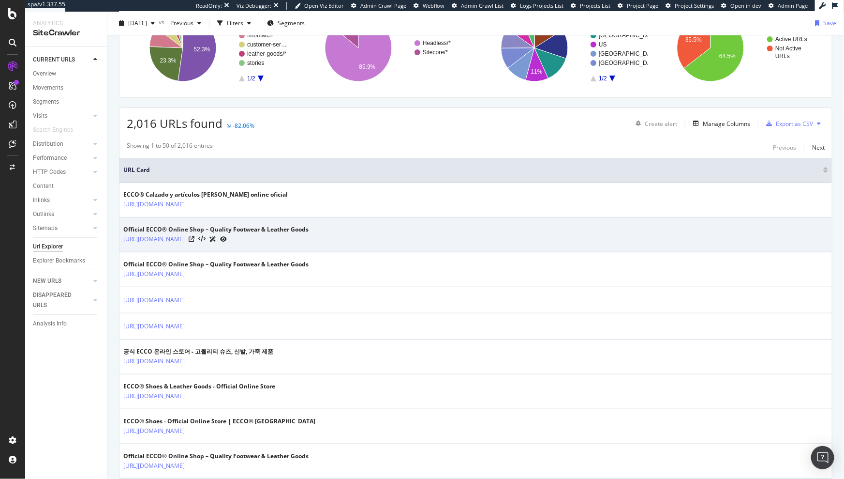
scroll to position [107, 0]
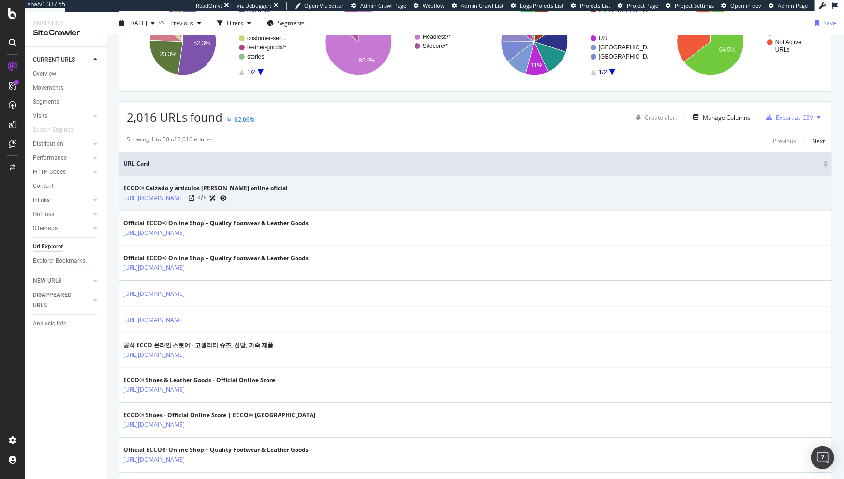
click at [198, 195] on icon at bounding box center [201, 198] width 7 height 7
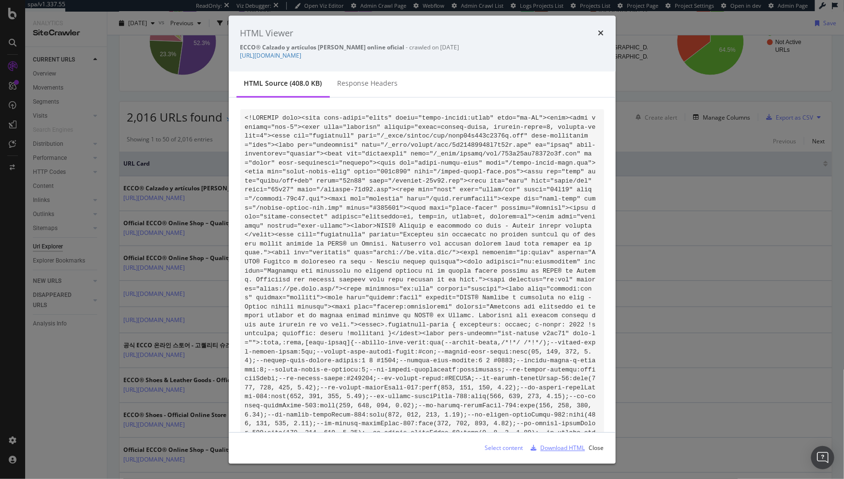
click at [571, 450] on div "Download HTML" at bounding box center [563, 447] width 45 height 8
click at [602, 34] on icon "times" at bounding box center [602, 34] width 6 height 8
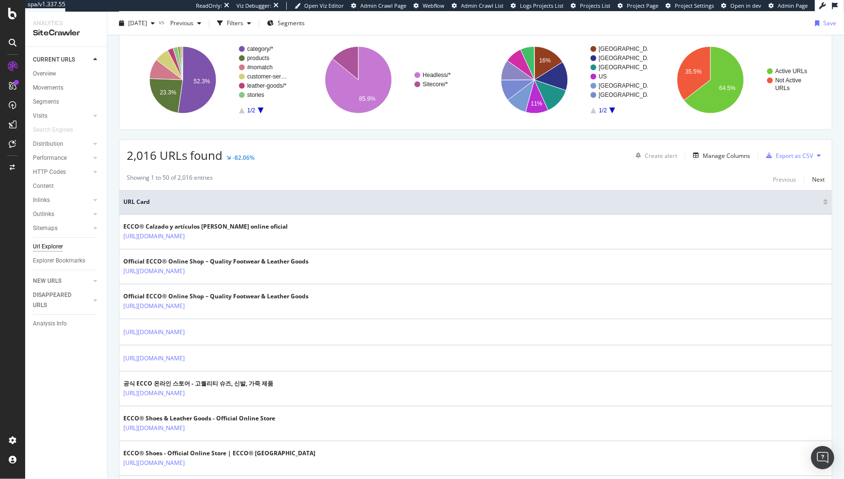
scroll to position [0, 0]
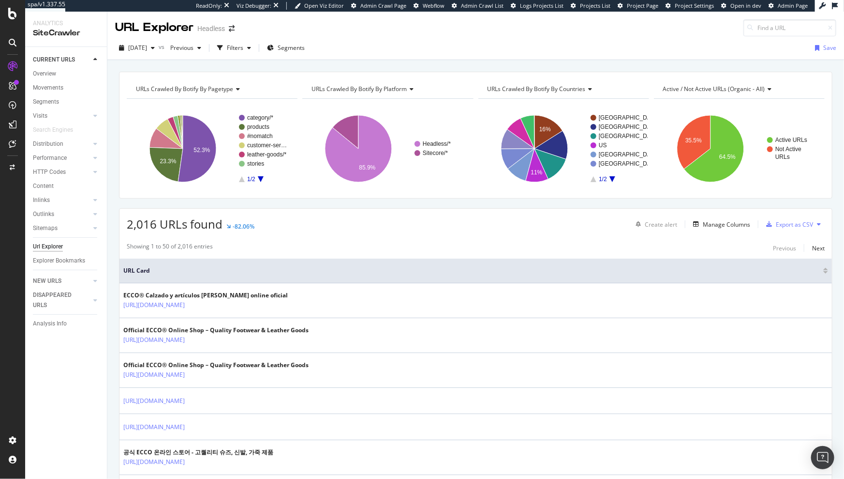
click at [224, 69] on div "URLs Crawled By Botify By pagetype Chart (by Value) Table Expand Export as CSV …" at bounding box center [475, 71] width 737 height 23
click at [243, 52] on div "Filters" at bounding box center [235, 48] width 16 height 8
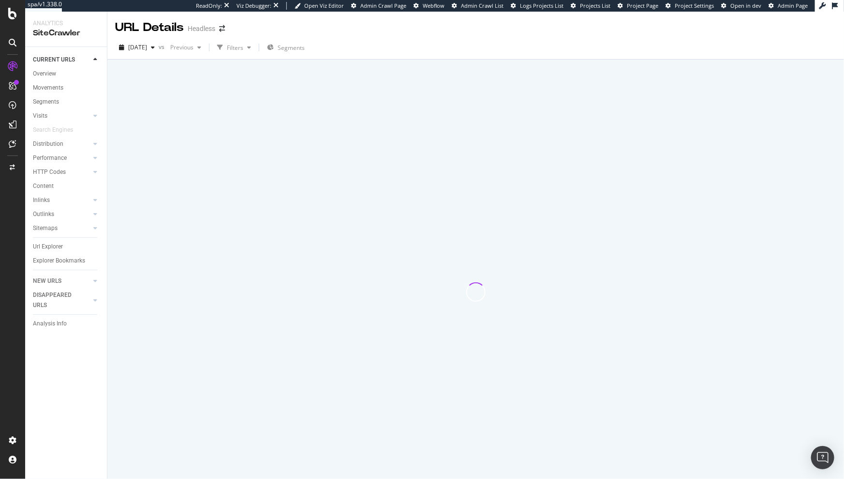
click at [502, 46] on div "[DATE] vs Previous Filters Segments" at bounding box center [475, 49] width 737 height 19
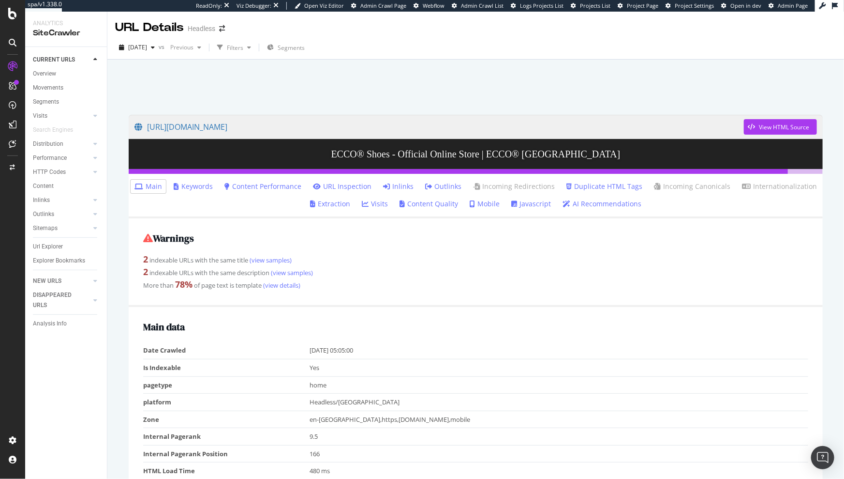
click at [436, 186] on link "Outlinks" at bounding box center [443, 186] width 36 height 10
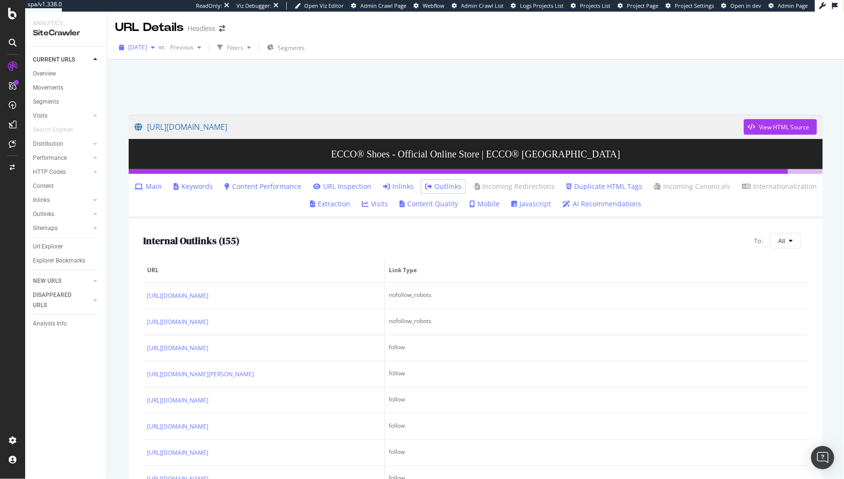
click at [145, 51] on span "[DATE]" at bounding box center [137, 47] width 19 height 8
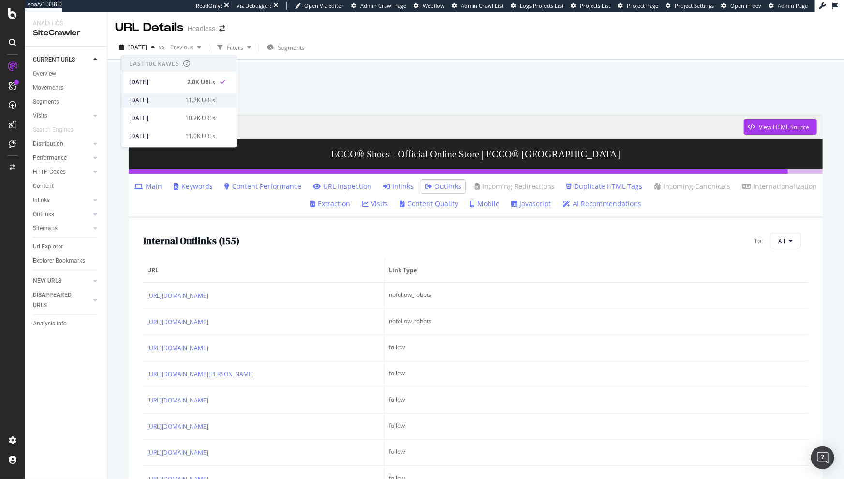
click at [155, 98] on div "[DATE]" at bounding box center [154, 100] width 50 height 9
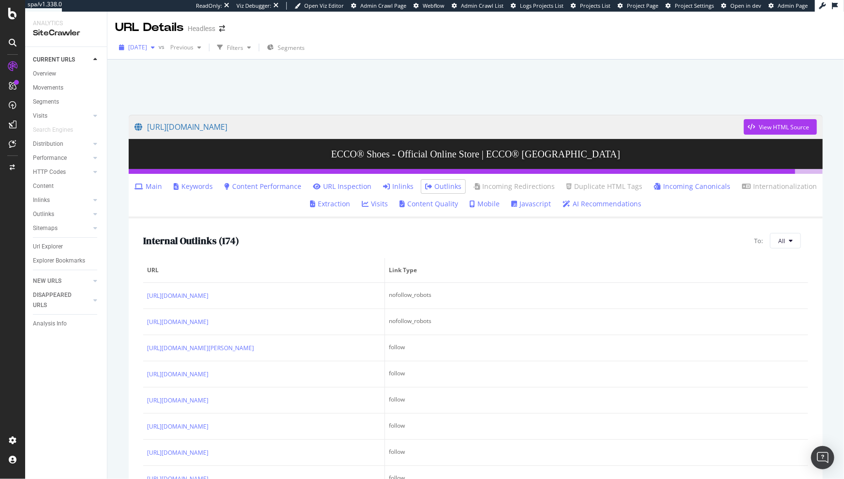
click at [147, 49] on span "[DATE]" at bounding box center [137, 47] width 19 height 8
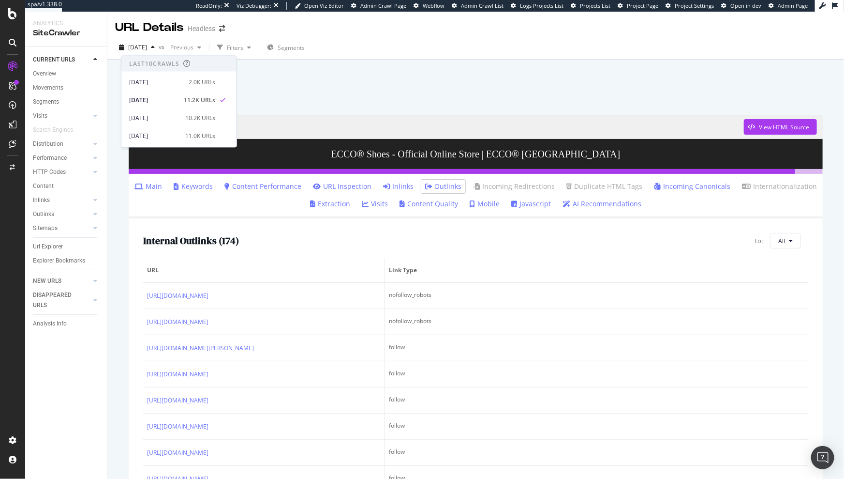
click at [334, 96] on div at bounding box center [476, 84] width 714 height 41
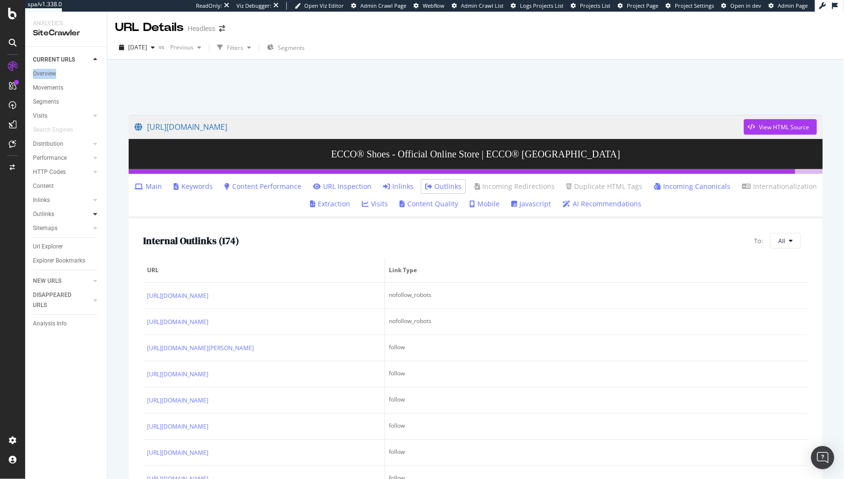
click at [96, 211] on icon at bounding box center [95, 214] width 4 height 6
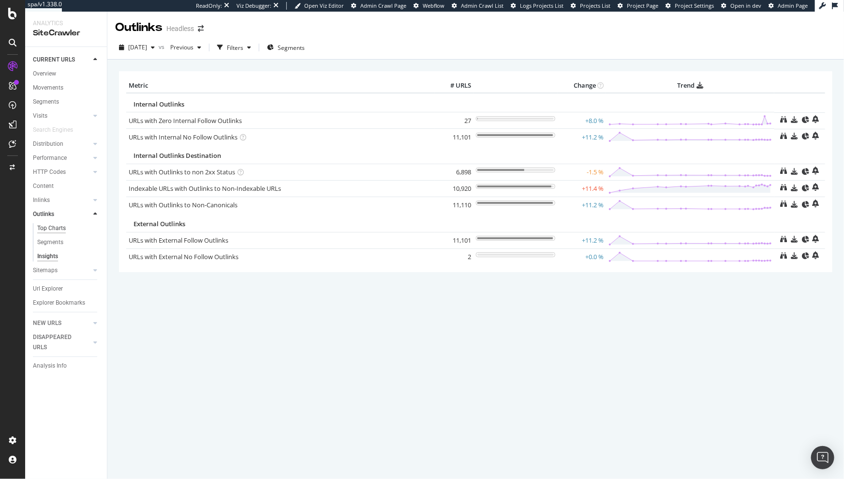
click at [50, 228] on div "Top Charts" at bounding box center [51, 228] width 29 height 10
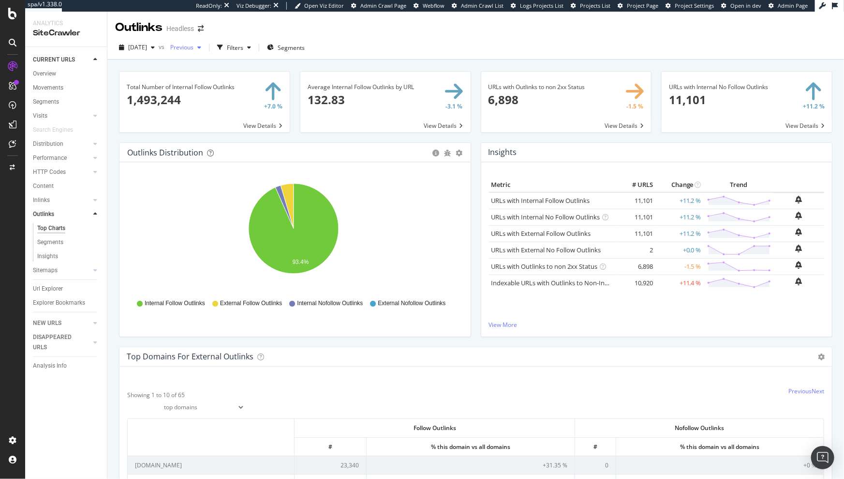
click at [201, 47] on icon "button" at bounding box center [199, 48] width 4 height 6
click at [142, 48] on span "[DATE]" at bounding box center [137, 47] width 19 height 8
click at [175, 80] on div "[DATE]" at bounding box center [156, 82] width 54 height 9
